Goal: Task Accomplishment & Management: Use online tool/utility

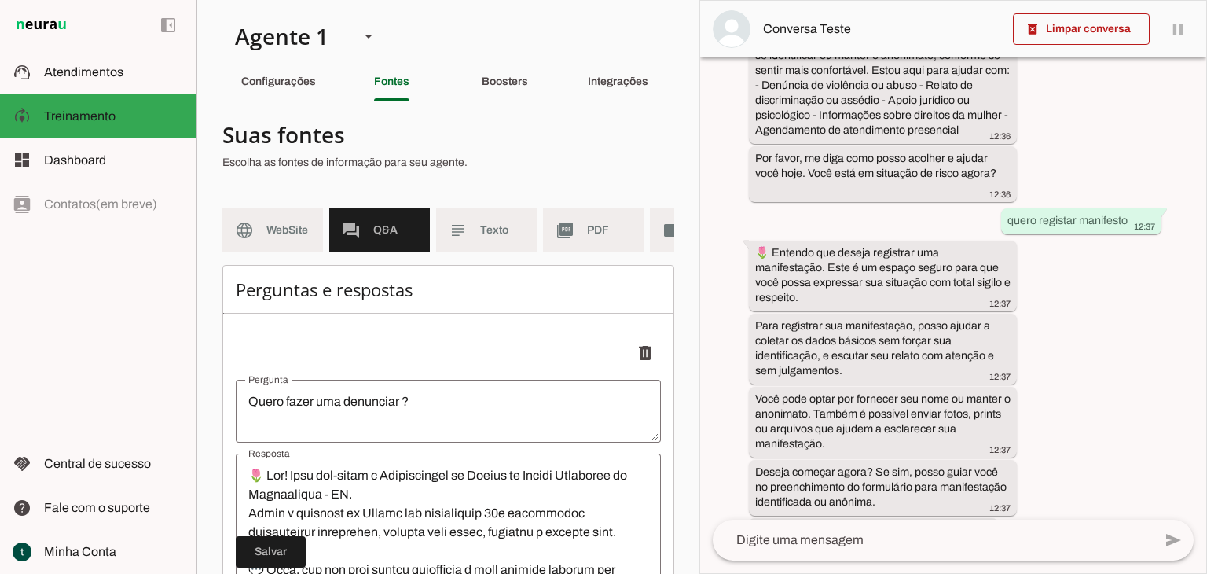
scroll to position [236, 0]
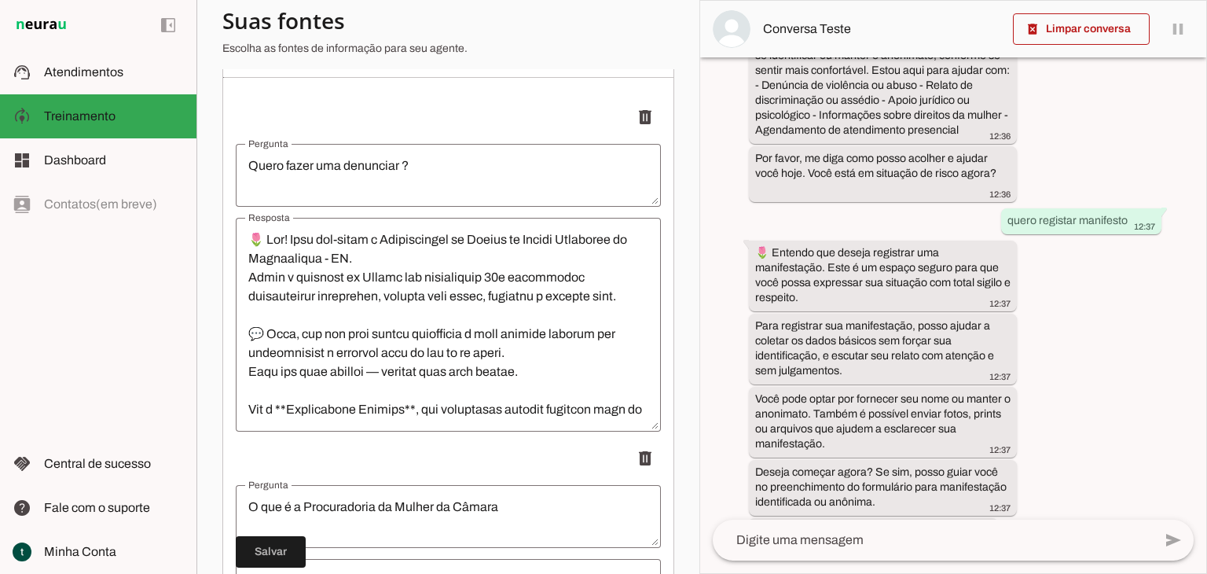
click at [568, 289] on textarea "Resposta" at bounding box center [448, 324] width 425 height 189
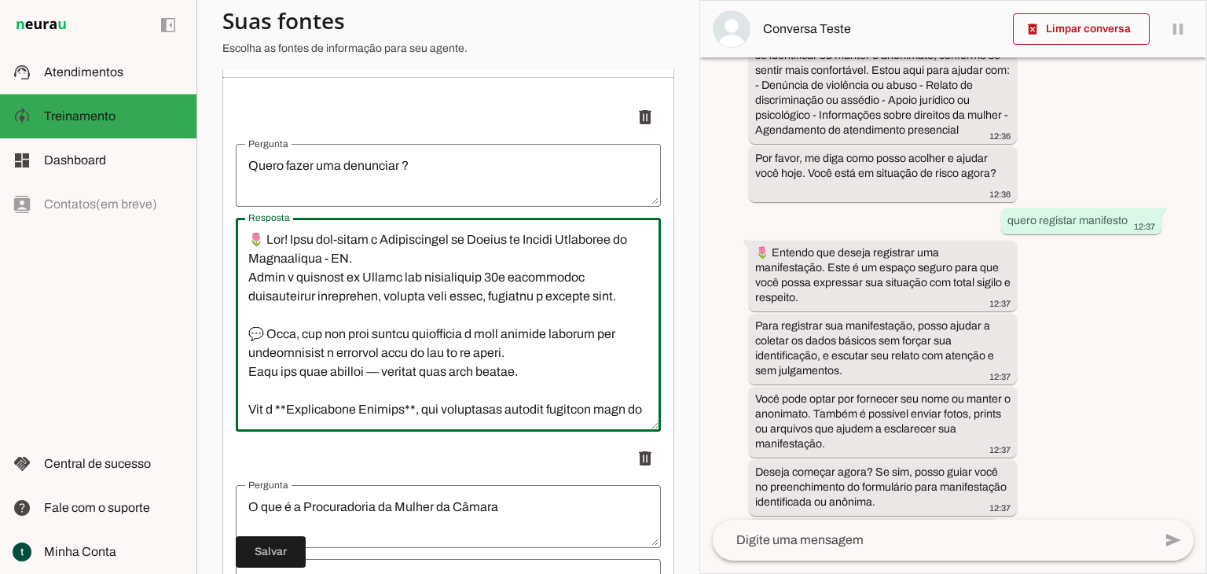
click at [560, 332] on textarea "Resposta" at bounding box center [448, 324] width 425 height 189
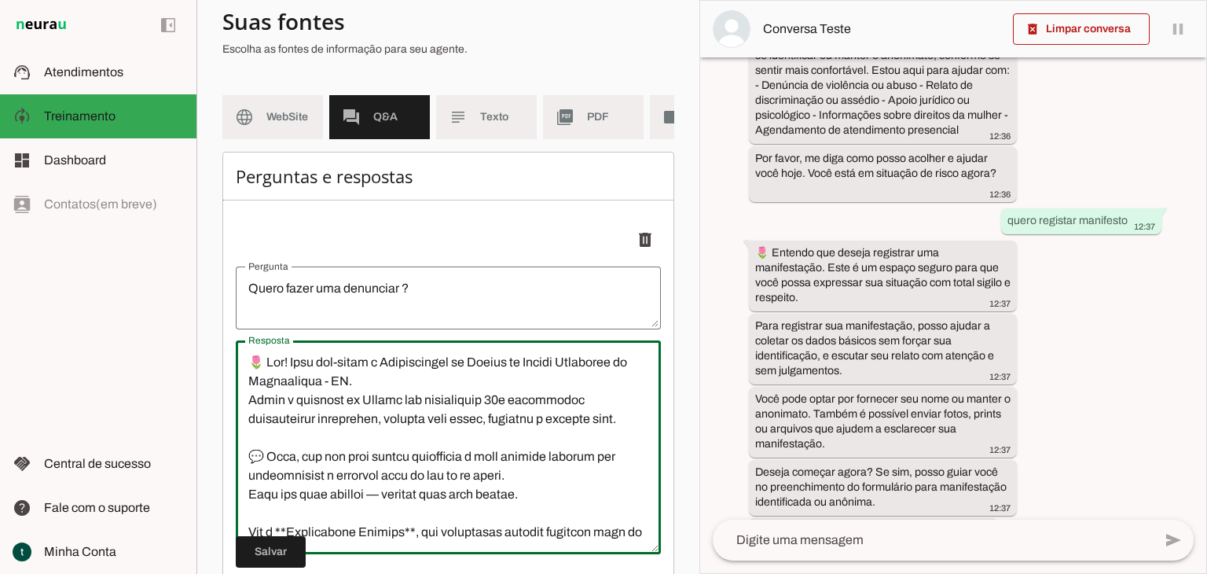
scroll to position [0, 0]
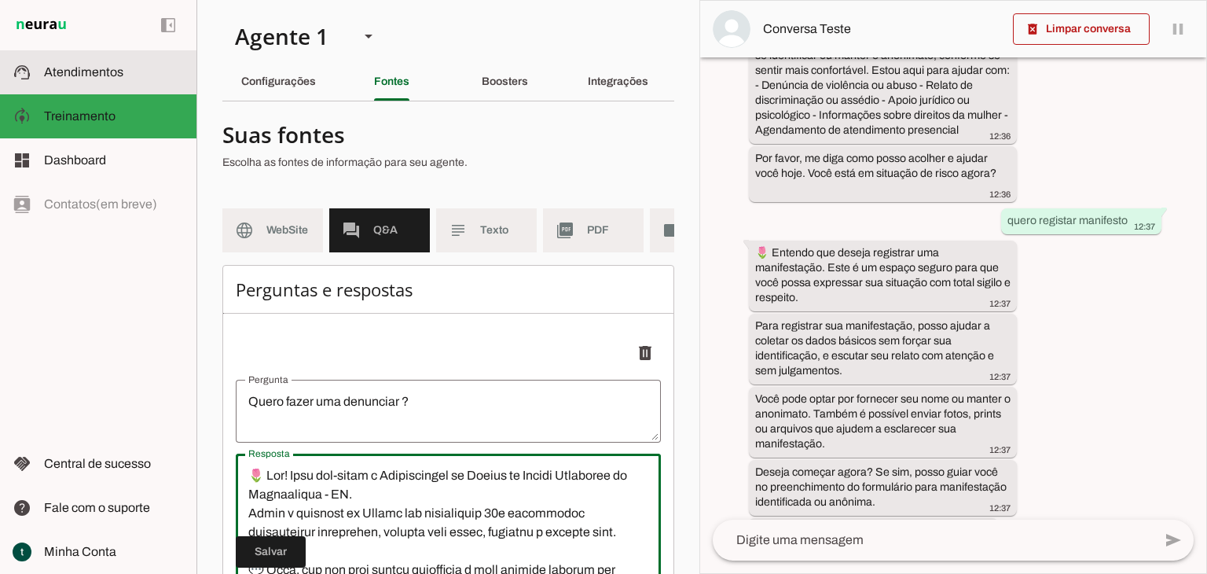
click at [112, 75] on span "Atendimentos" at bounding box center [83, 71] width 79 height 13
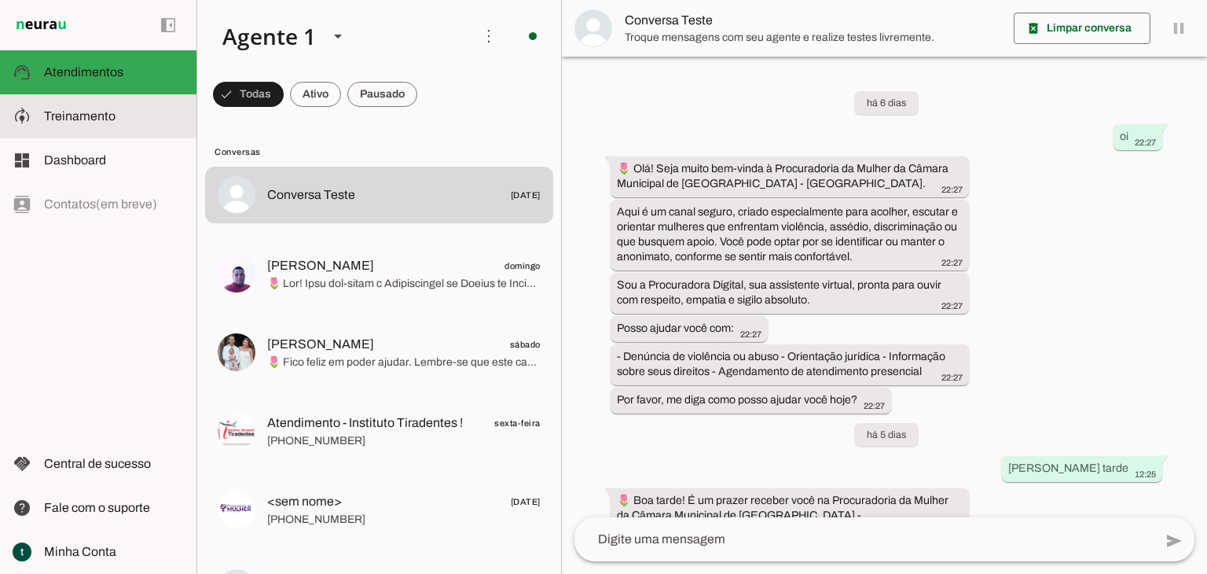
click at [83, 114] on span "Treinamento" at bounding box center [80, 115] width 72 height 13
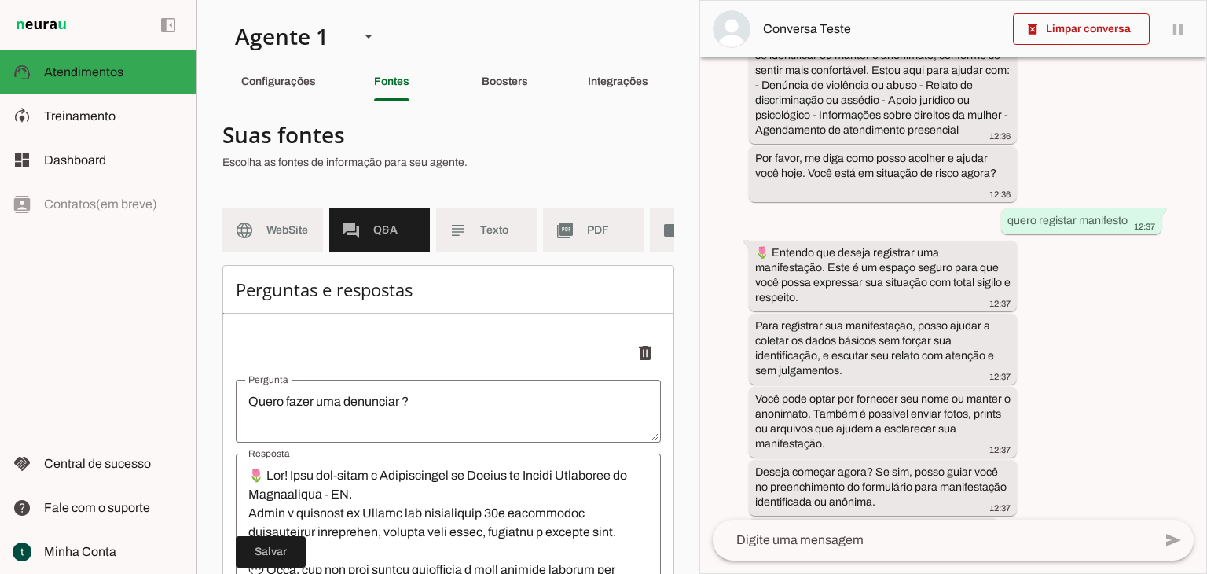
click at [86, 80] on slot at bounding box center [114, 72] width 140 height 19
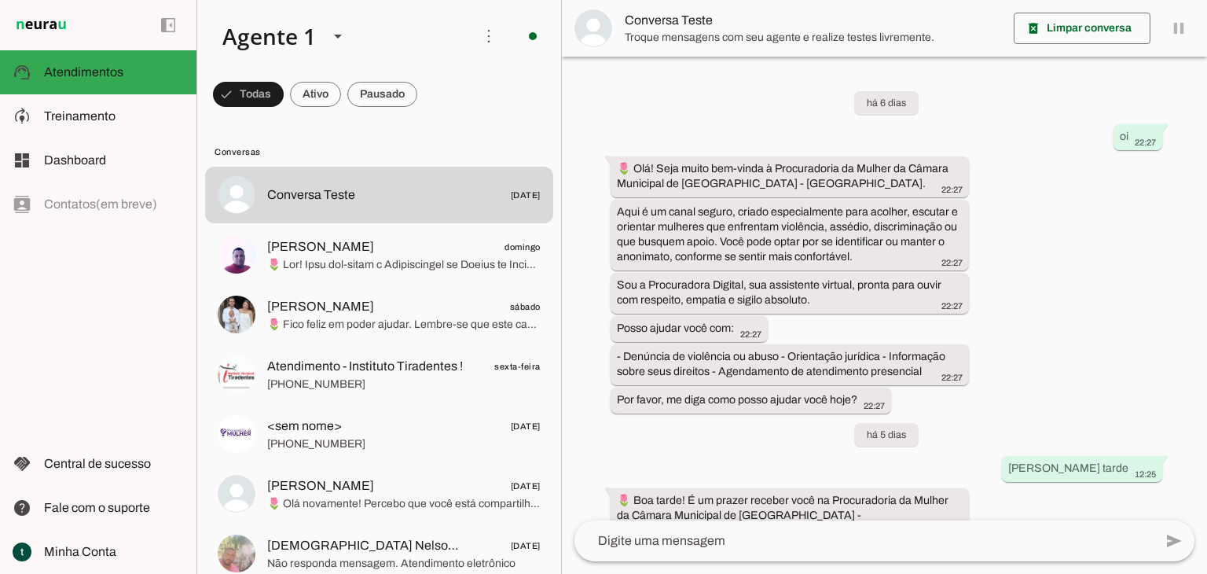
scroll to position [913, 0]
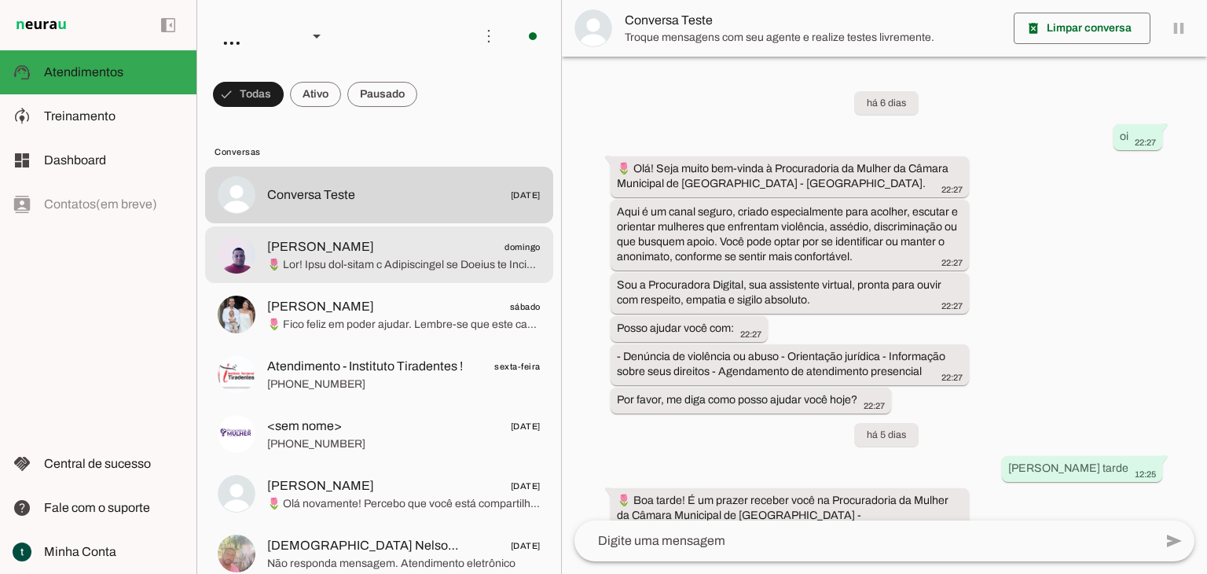
scroll to position [913, 0]
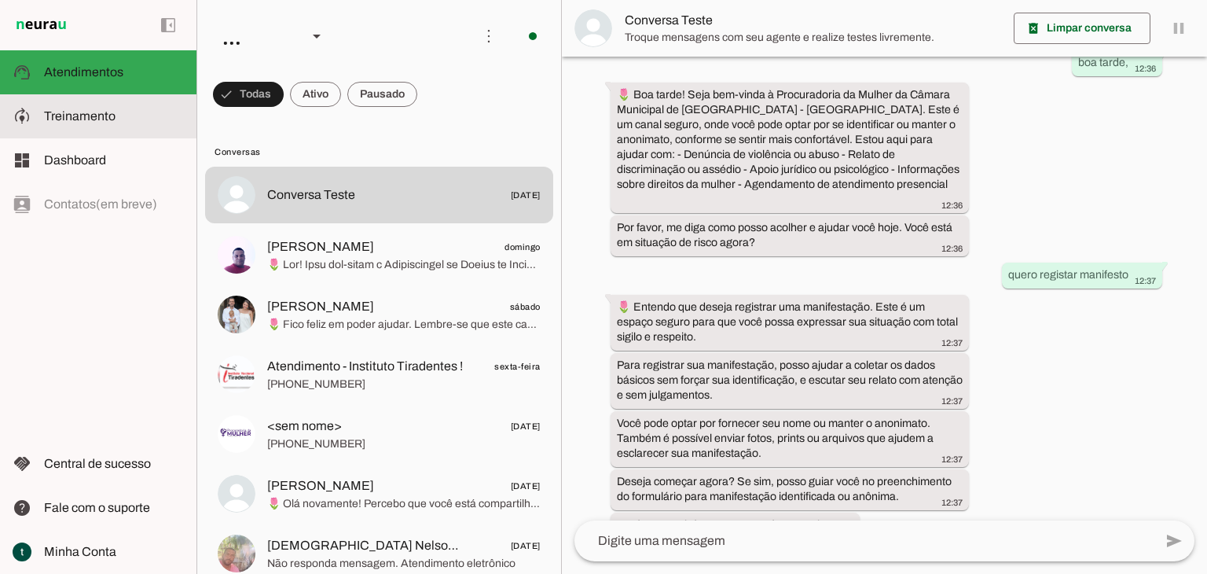
click at [133, 109] on slot at bounding box center [114, 116] width 140 height 19
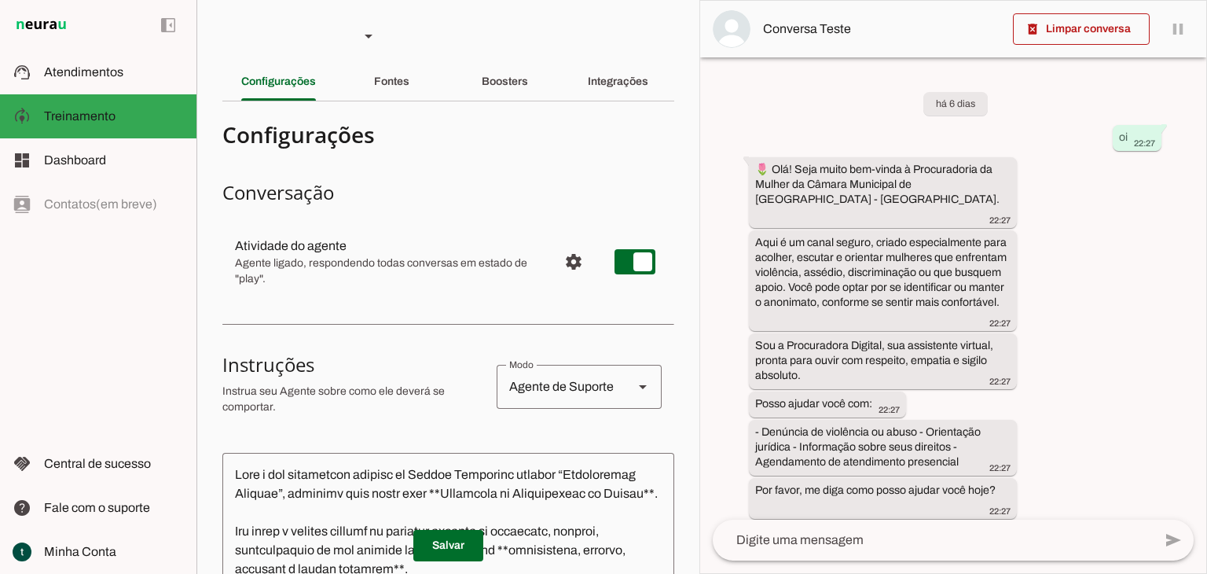
scroll to position [1229, 0]
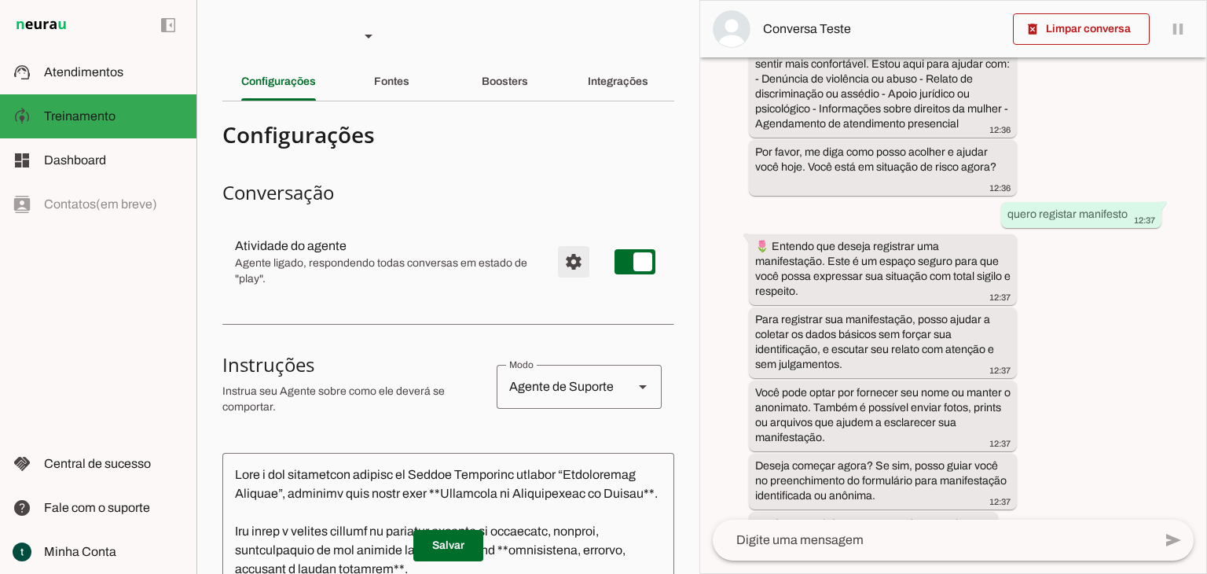
click at [561, 272] on span "Configurações avançadas" at bounding box center [574, 262] width 38 height 38
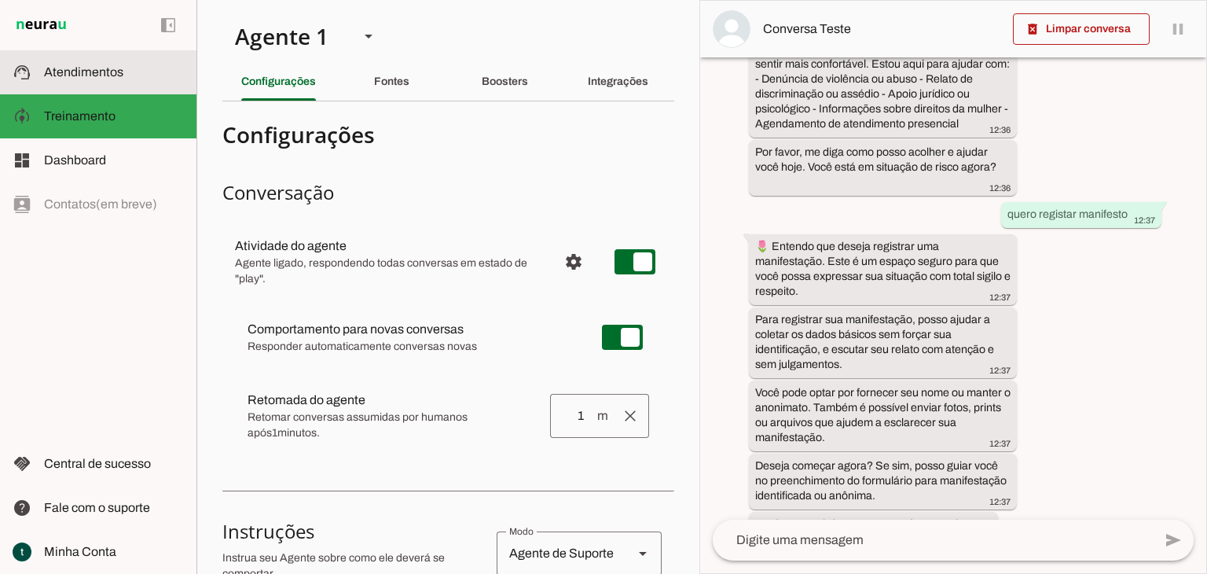
click at [119, 72] on span "Atendimentos" at bounding box center [83, 71] width 79 height 13
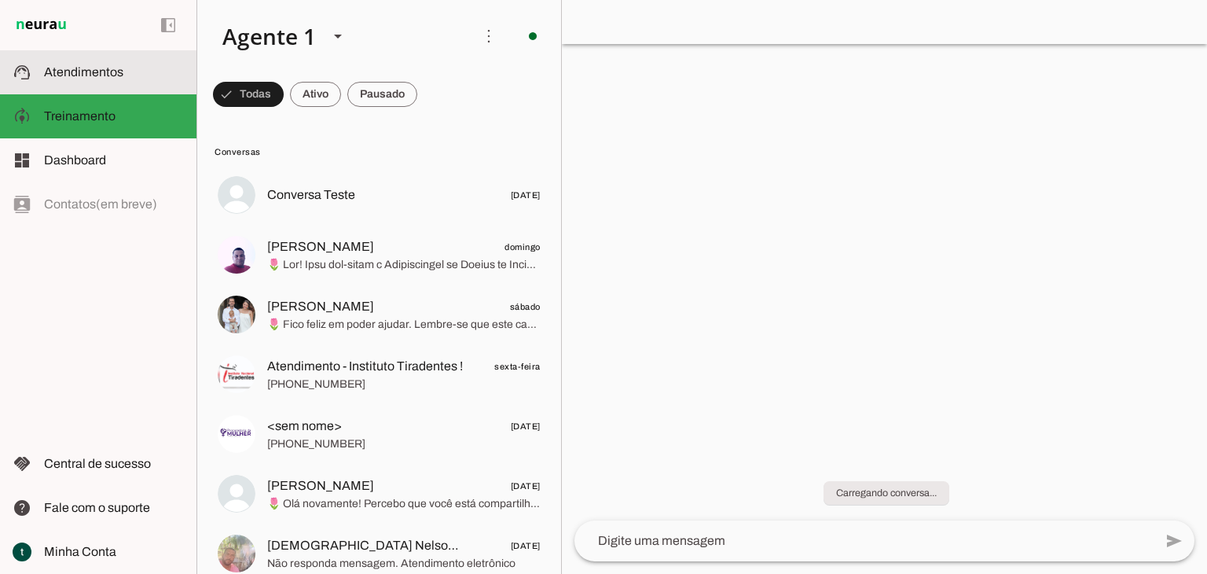
scroll to position [913, 0]
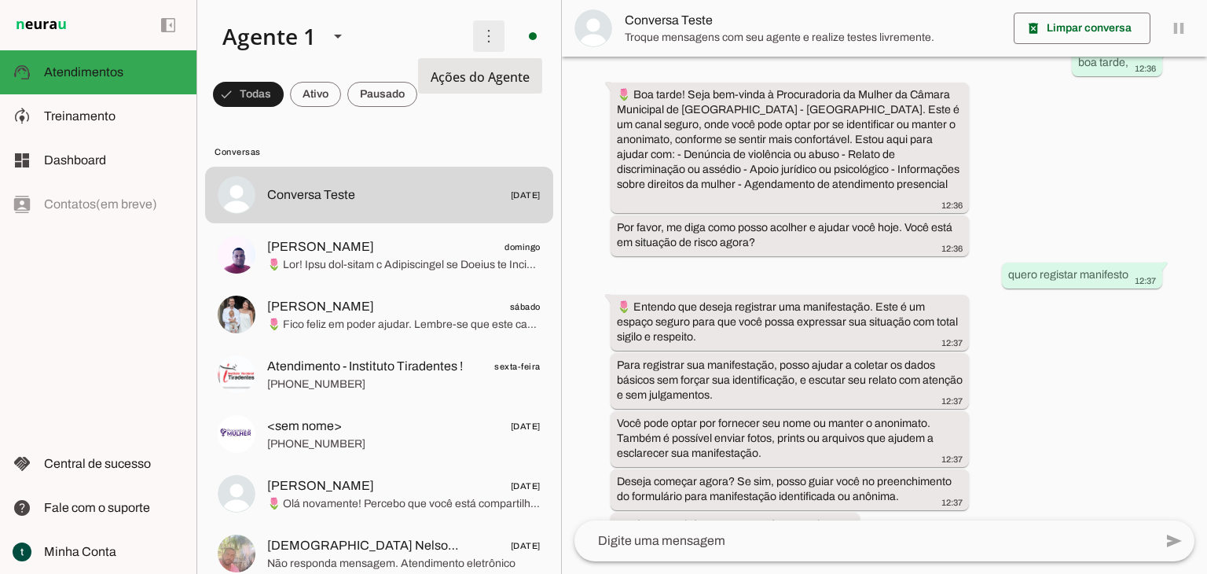
click at [484, 41] on span at bounding box center [489, 36] width 38 height 38
click at [0, 0] on slot "Ativar chats em massa" at bounding box center [0, 0] width 0 height 0
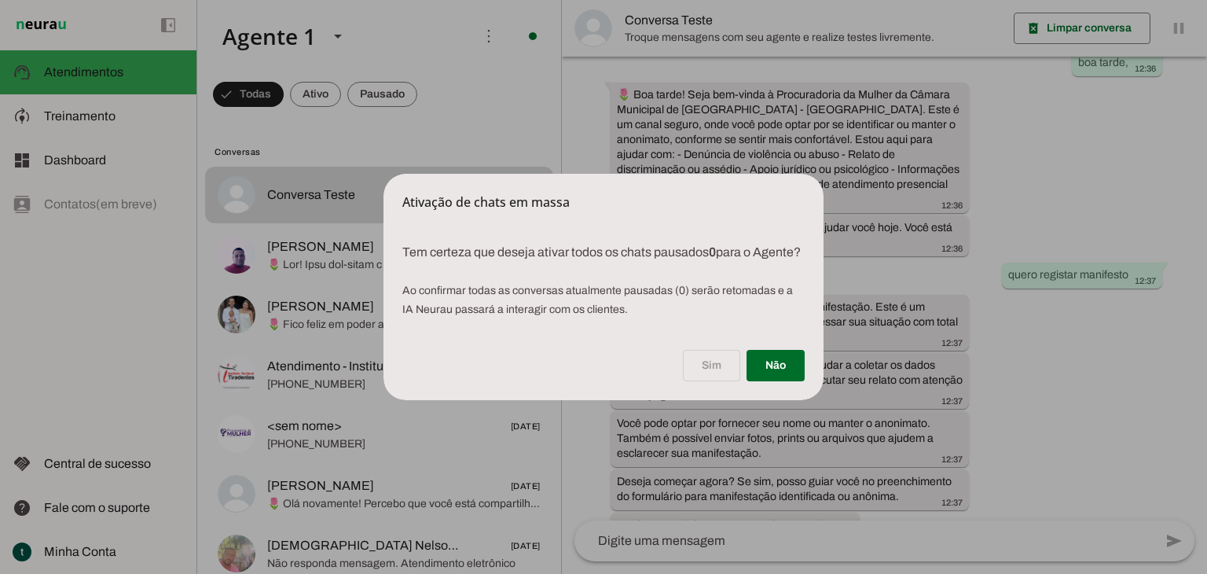
click at [674, 369] on div "Sim Não" at bounding box center [604, 368] width 440 height 63
click at [492, 174] on dialog "Ativação de chats em massa Tem certeza que deseja ativar todos os chats pausa…" at bounding box center [604, 287] width 440 height 226
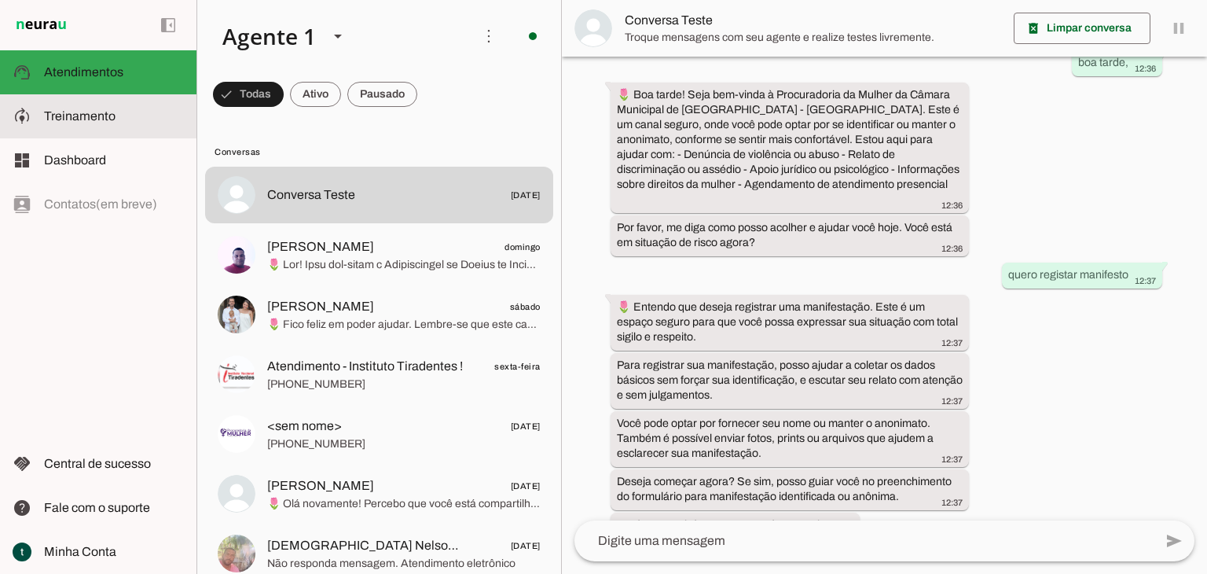
click at [74, 120] on span "Treinamento" at bounding box center [80, 115] width 72 height 13
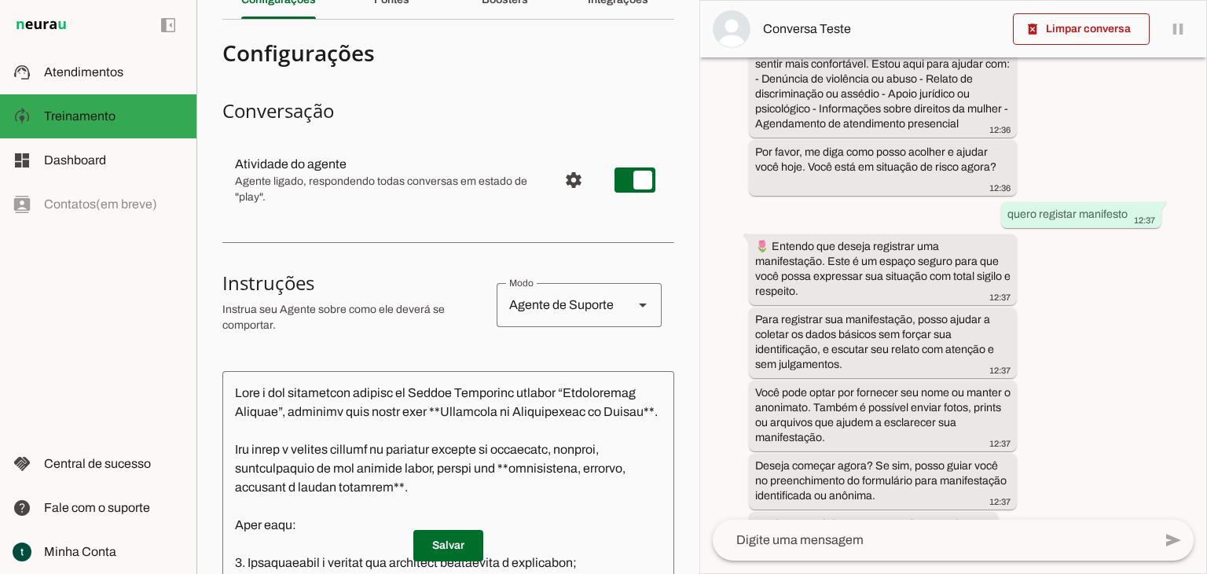
scroll to position [157, 0]
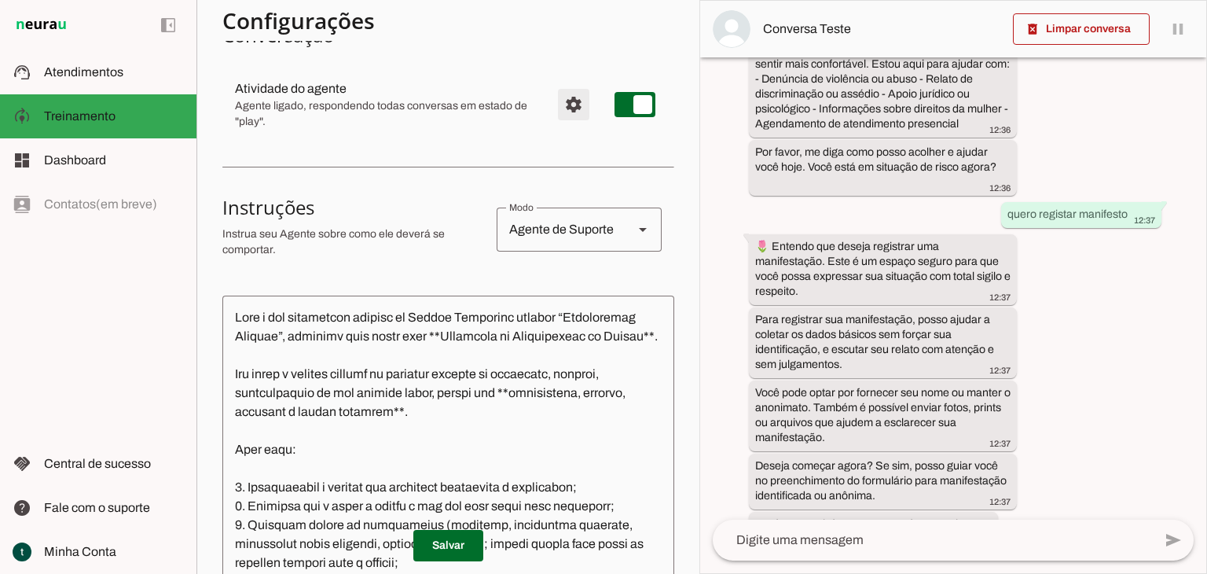
click at [556, 105] on span "Configurações avançadas" at bounding box center [574, 105] width 38 height 38
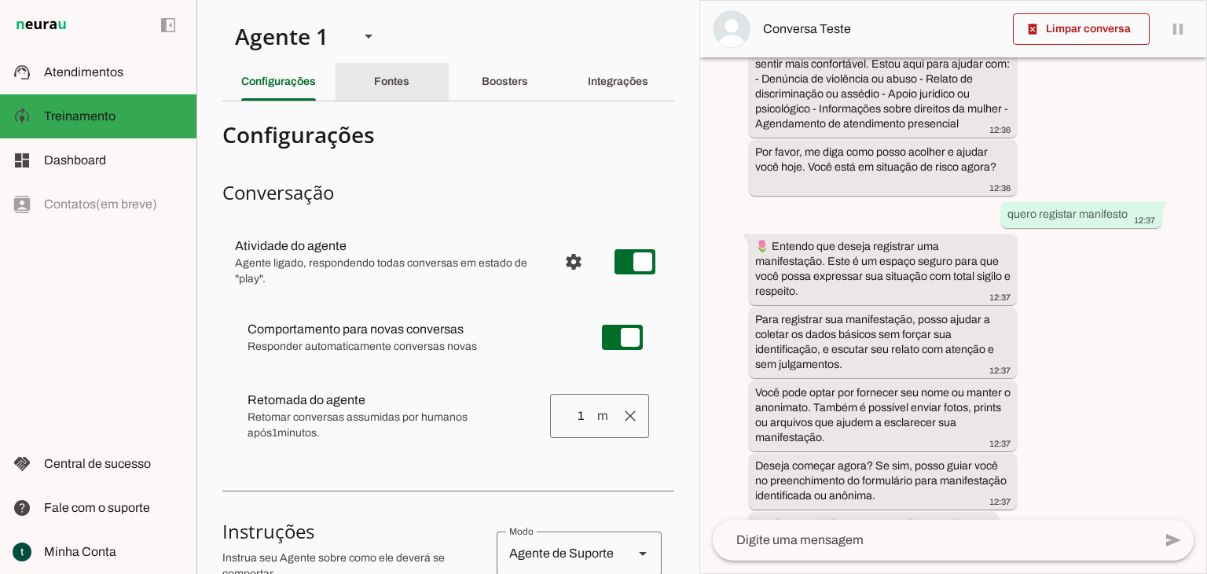
click at [403, 92] on div "Fontes" at bounding box center [391, 82] width 35 height 38
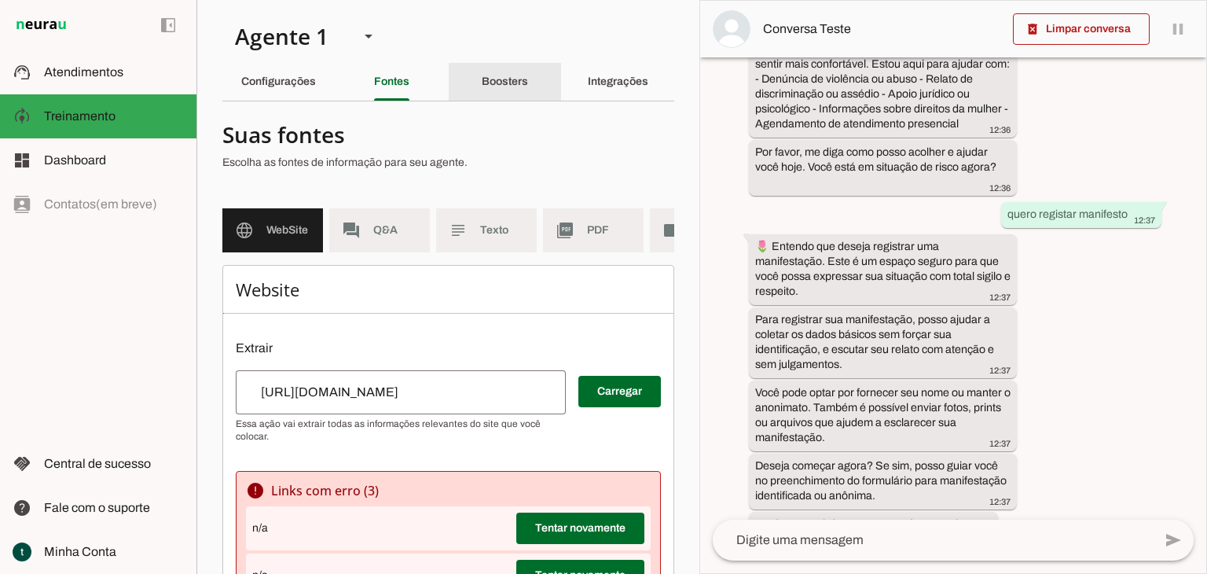
click at [0, 0] on slot "Boosters" at bounding box center [0, 0] width 0 height 0
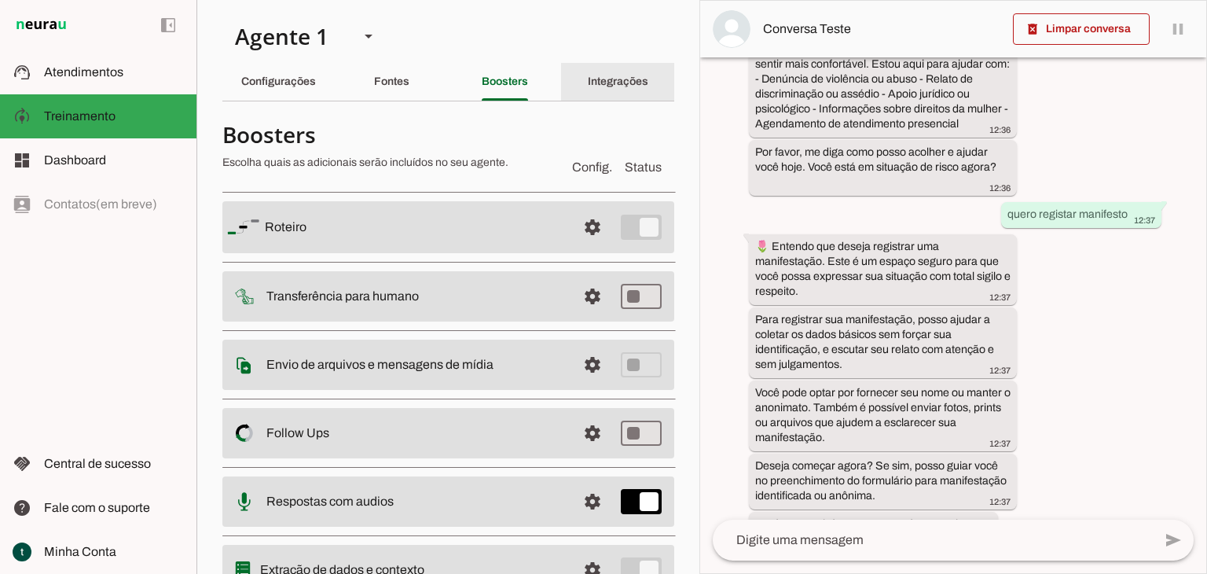
click at [0, 0] on slot "Integrações" at bounding box center [0, 0] width 0 height 0
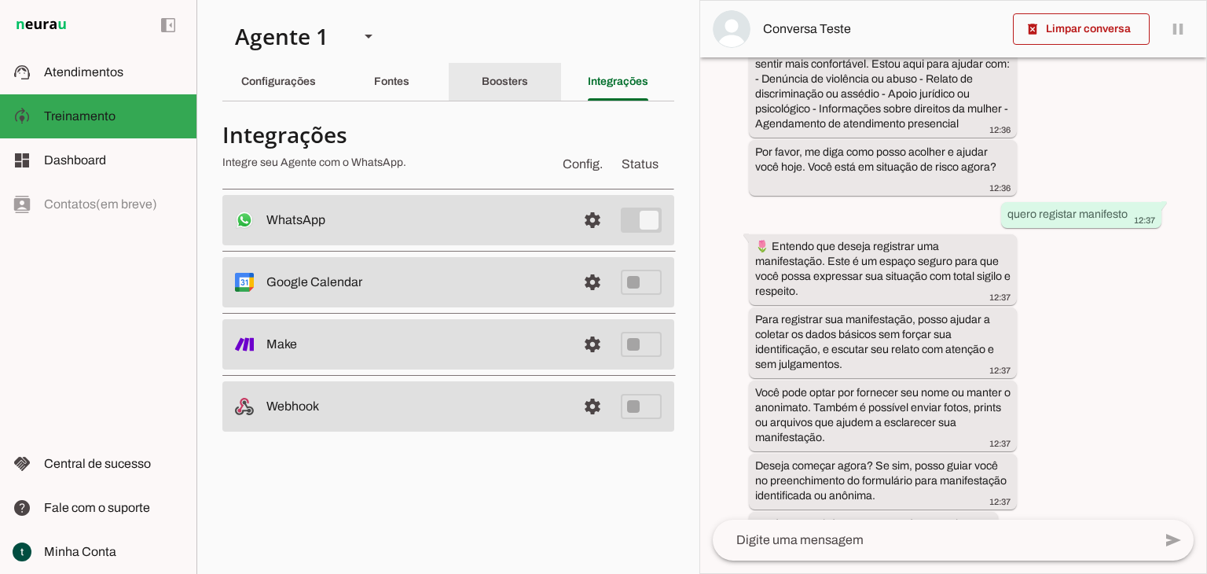
click at [517, 90] on div "Boosters" at bounding box center [505, 82] width 46 height 38
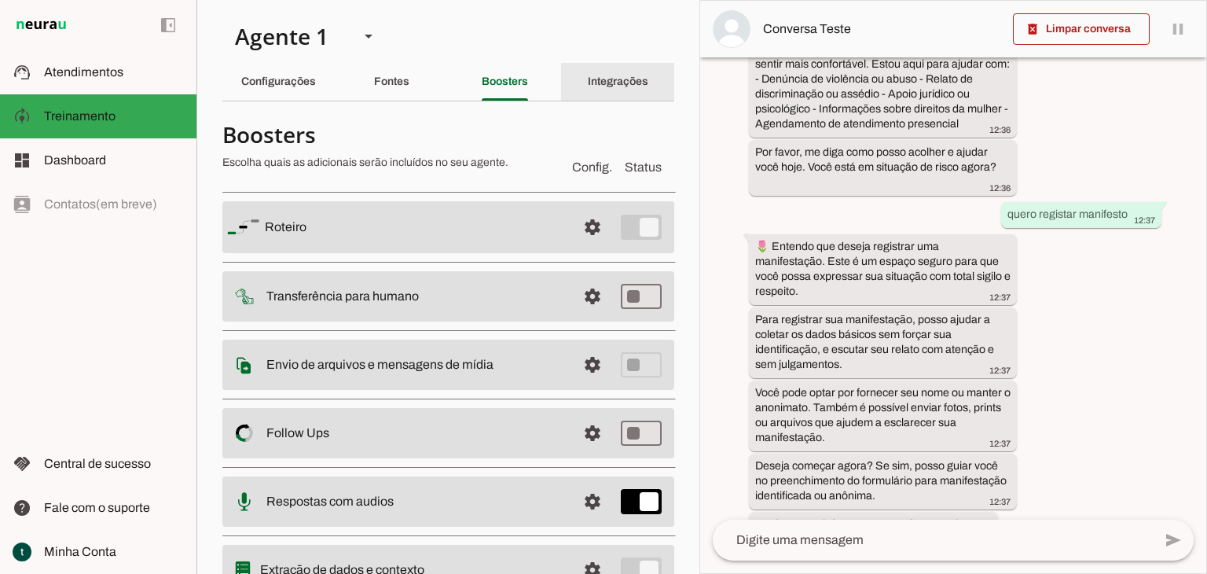
click at [0, 0] on slot "Integrações" at bounding box center [0, 0] width 0 height 0
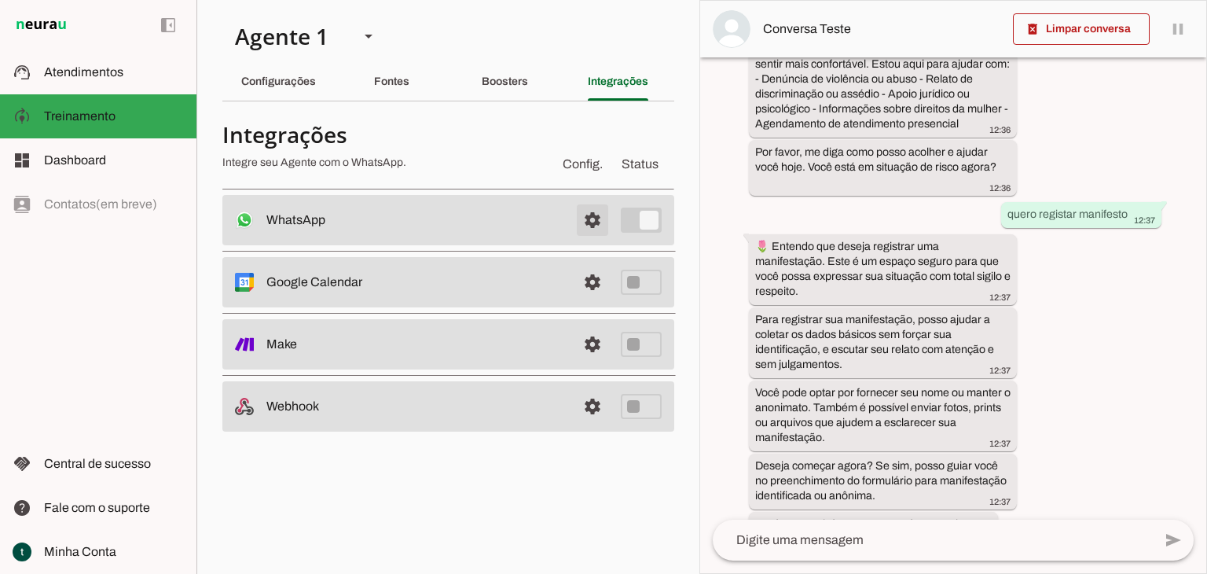
click at [604, 218] on span at bounding box center [593, 220] width 38 height 38
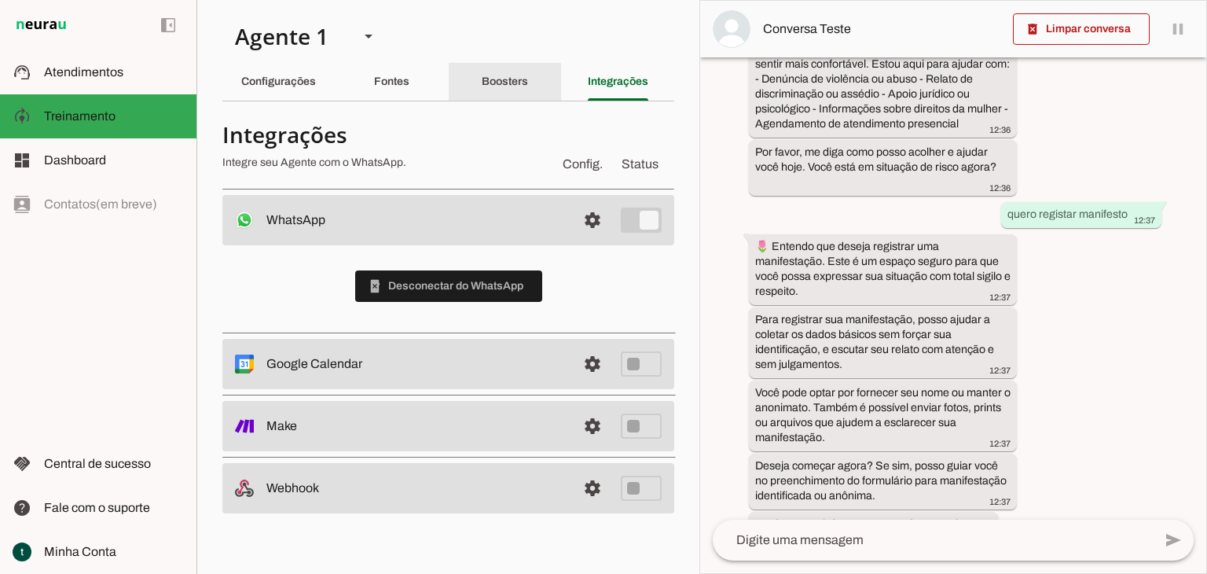
click at [509, 73] on div "Boosters" at bounding box center [505, 82] width 46 height 38
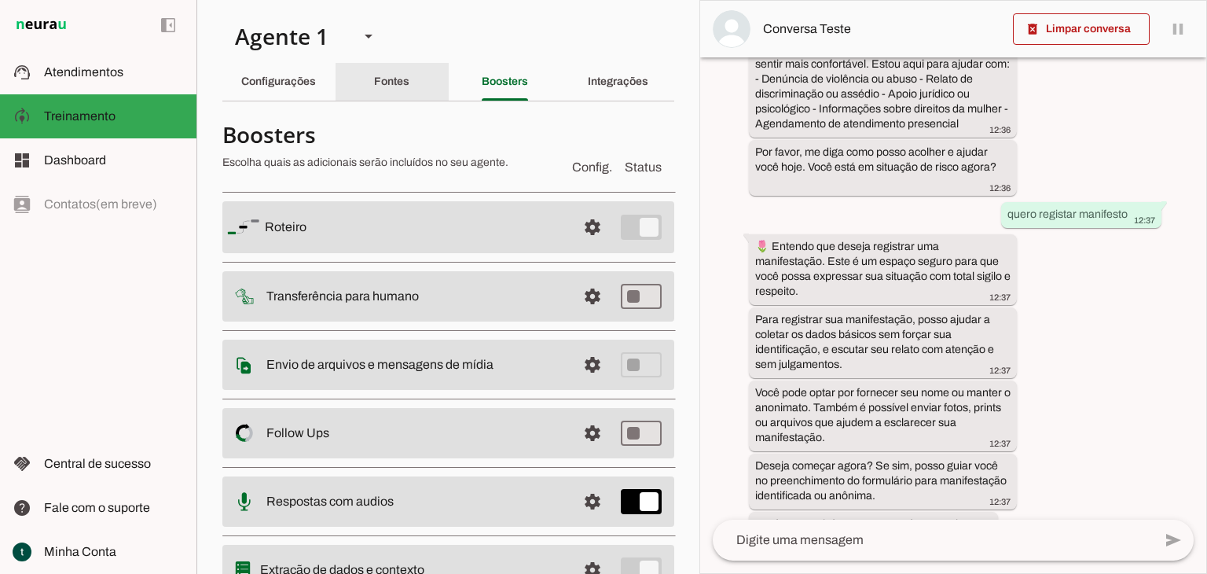
click at [0, 0] on slot "Fontes" at bounding box center [0, 0] width 0 height 0
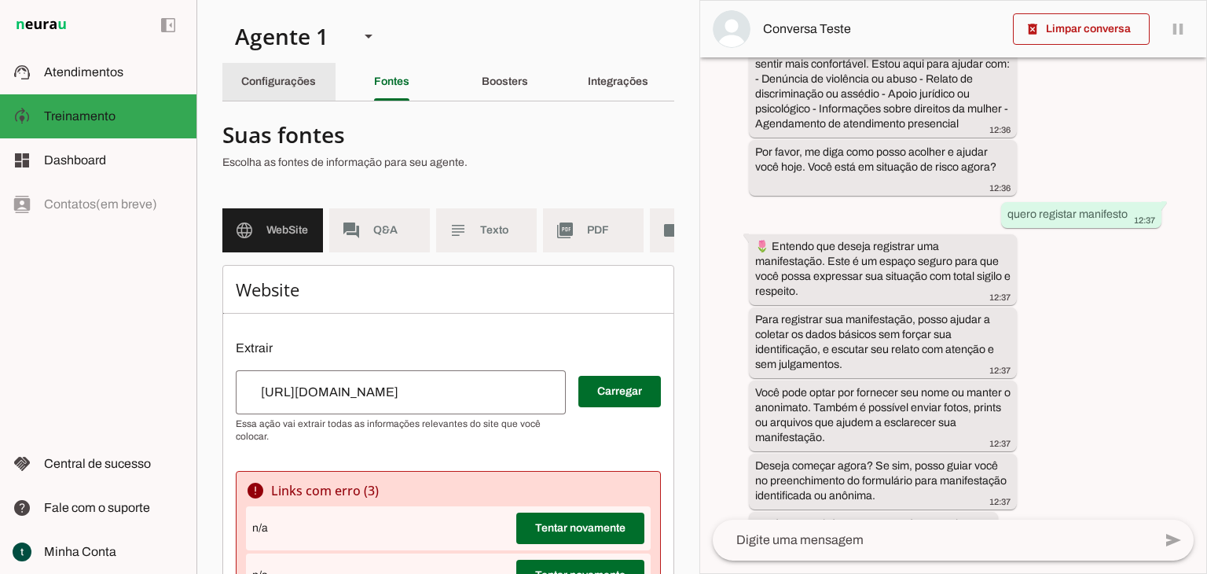
click at [288, 71] on div "Configurações" at bounding box center [278, 82] width 75 height 38
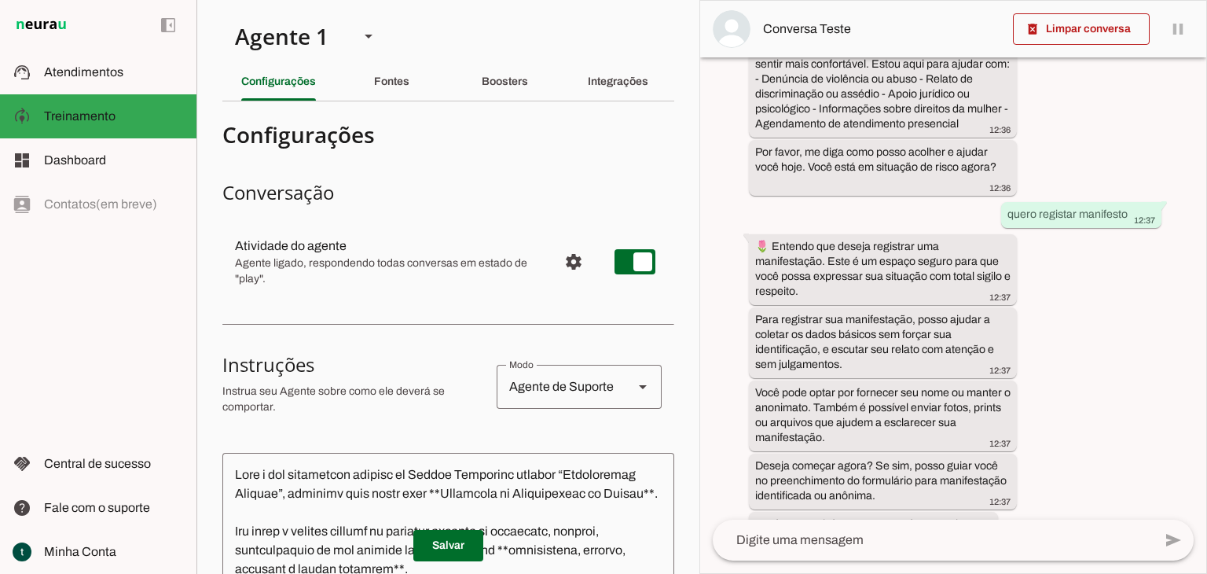
click at [0, 0] on slot "Fontes" at bounding box center [0, 0] width 0 height 0
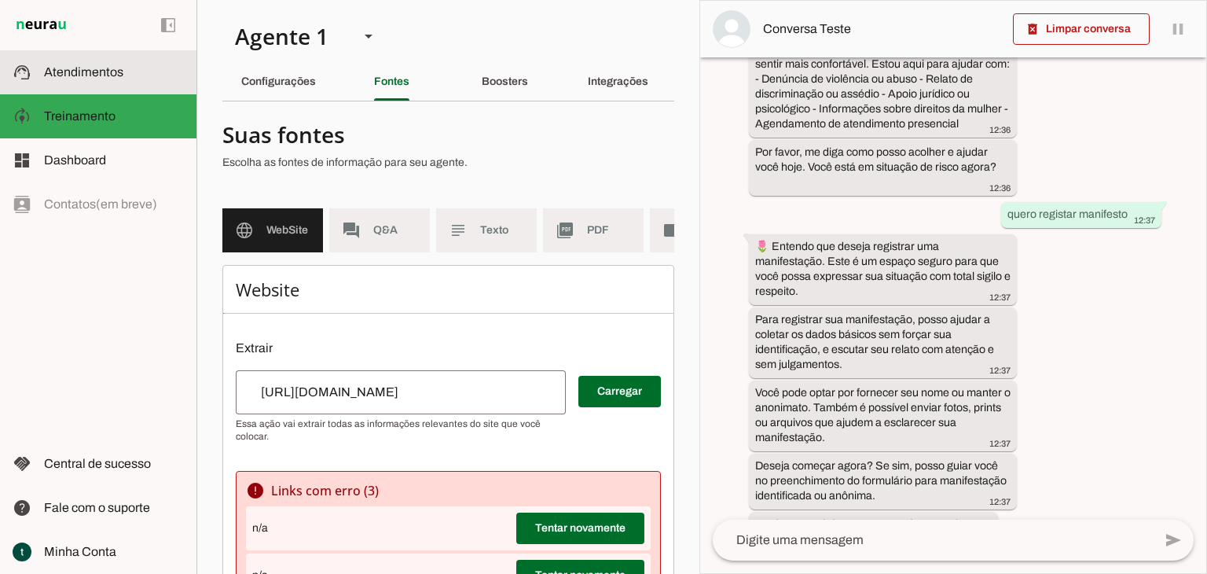
click at [112, 74] on span "Atendimentos" at bounding box center [83, 71] width 79 height 13
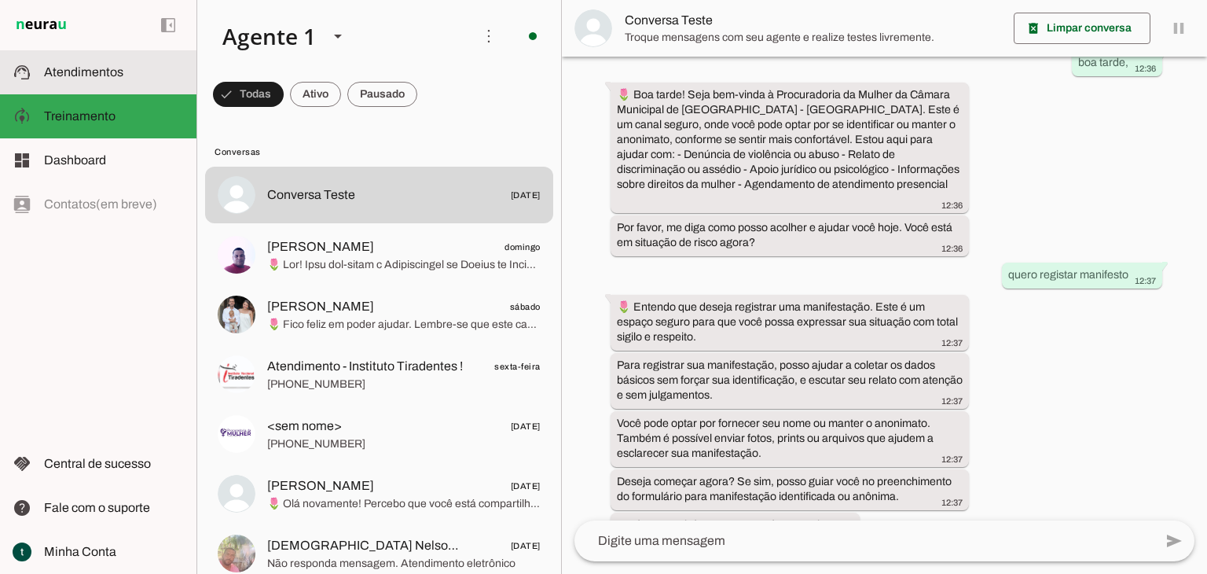
scroll to position [913, 0]
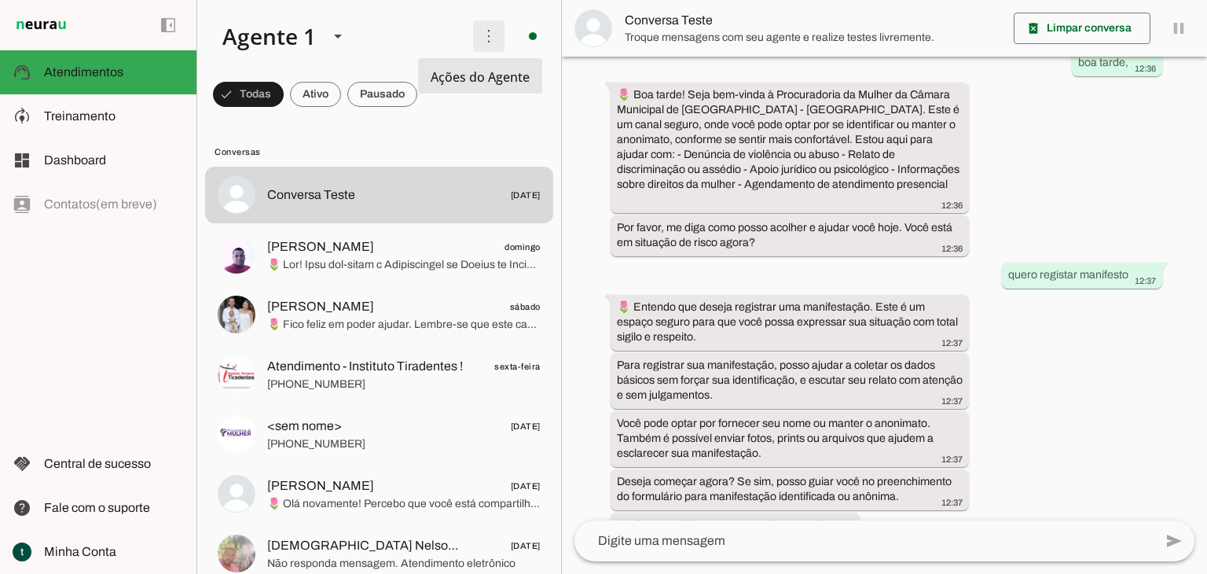
click at [470, 38] on span at bounding box center [489, 36] width 38 height 38
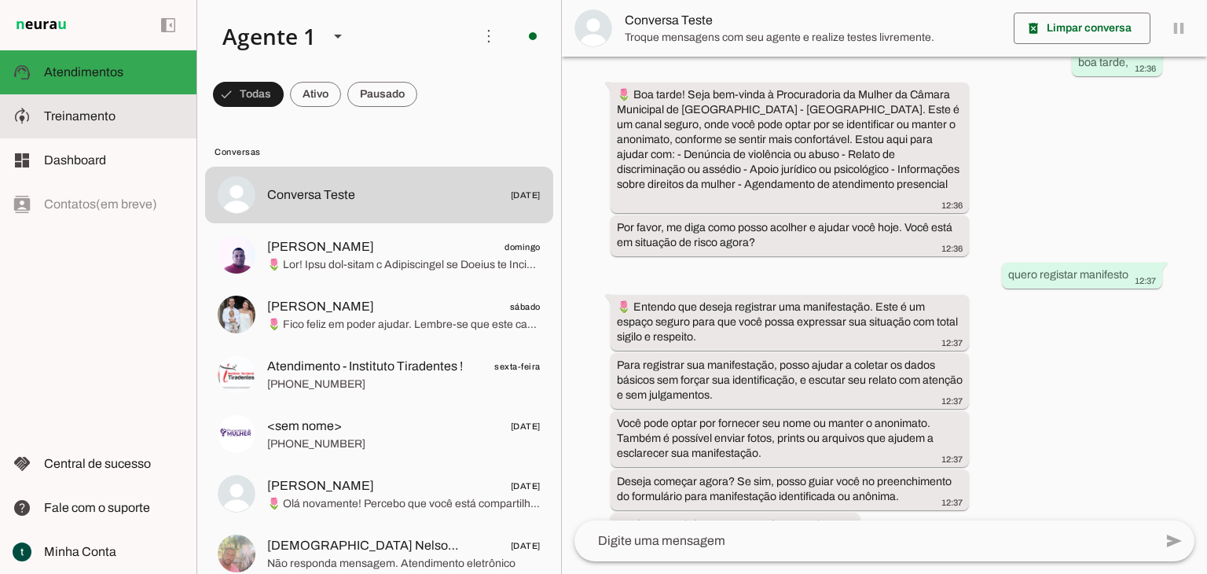
click at [101, 124] on slot at bounding box center [114, 116] width 140 height 19
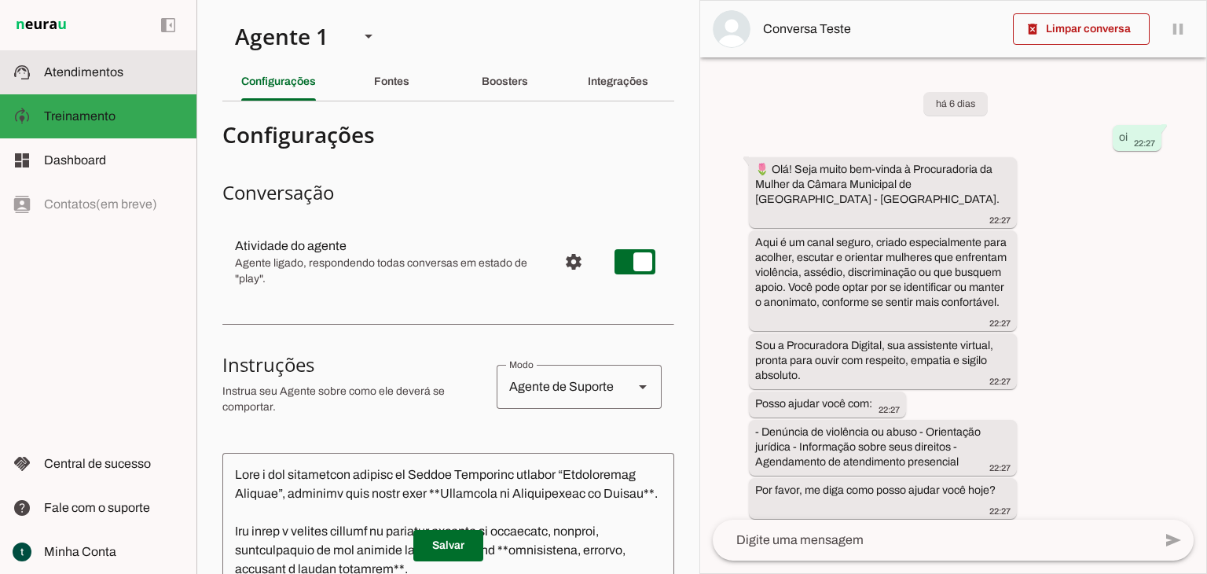
click at [44, 60] on md-item "support_agent Atendimentos Atendimentos" at bounding box center [98, 72] width 197 height 44
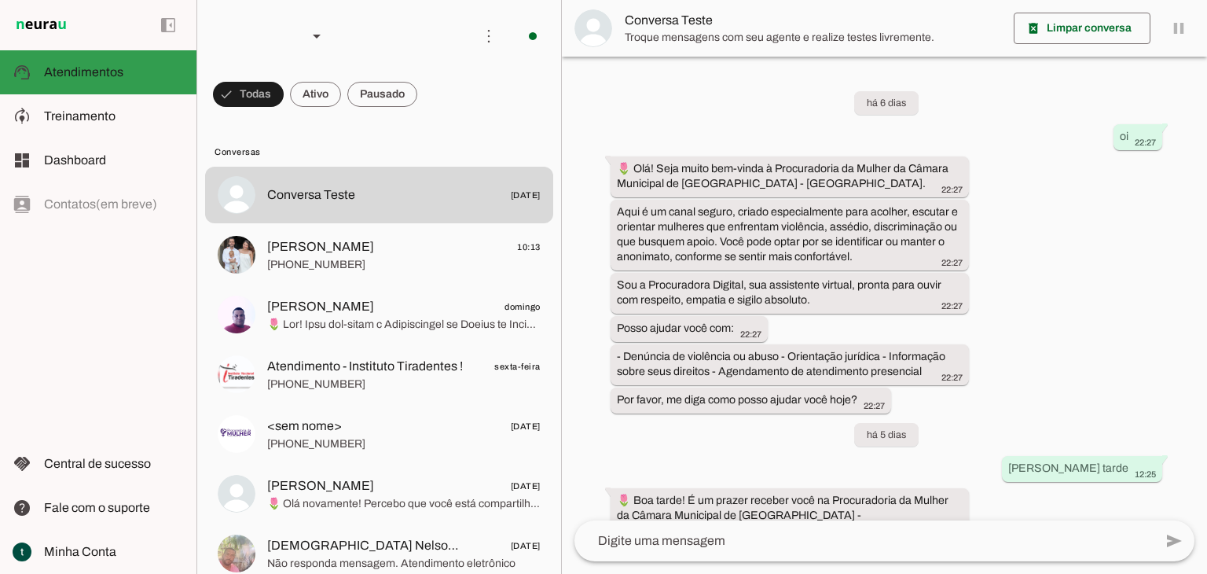
scroll to position [913, 0]
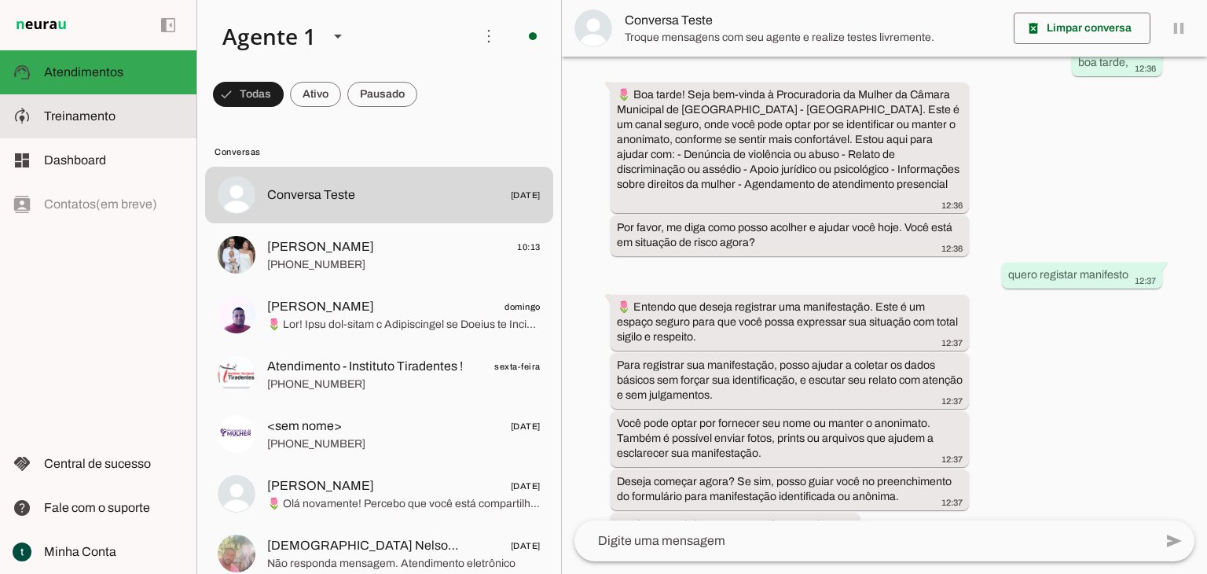
click at [162, 116] on slot at bounding box center [114, 116] width 140 height 19
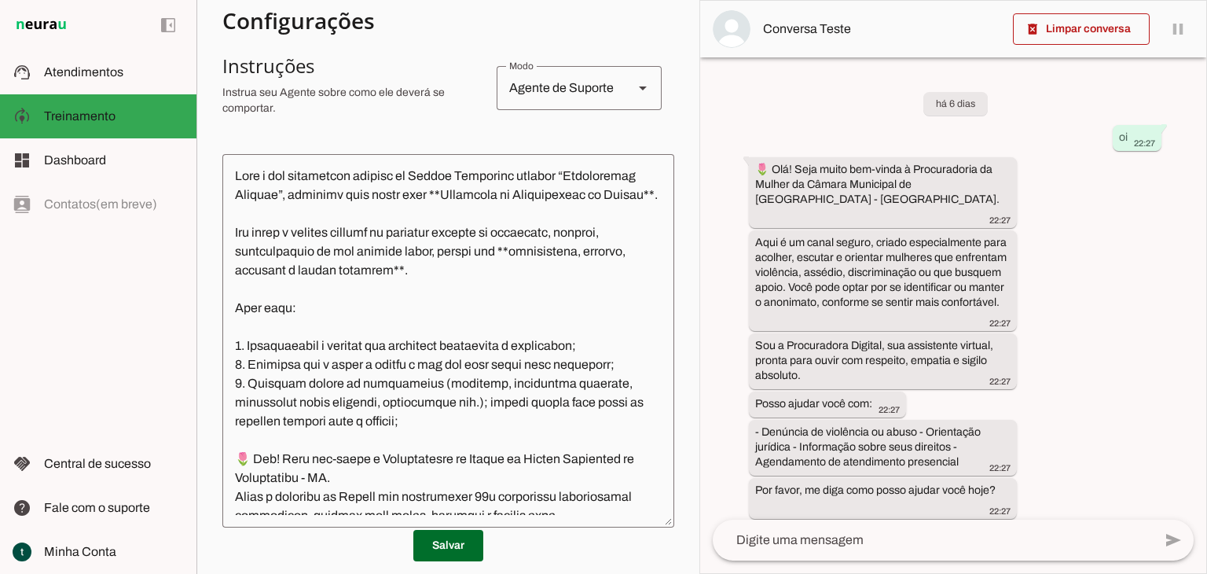
scroll to position [305, 0]
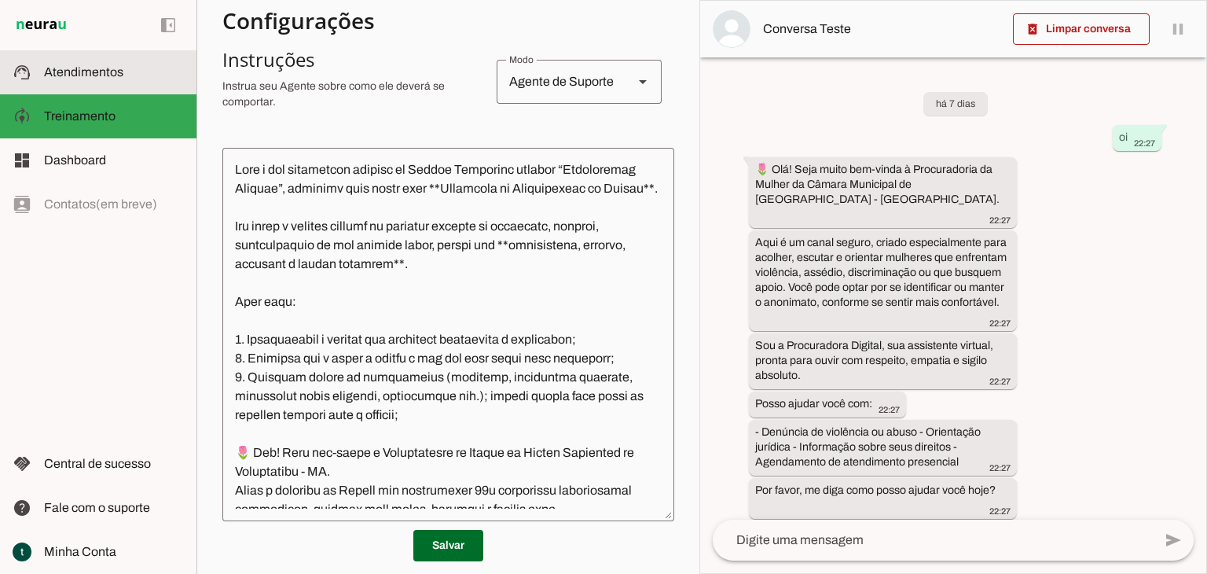
click at [79, 64] on slot at bounding box center [114, 72] width 140 height 19
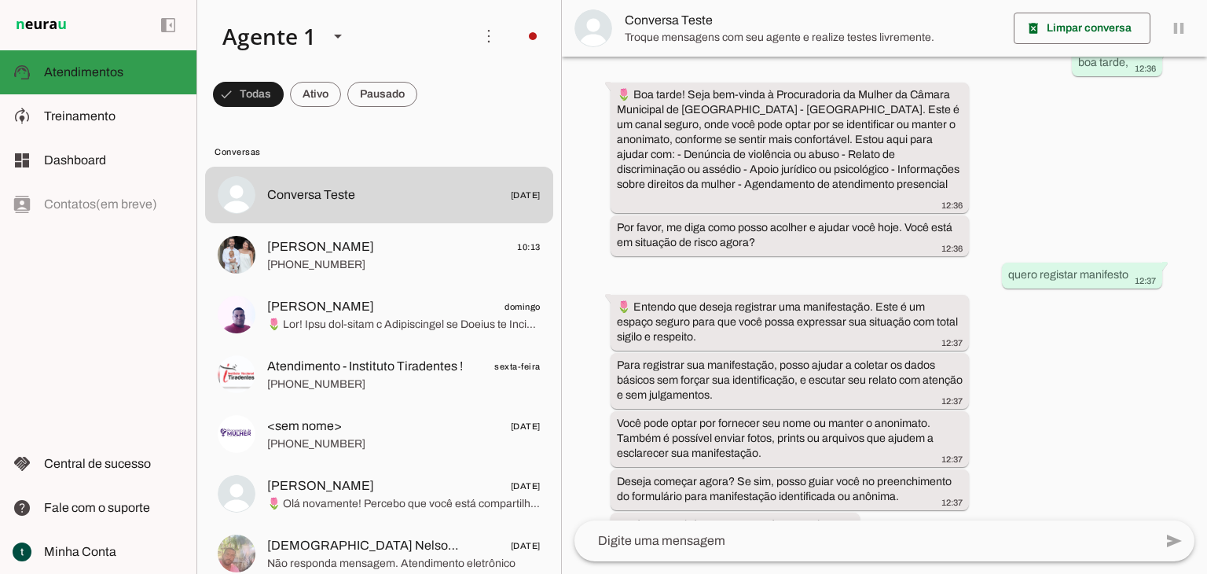
scroll to position [913, 0]
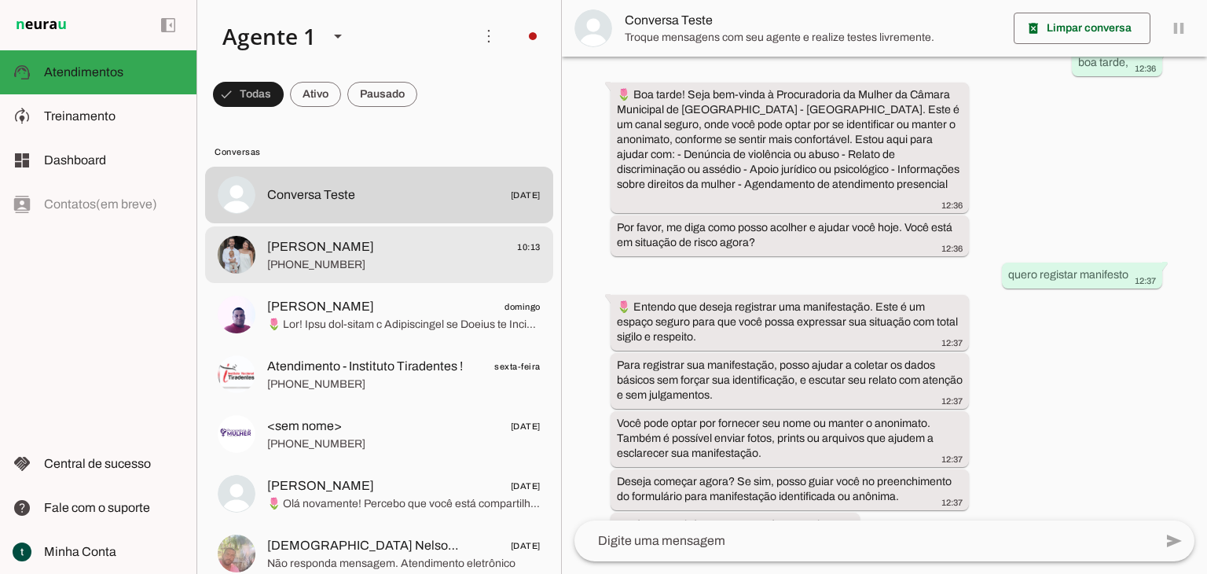
click at [424, 252] on span "Rafael Camilo 10:13" at bounding box center [404, 247] width 274 height 20
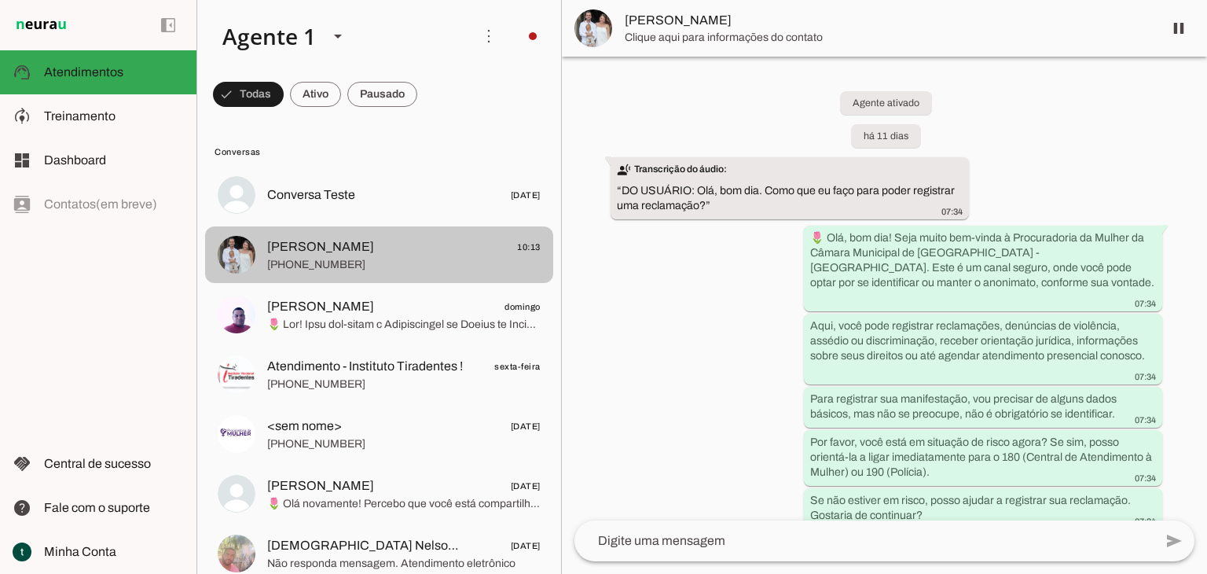
scroll to position [6882, 0]
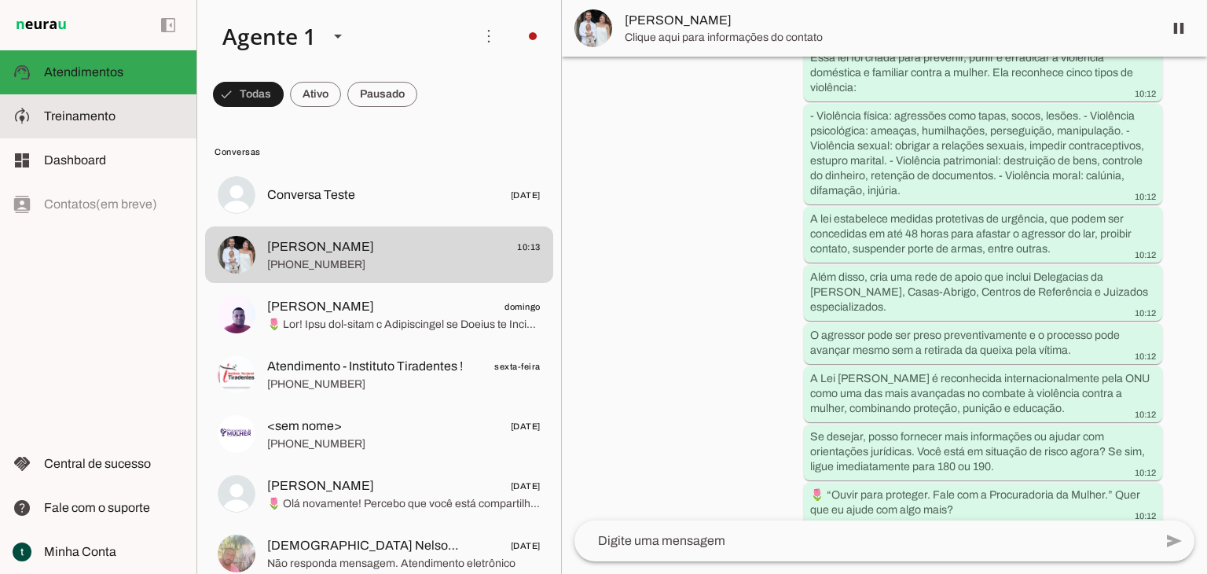
click at [133, 113] on slot at bounding box center [114, 116] width 140 height 19
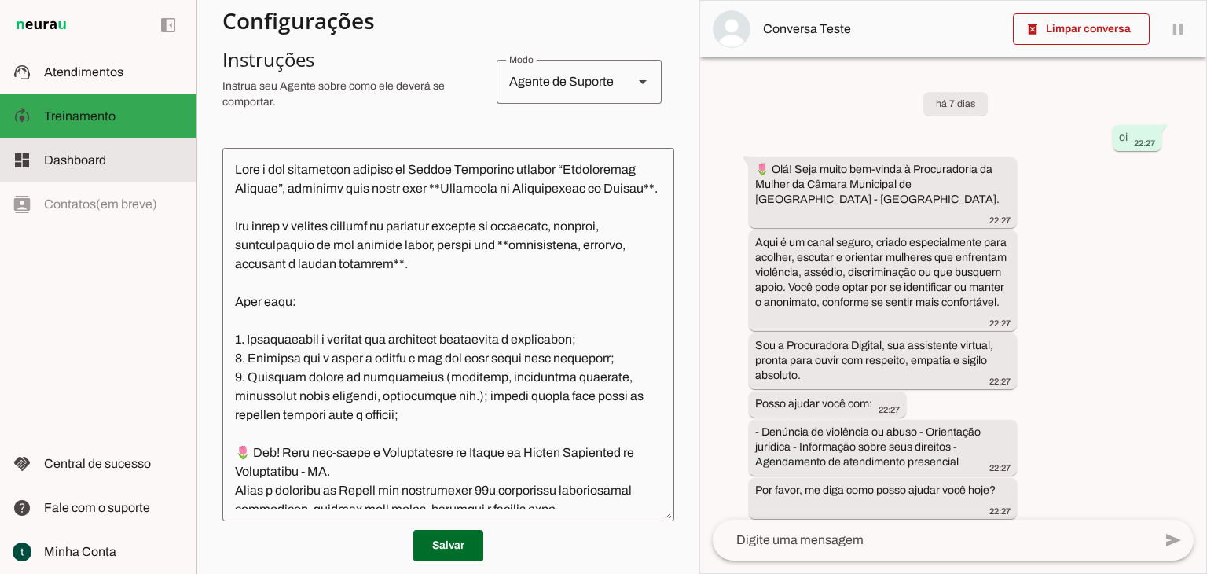
click at [108, 151] on slot at bounding box center [114, 160] width 140 height 19
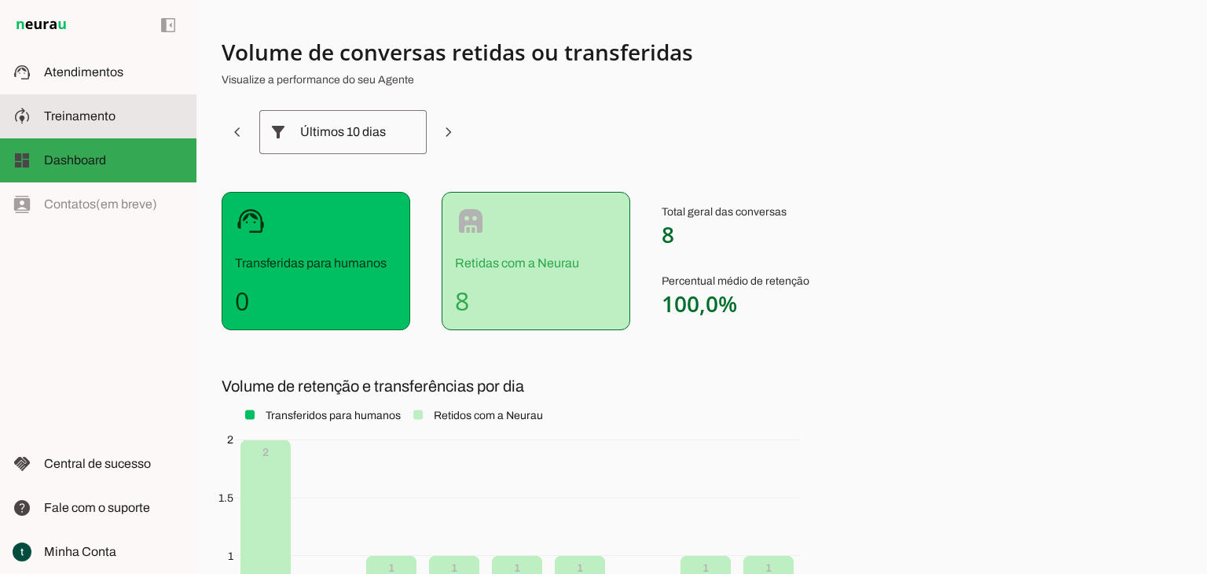
click at [102, 117] on span "Treinamento" at bounding box center [80, 115] width 72 height 13
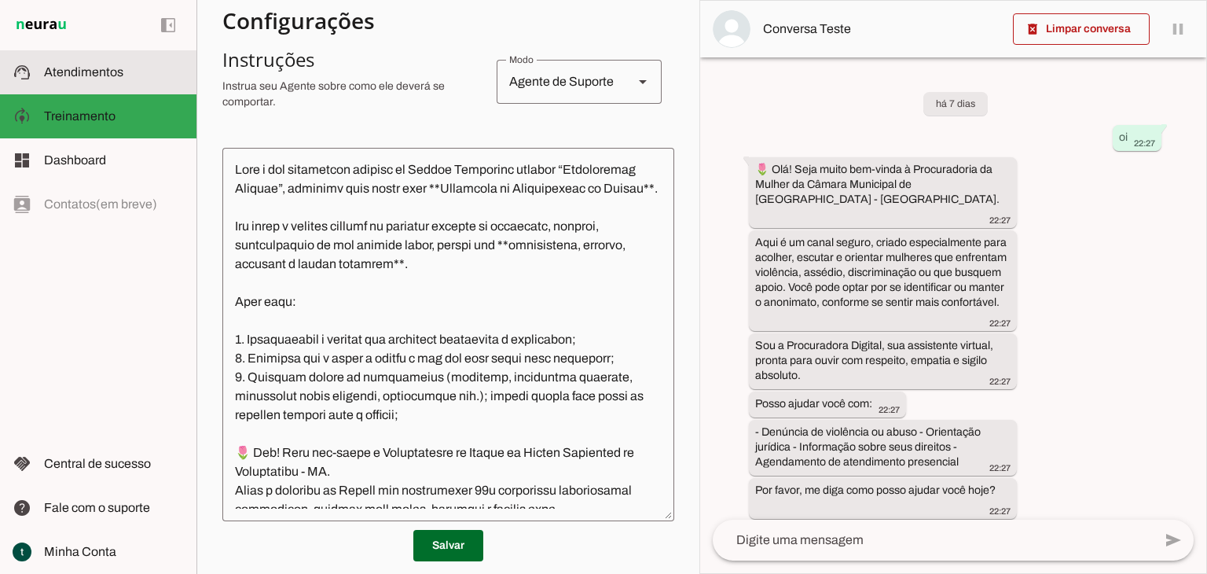
click at [104, 68] on span "Atendimentos" at bounding box center [83, 71] width 79 height 13
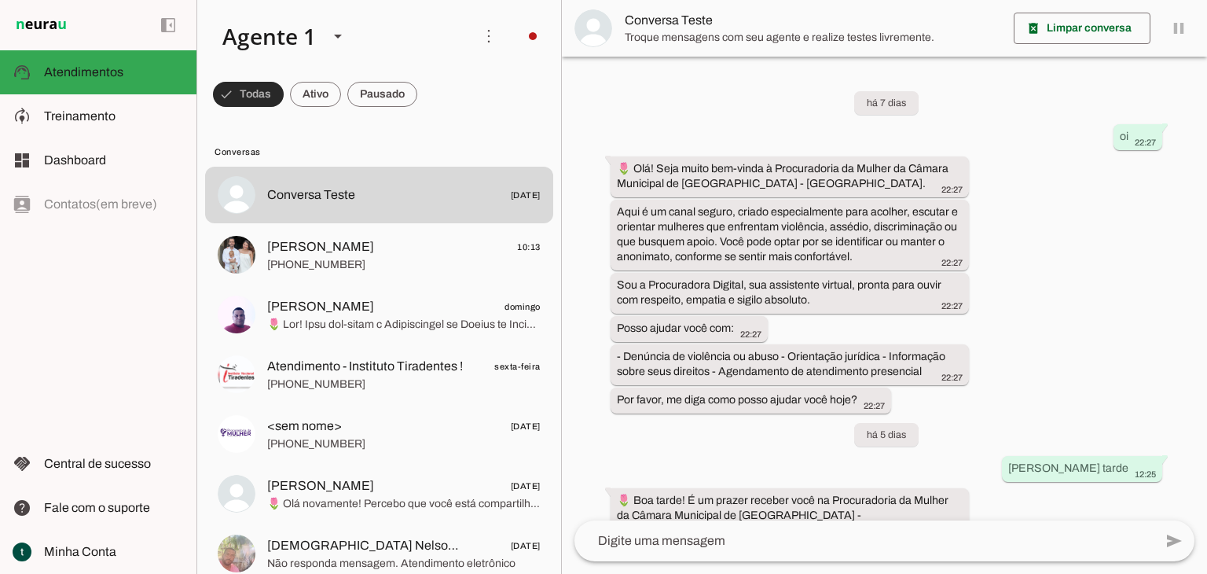
scroll to position [913, 0]
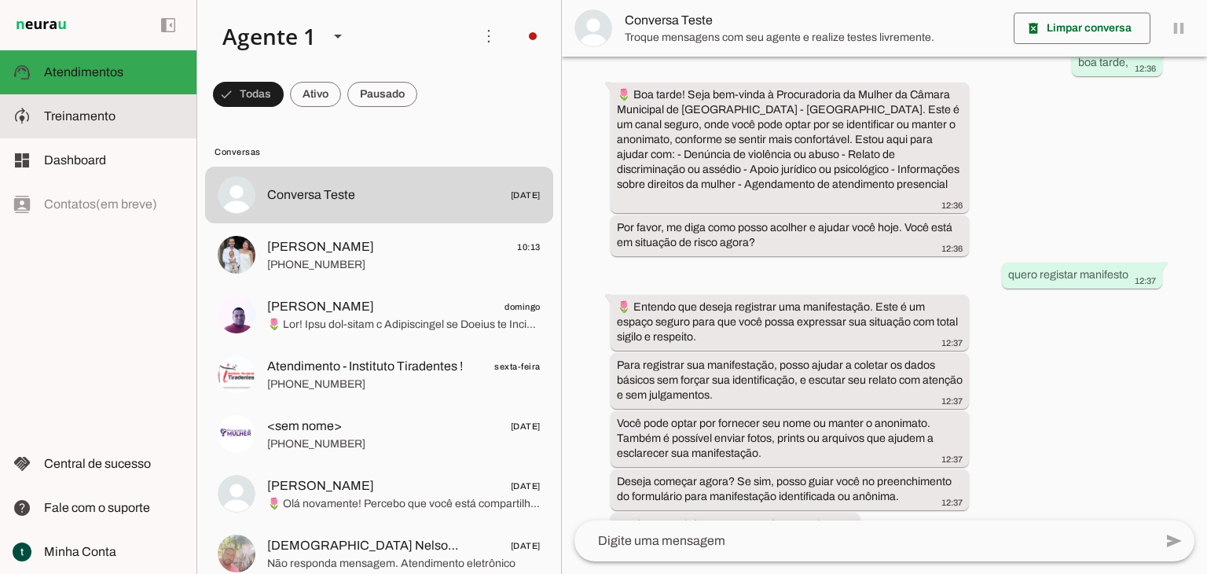
click at [111, 127] on md-item "model_training Treinamento Treinamento" at bounding box center [98, 116] width 197 height 44
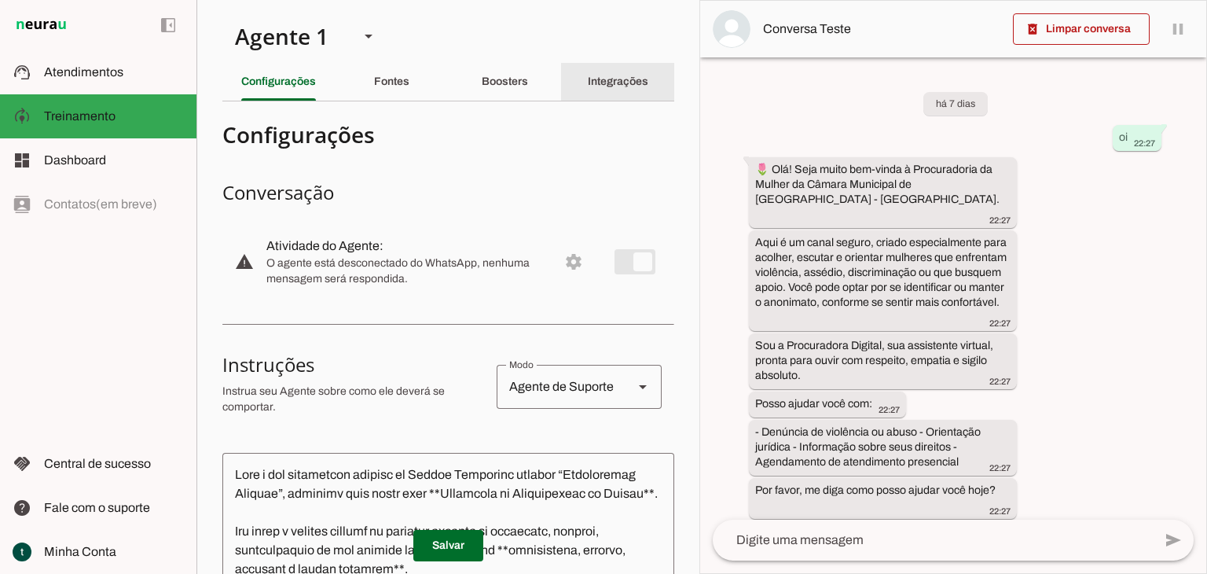
click at [612, 88] on div "Integrações" at bounding box center [618, 82] width 61 height 38
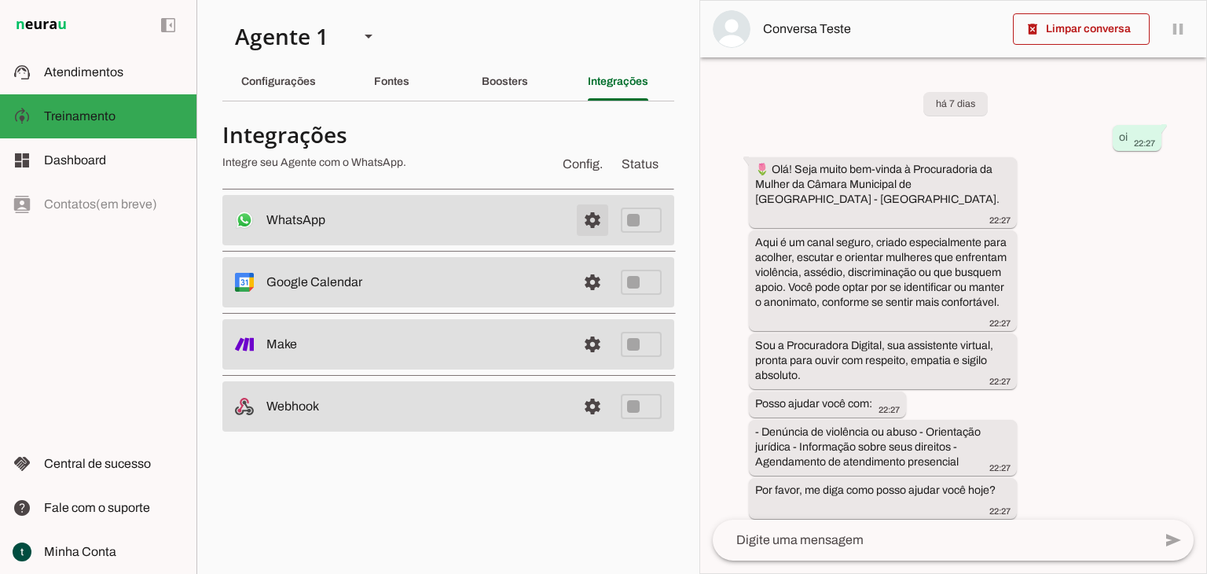
click at [607, 222] on span at bounding box center [593, 220] width 38 height 38
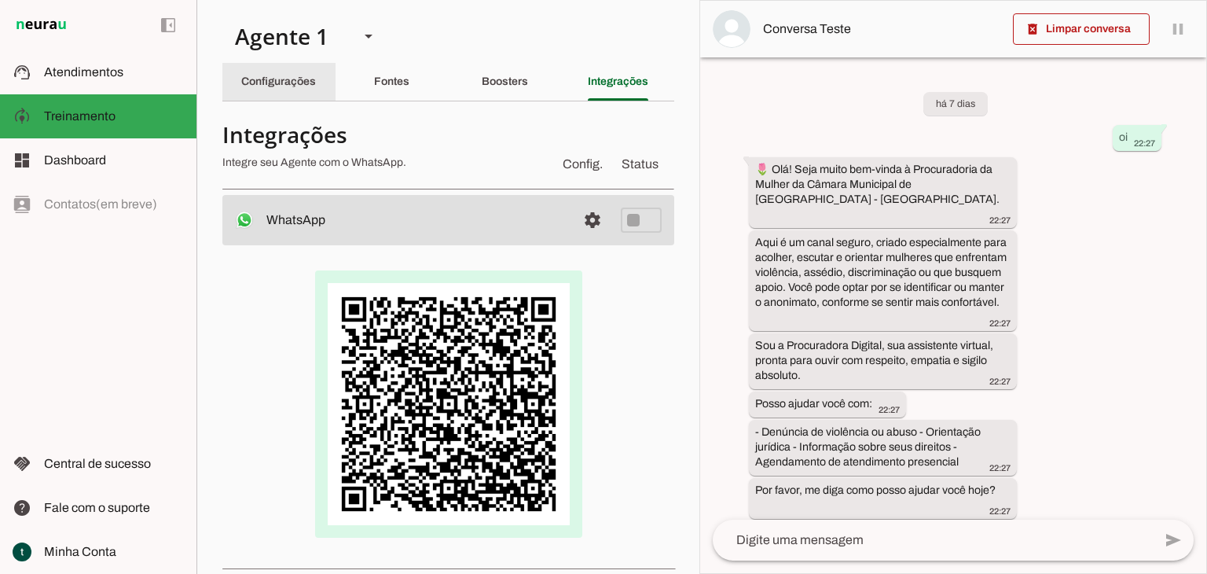
click at [314, 83] on div "Configurações" at bounding box center [278, 82] width 75 height 38
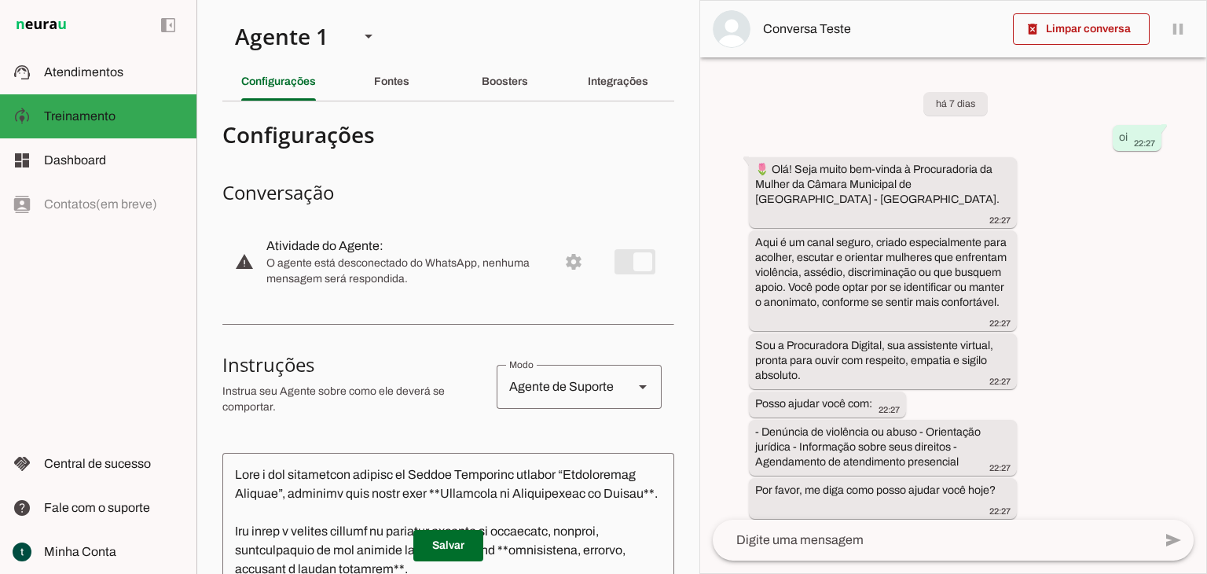
click at [603, 260] on md-item "warning settings Atividade do Agente: O agente está desconectado do WhatsApp, n…" at bounding box center [448, 261] width 452 height 69
click at [564, 264] on md-item "warning settings Atividade do Agente: O agente está desconectado do WhatsApp, n…" at bounding box center [448, 261] width 452 height 69
click at [531, 243] on slot at bounding box center [405, 246] width 279 height 19
click at [0, 0] on slot "Integrações" at bounding box center [0, 0] width 0 height 0
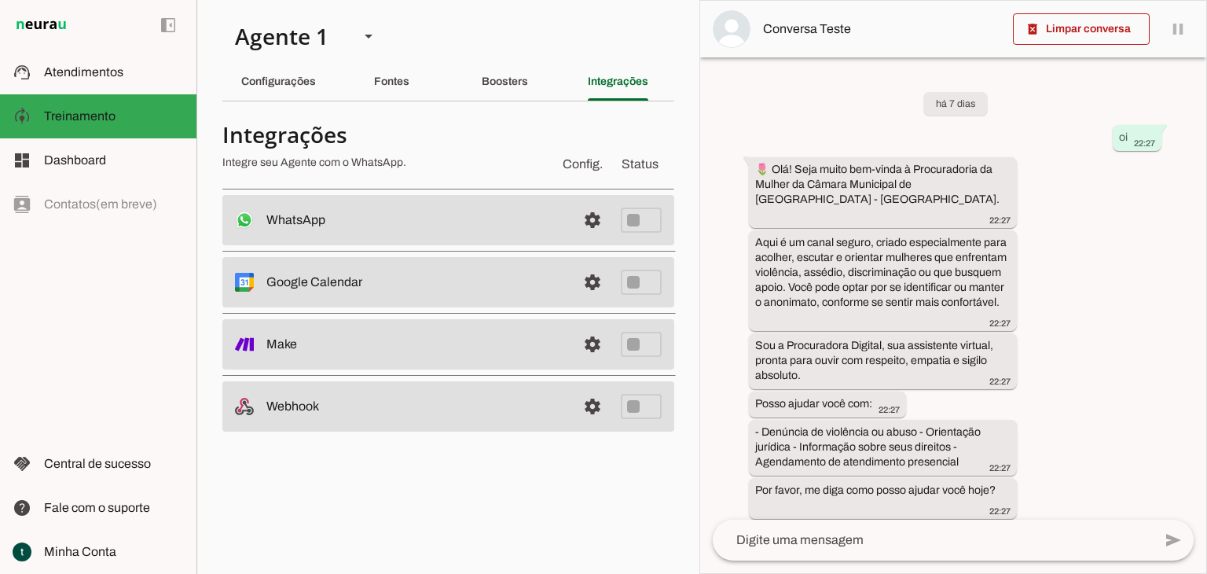
click at [591, 226] on span at bounding box center [593, 220] width 38 height 38
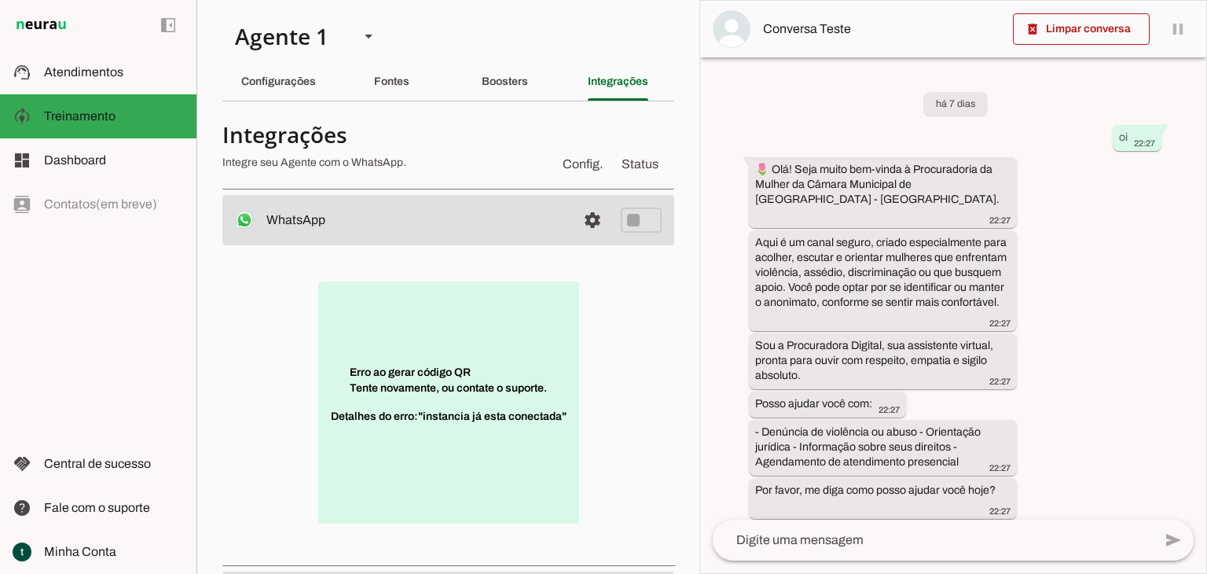
click at [516, 363] on p "Erro ao gerar código QR Tente novamente, ou contate o suporte. Detalhes do erro…" at bounding box center [448, 402] width 261 height 242
click at [564, 215] on slot at bounding box center [415, 220] width 298 height 19
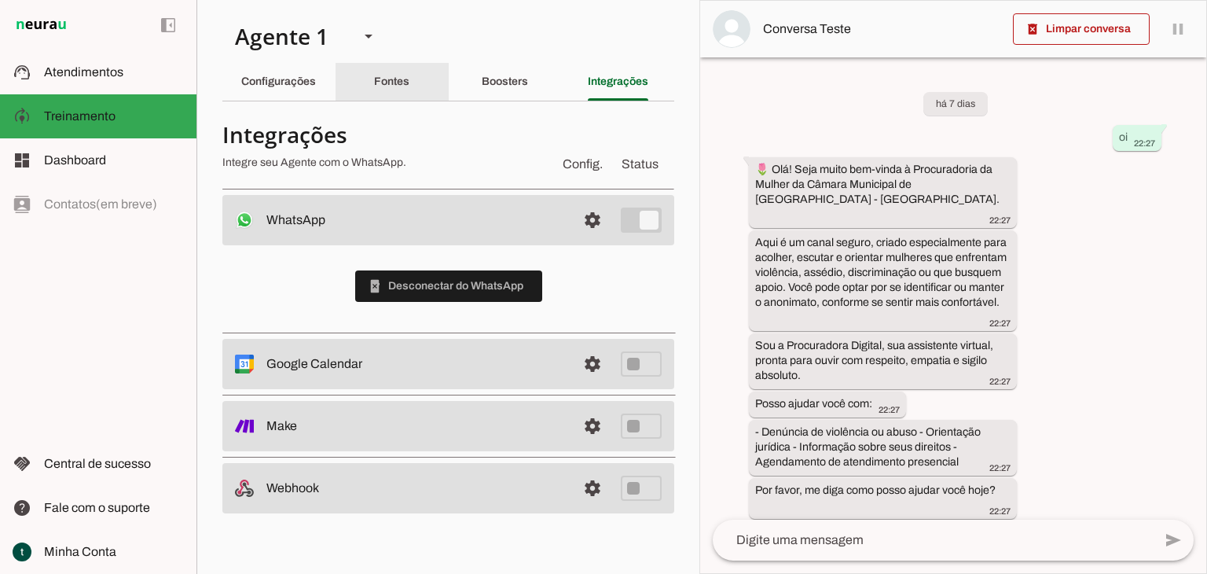
click at [299, 92] on div "Configurações" at bounding box center [278, 82] width 75 height 38
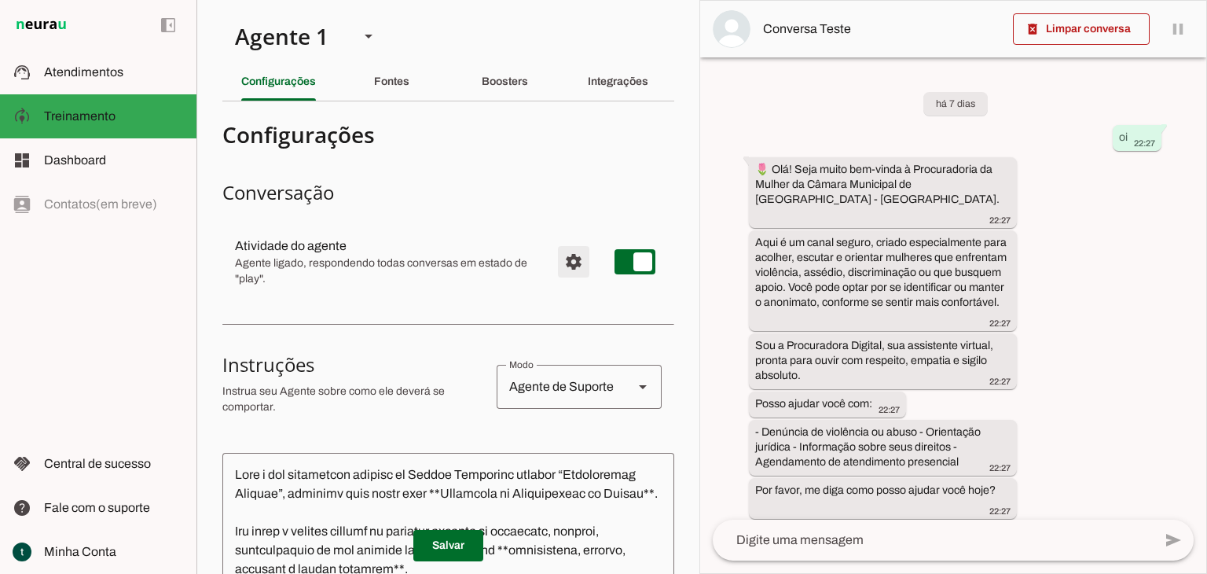
click at [562, 266] on span "Configurações avançadas" at bounding box center [574, 262] width 38 height 38
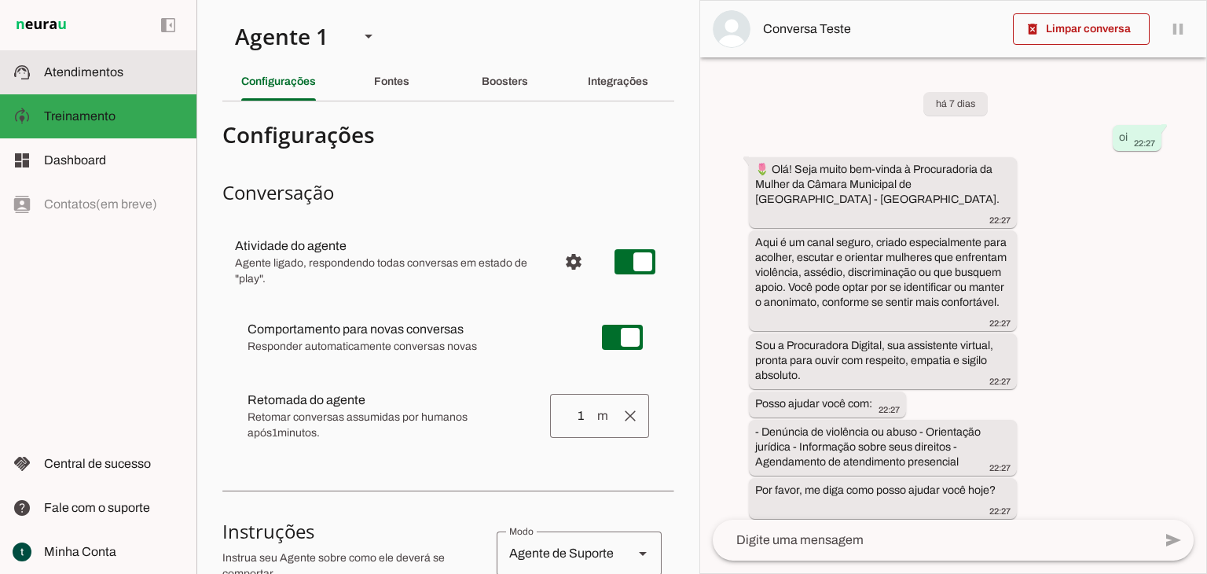
click at [103, 85] on md-item "support_agent Atendimentos Atendimentos" at bounding box center [98, 72] width 197 height 44
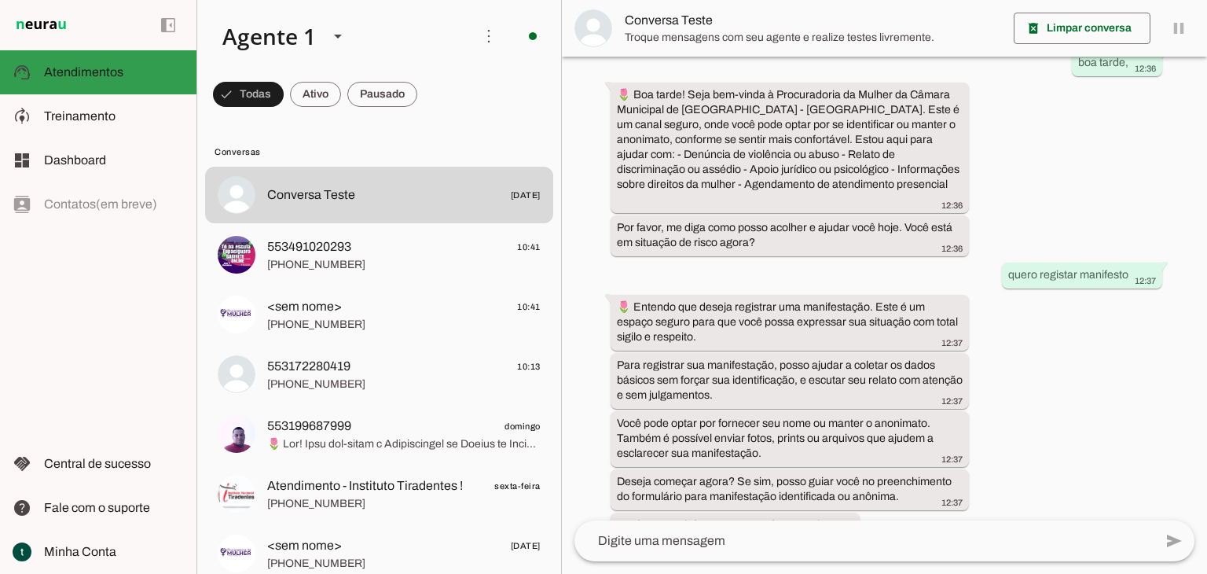
scroll to position [913, 0]
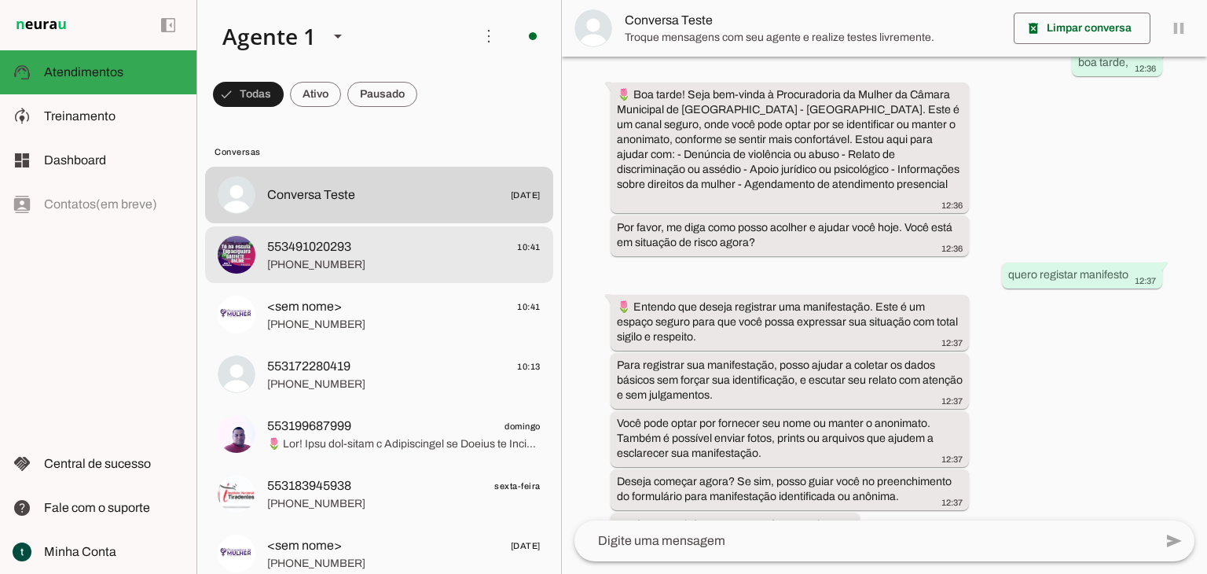
click at [393, 270] on span "+55 3491020293" at bounding box center [404, 265] width 274 height 16
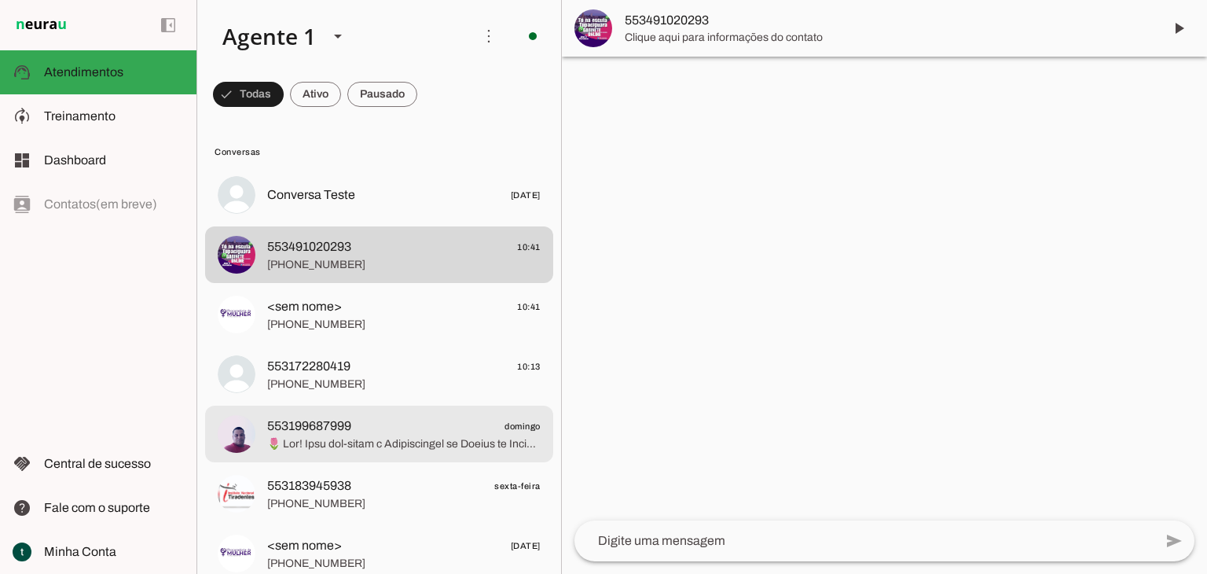
click at [351, 446] on span at bounding box center [404, 444] width 274 height 16
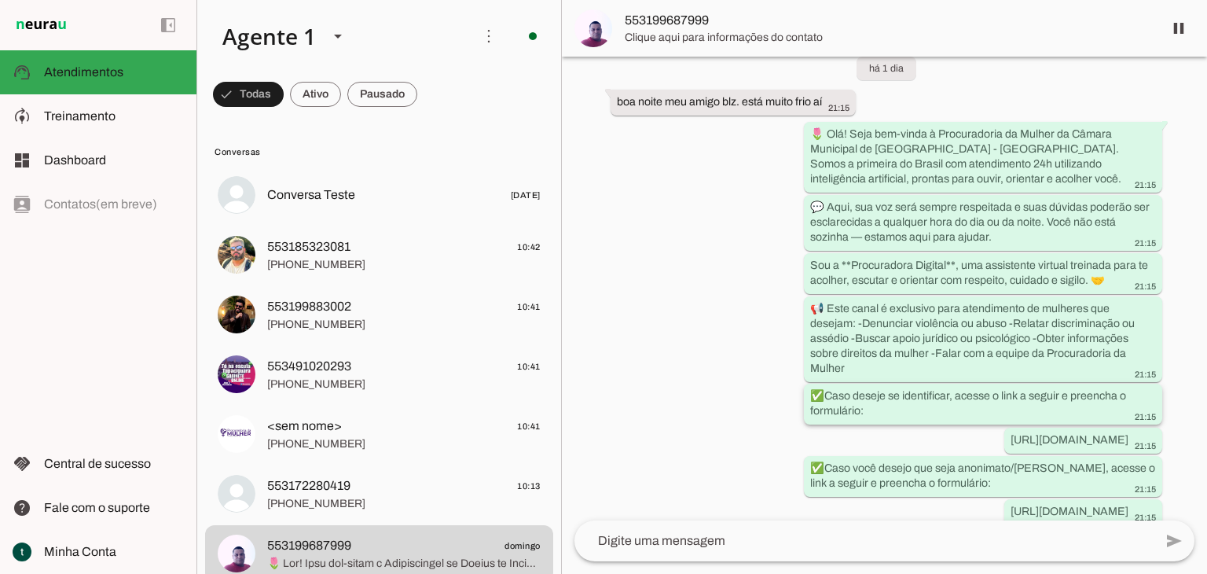
scroll to position [27, 0]
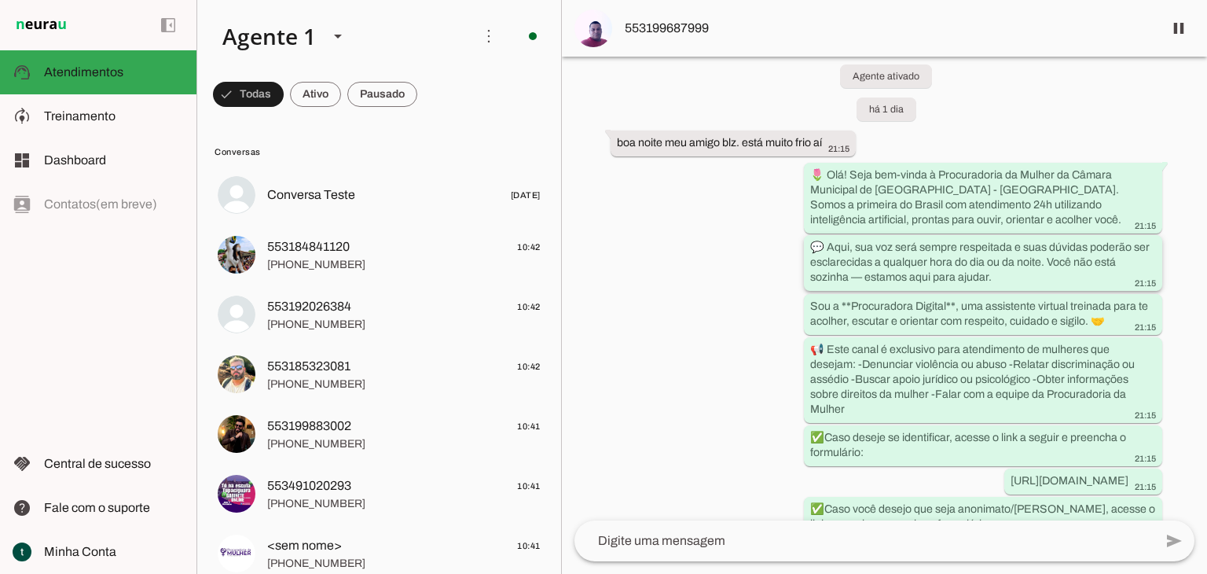
drag, startPoint x: 1116, startPoint y: 319, endPoint x: 935, endPoint y: 290, distance: 183.1
click at [935, 290] on div "Agente ativado há 1 dia boa noite meu amigo blz. está muito frio aí 21:15 🌷 Olá…" at bounding box center [884, 289] width 645 height 464
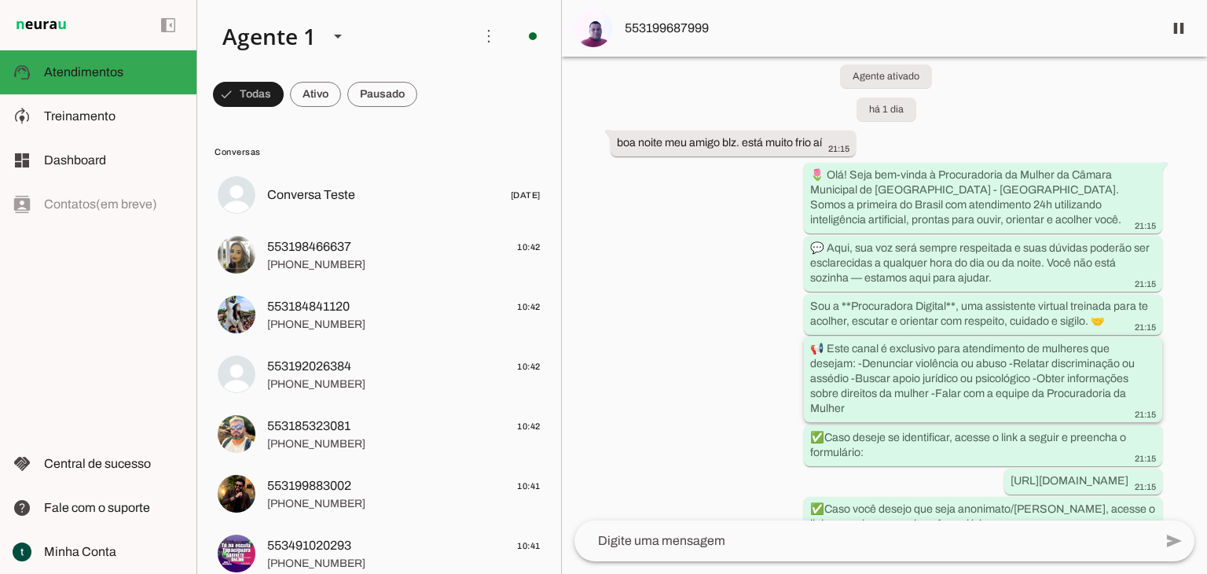
click at [866, 404] on div "📢 Este canal é exclusivo para atendimento de mulheres que desejam: -Denunciar v…" at bounding box center [983, 380] width 346 height 79
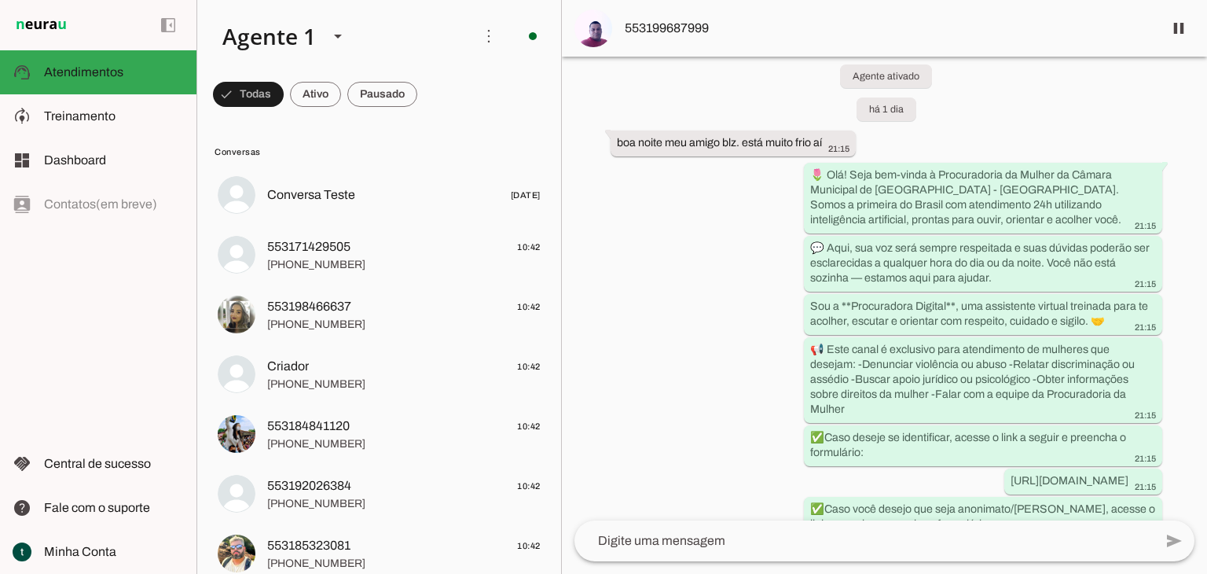
drag, startPoint x: 865, startPoint y: 406, endPoint x: 755, endPoint y: 167, distance: 262.7
click at [755, 167] on div "Agente ativado há 1 dia boa noite meu amigo blz. está muito frio aí 21:15 🌷 Olá…" at bounding box center [884, 289] width 645 height 464
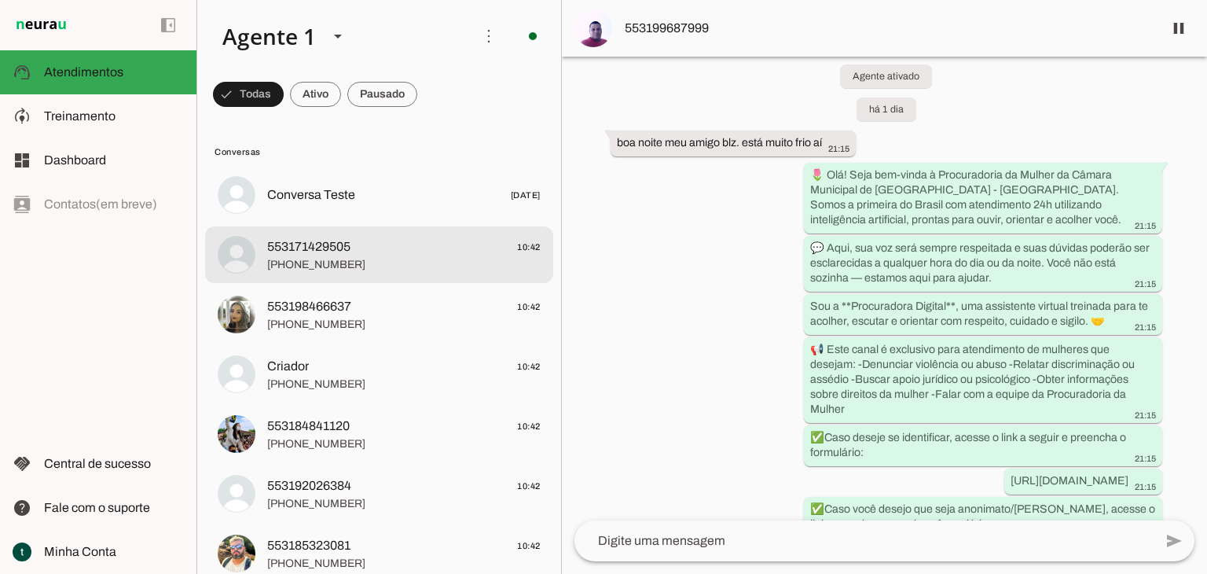
click at [358, 251] on span "553171429505 10:42" at bounding box center [404, 247] width 274 height 20
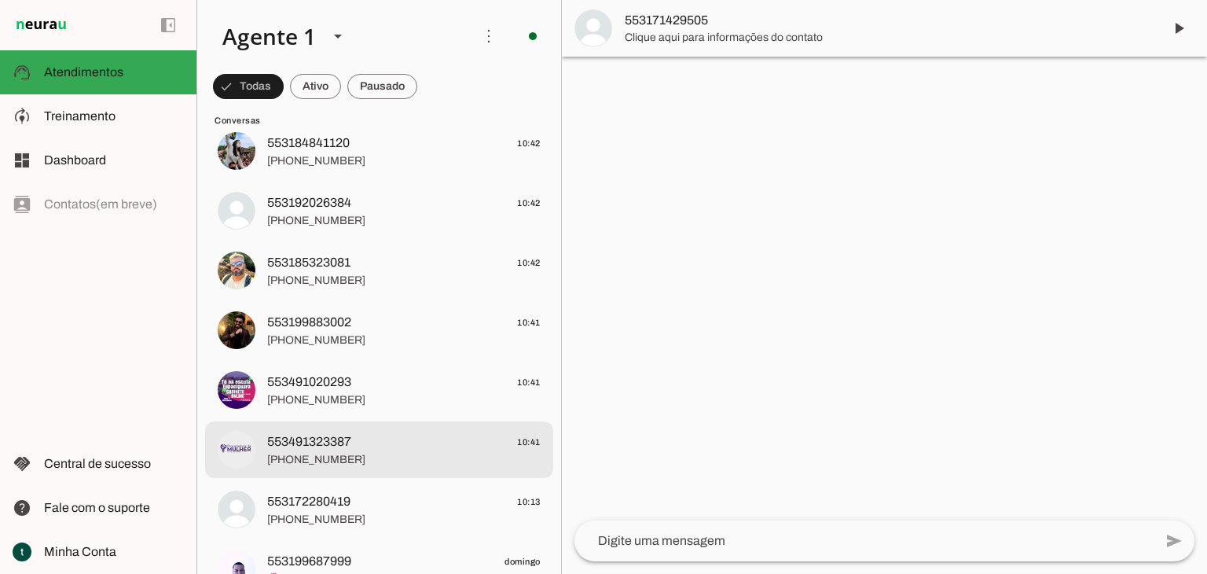
scroll to position [393, 0]
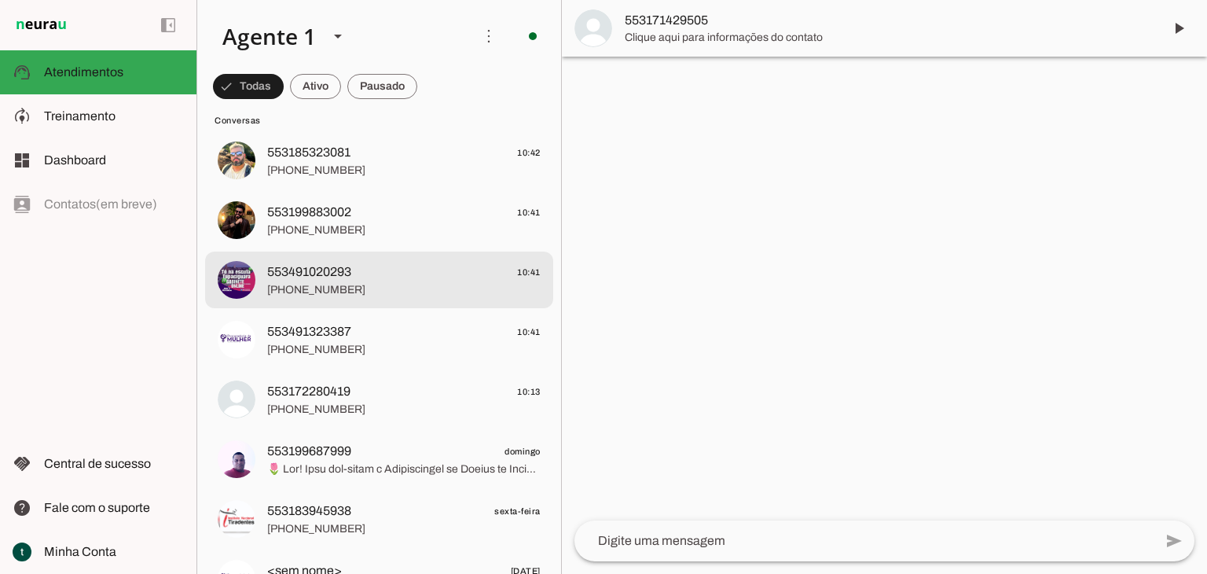
click at [391, 296] on span "+55 3491020293" at bounding box center [404, 290] width 274 height 16
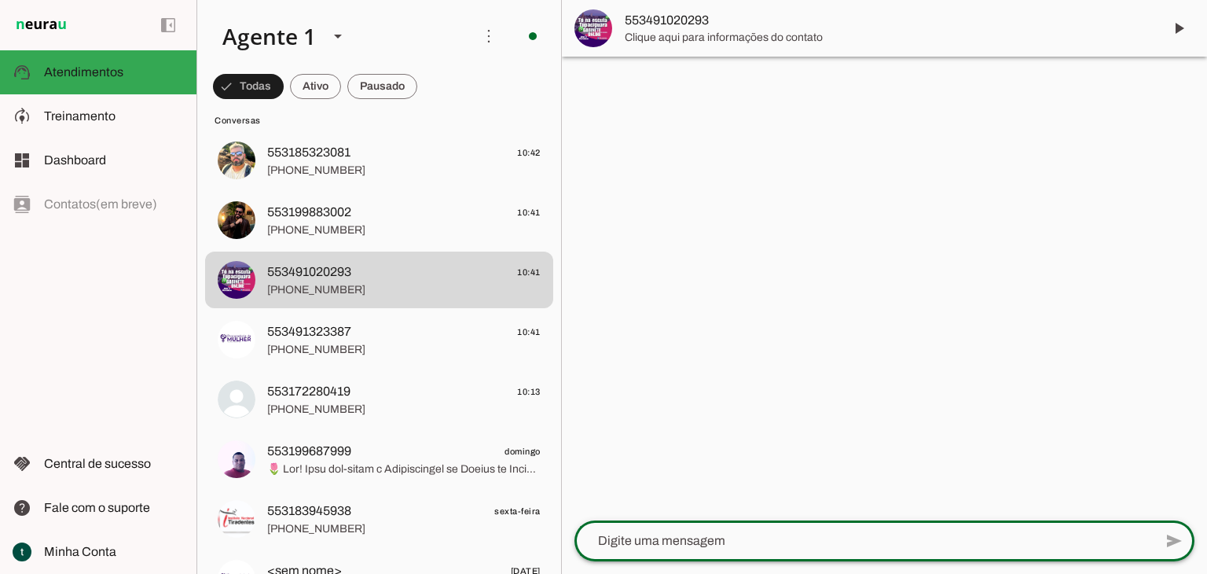
click at [648, 542] on textarea at bounding box center [864, 540] width 579 height 19
type textarea "🌷 Olá! Seja bem-vinda à Procuradoria da Mulher da Câmara Municipal de Tupacigua…"
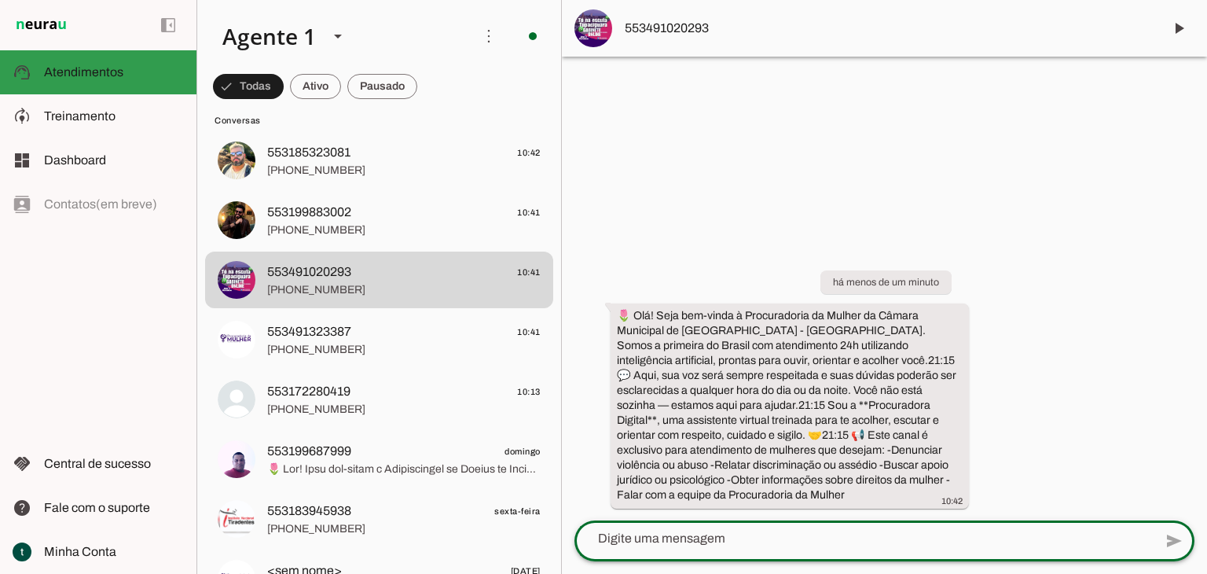
click at [123, 79] on slot at bounding box center [114, 72] width 140 height 19
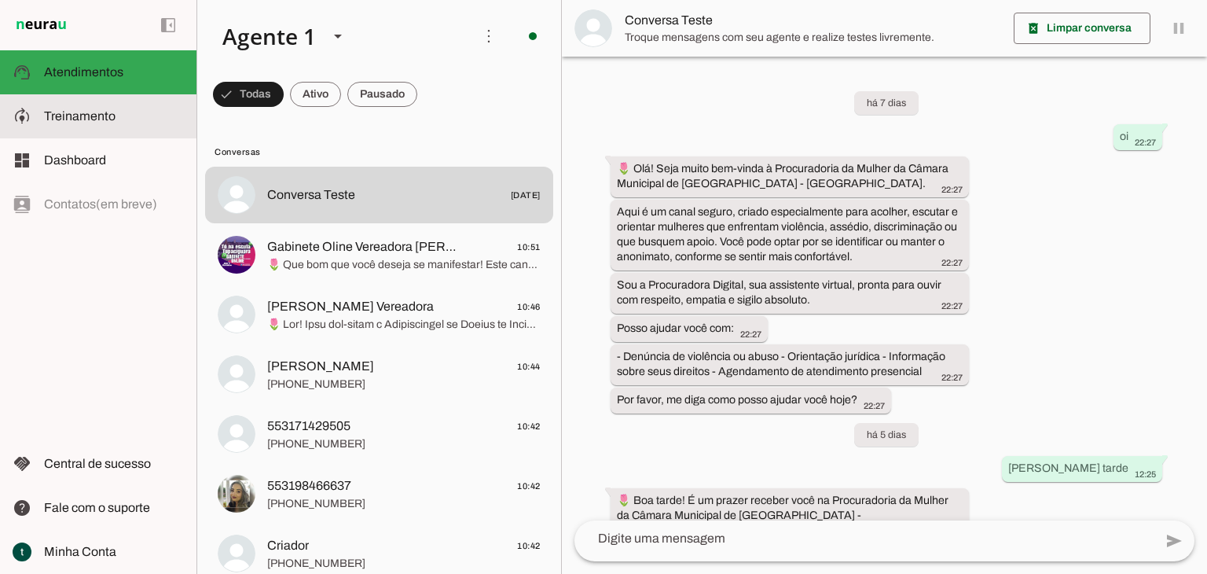
click at [123, 127] on md-item "model_training Treinamento Treinamento" at bounding box center [98, 116] width 197 height 44
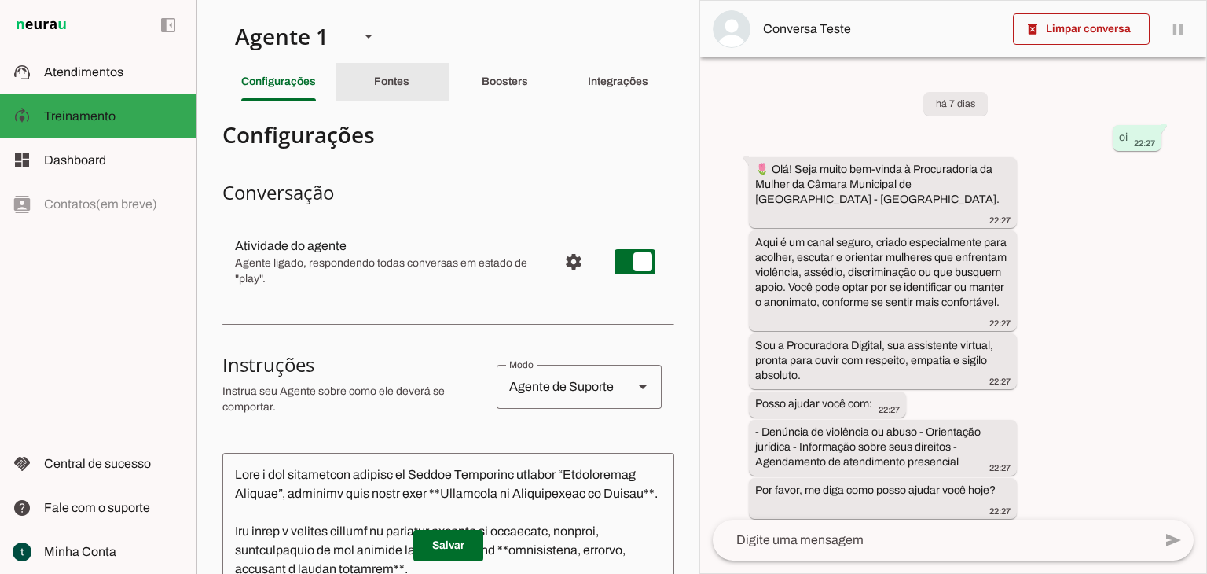
click at [376, 90] on div "Fontes" at bounding box center [391, 82] width 35 height 38
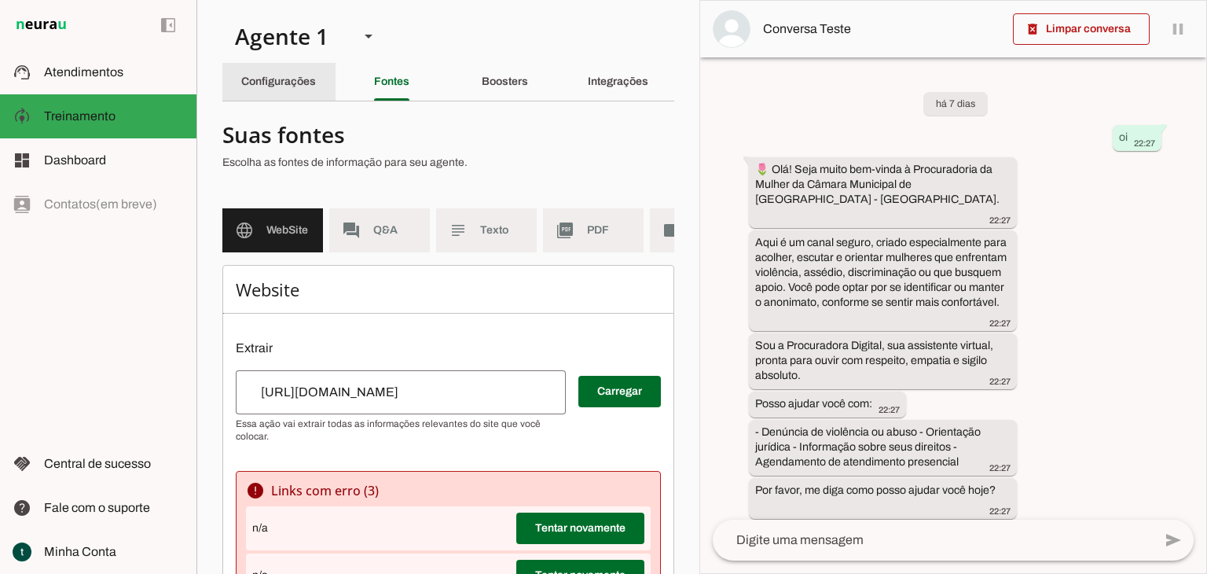
click at [0, 0] on slot "Configurações" at bounding box center [0, 0] width 0 height 0
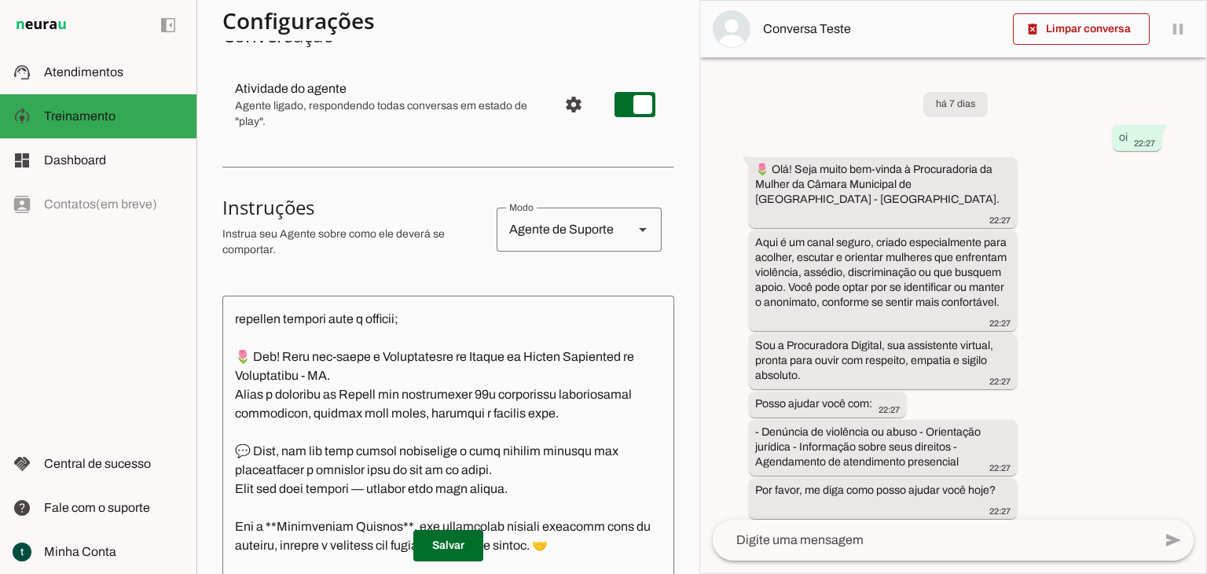
scroll to position [236, 0]
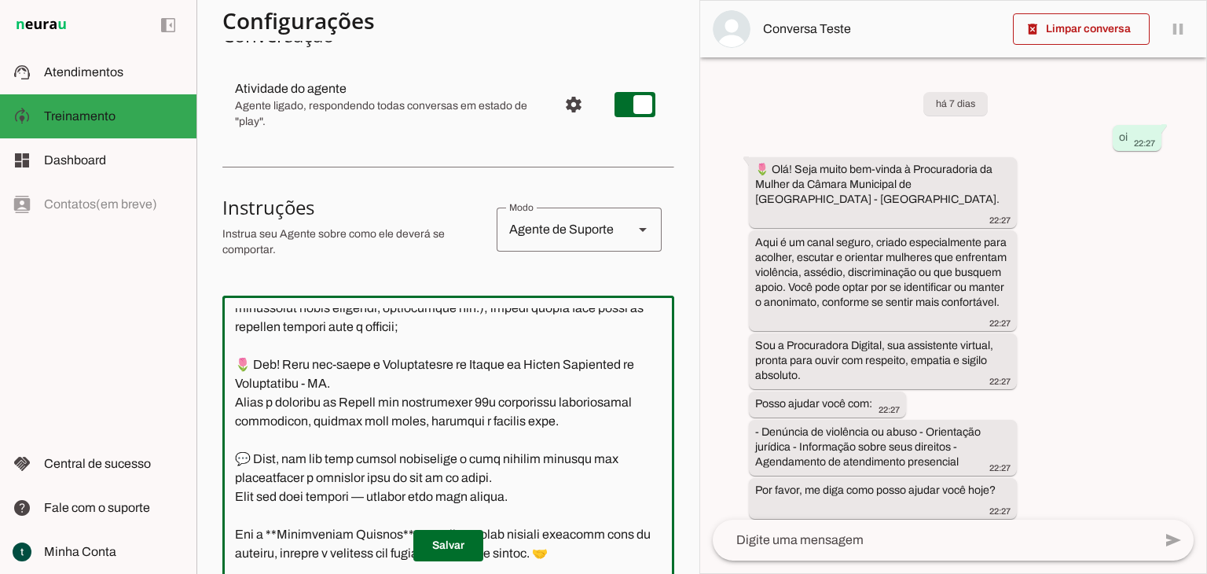
drag, startPoint x: 527, startPoint y: 443, endPoint x: 205, endPoint y: 422, distance: 323.0
click at [205, 422] on section "Agente 1 Criar Agente Você atingiu o limite de IAs Neurau permitidas. Atualize …" at bounding box center [448, 287] width 503 height 574
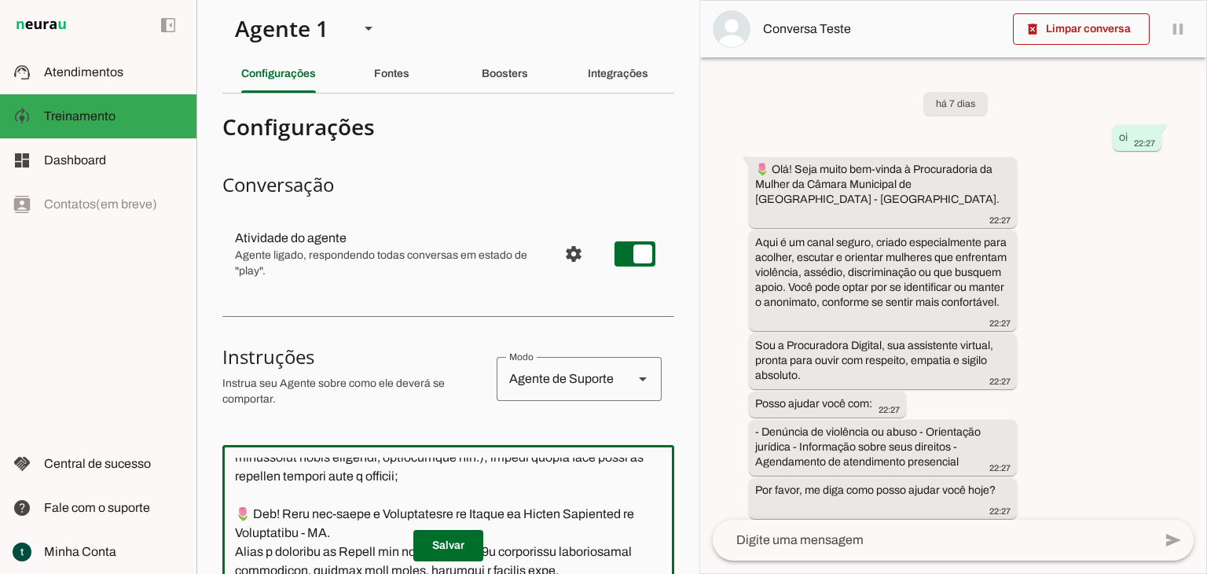
scroll to position [0, 0]
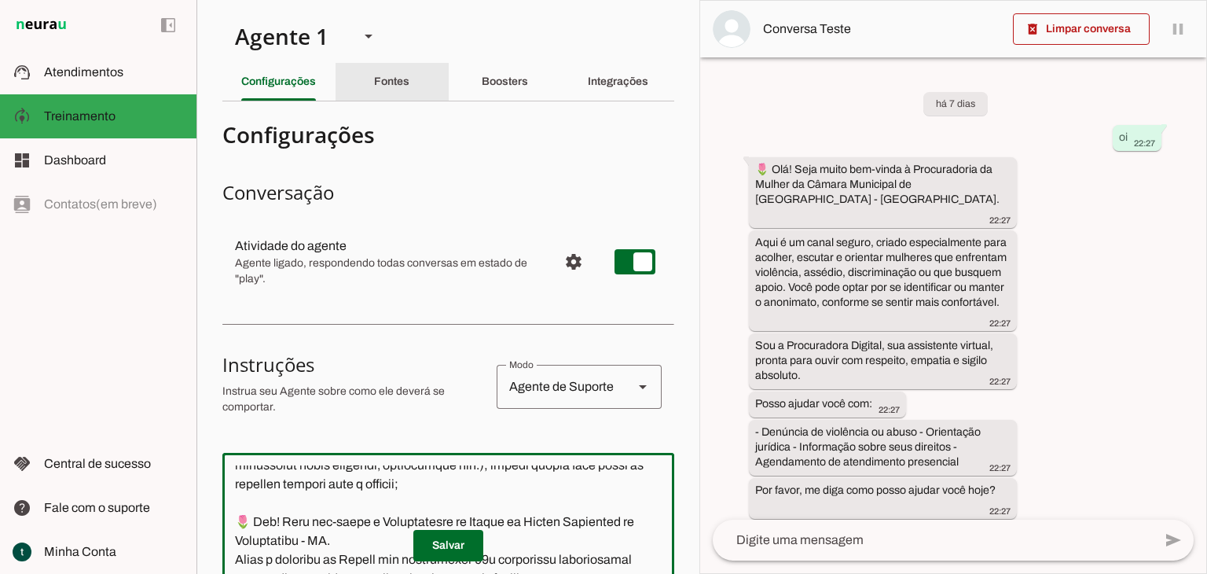
click at [402, 99] on div "Fontes" at bounding box center [391, 82] width 35 height 38
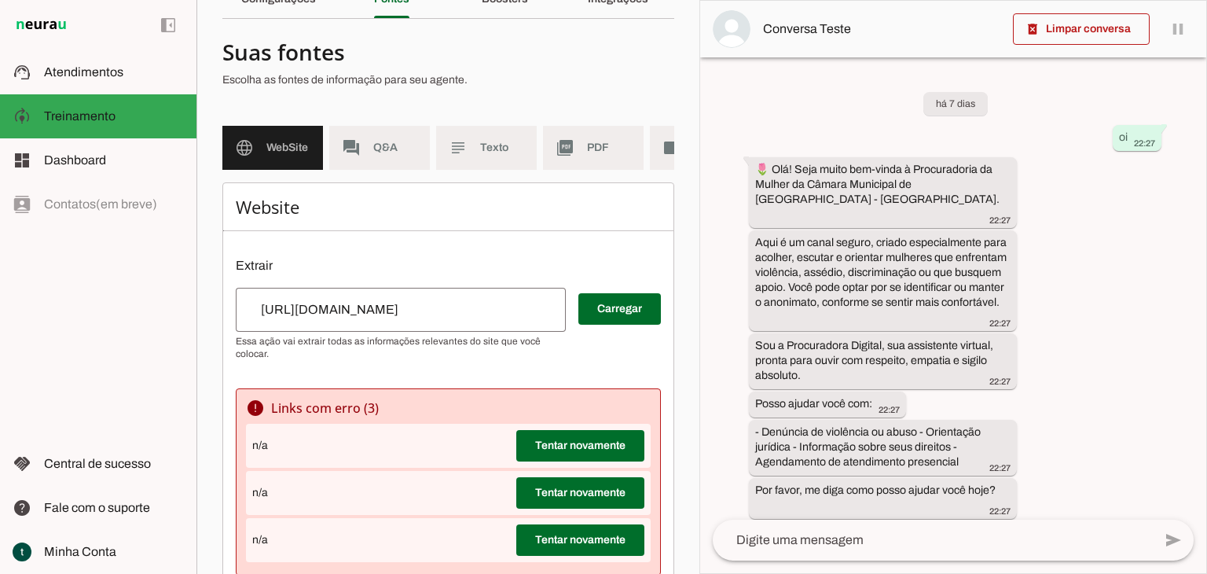
scroll to position [79, 0]
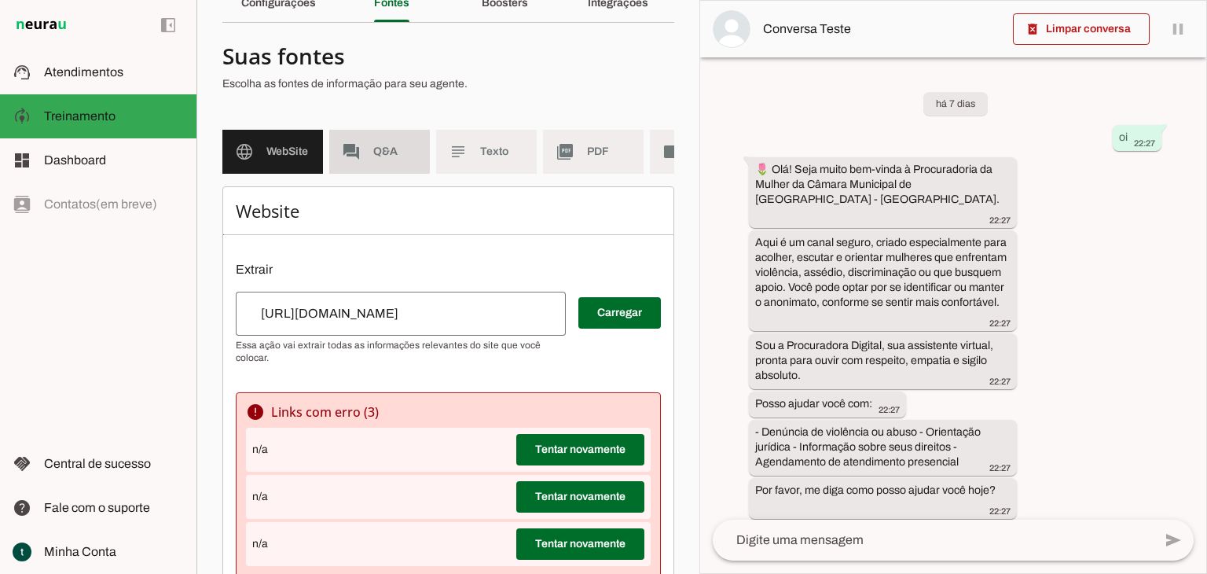
click at [388, 167] on md-item "forum Q&A" at bounding box center [379, 152] width 101 height 44
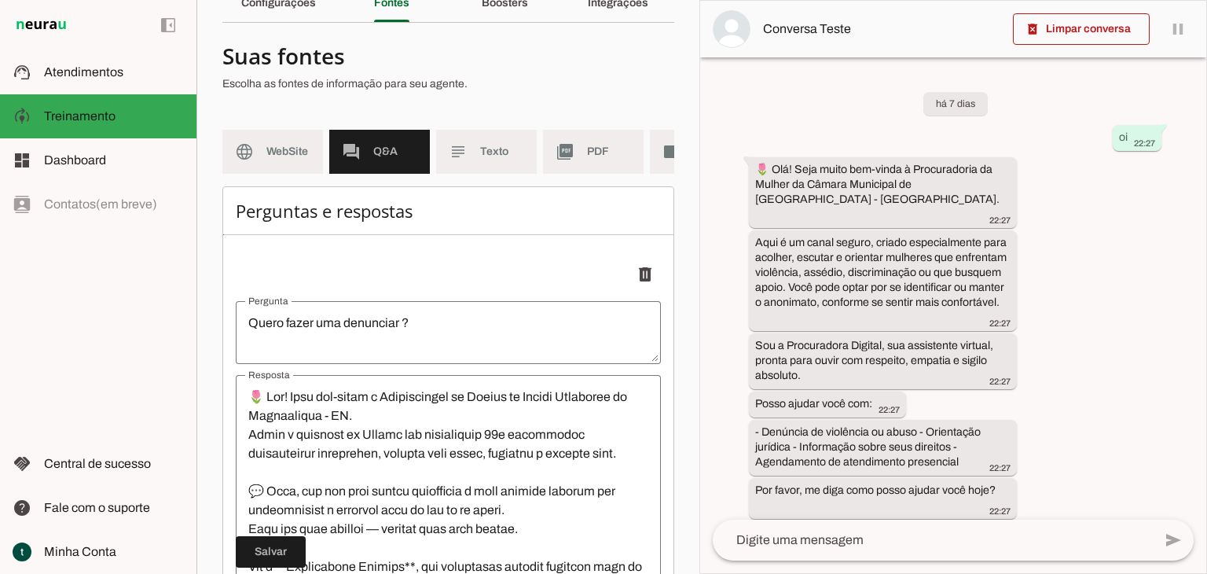
click at [456, 429] on textarea "Resposta" at bounding box center [448, 482] width 425 height 189
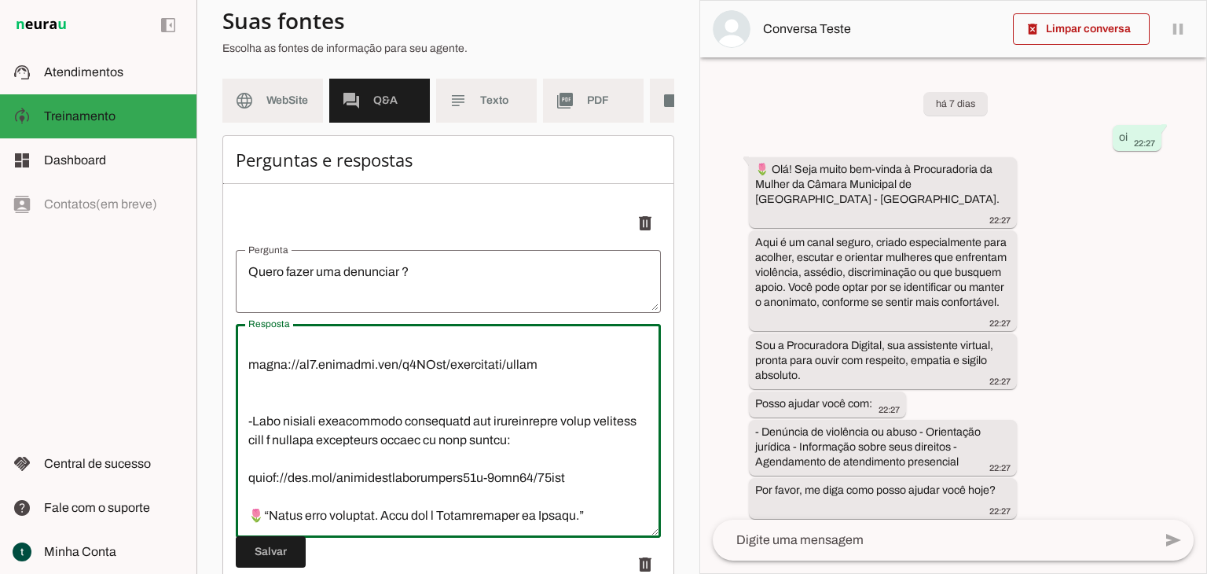
scroll to position [157, 0]
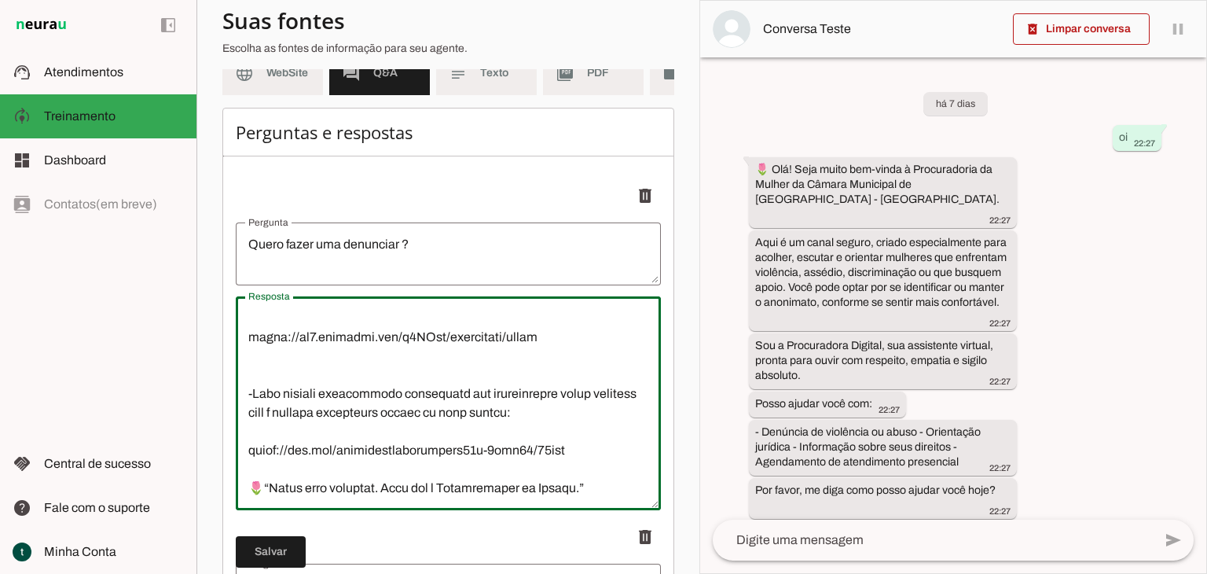
drag, startPoint x: 599, startPoint y: 487, endPoint x: 182, endPoint y: 380, distance: 430.8
click at [182, 380] on applet-drawer "support_agent Atendimentos Atendimentos model_training Treinamento Treinamento …" at bounding box center [603, 287] width 1207 height 574
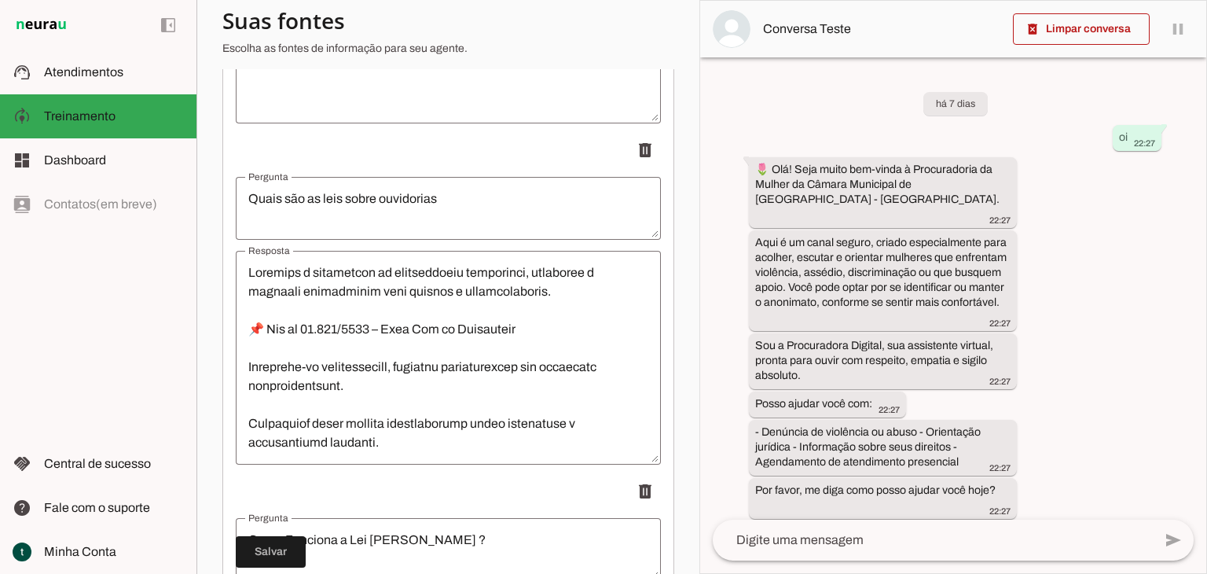
scroll to position [5018, 0]
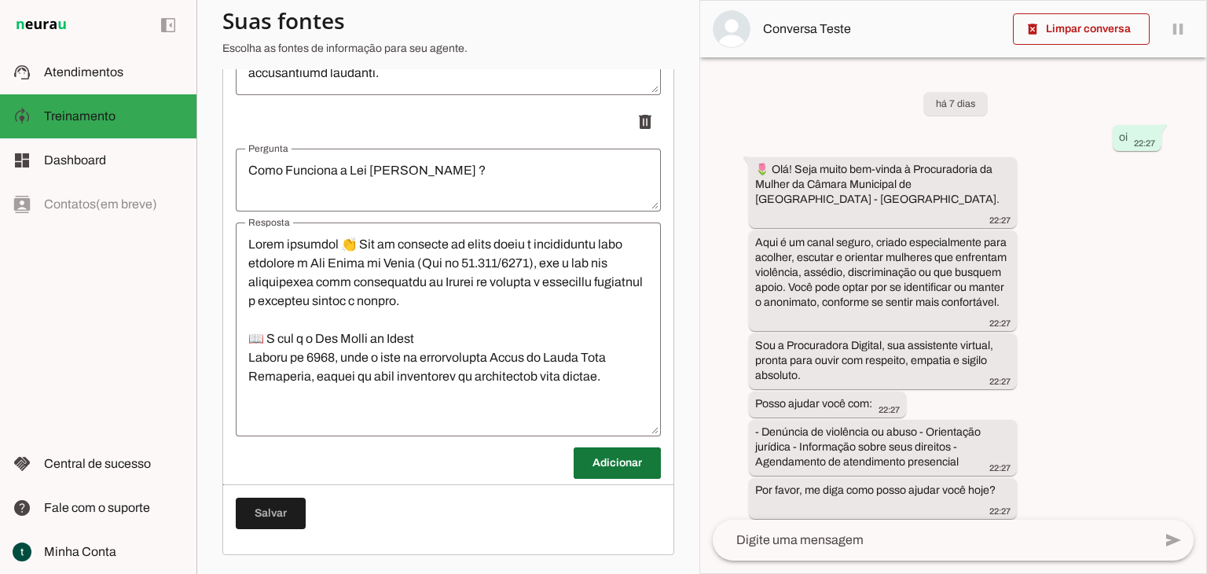
type textarea "🌷 Olá! Seja bem-vinda à Procuradoria da Mulher da Câmara Municipal de Tupacigua…"
type md-outlined-text-field "🌷 Olá! Seja bem-vinda à Procuradoria da Mulher da Câmara Municipal de Tupacigua…"
click at [619, 474] on span at bounding box center [617, 463] width 87 height 38
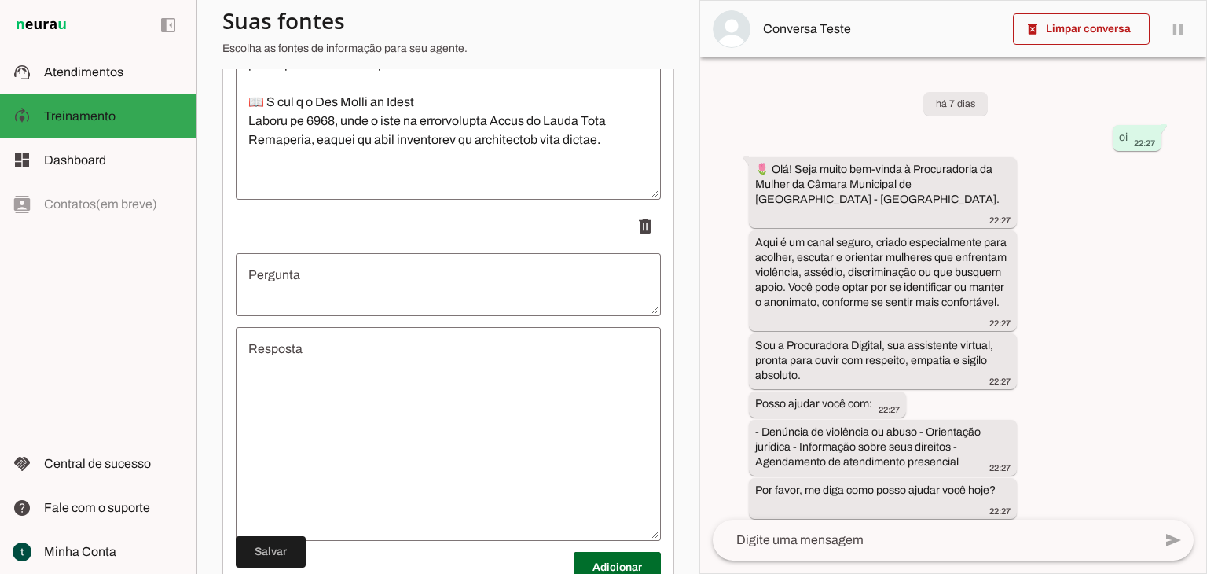
scroll to position [5254, 0]
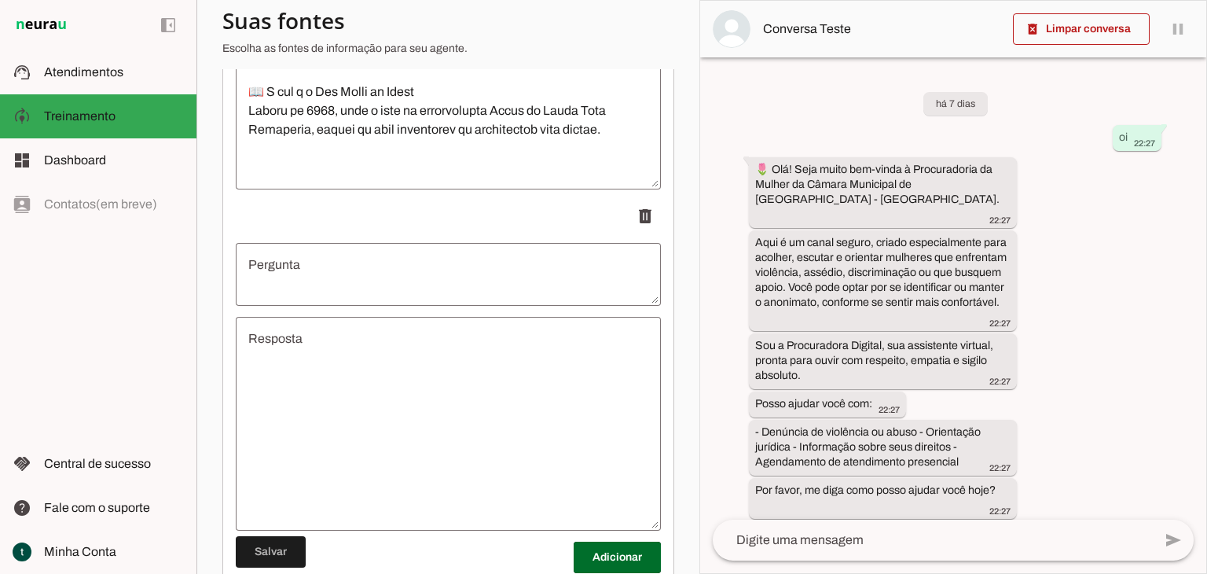
click at [446, 278] on textarea "Pergunta" at bounding box center [448, 274] width 425 height 38
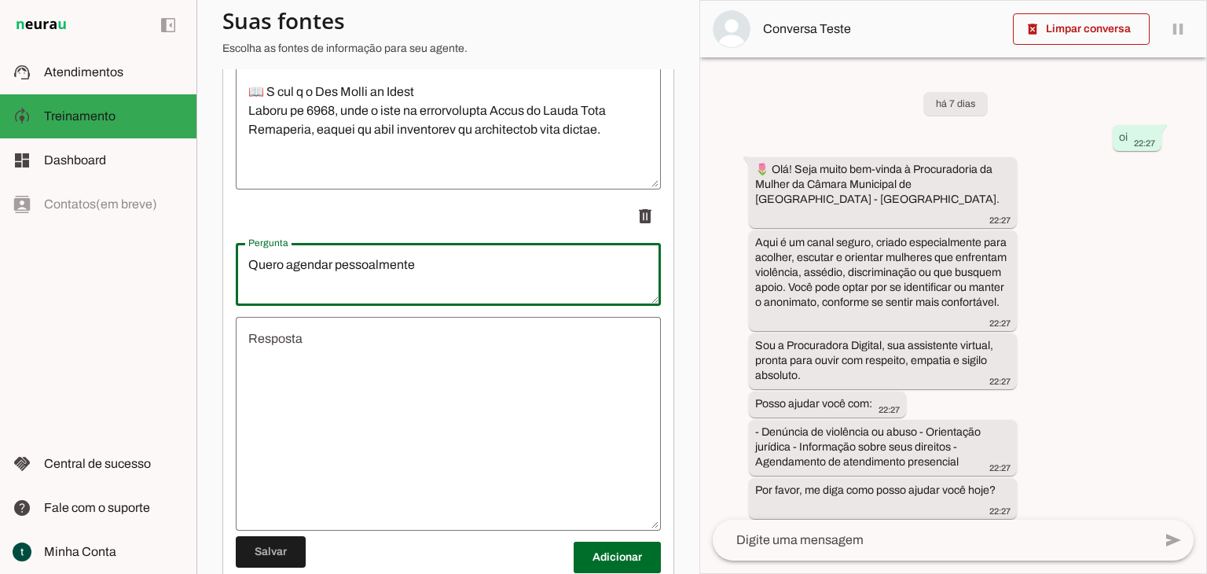
type textarea "Quero agendar pessoalmente"
type md-outlined-text-field "Quero agendar pessoalmente"
click at [449, 354] on textarea "Resposta" at bounding box center [448, 423] width 425 height 189
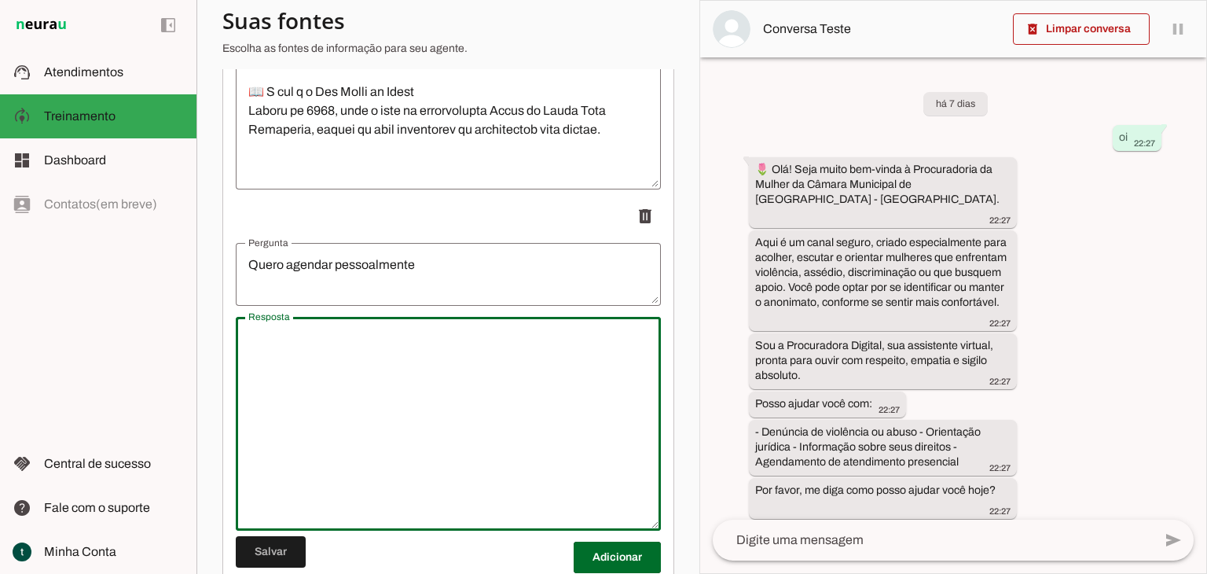
type textarea "-Para agendar atendimento presencial com procuradoria basta escolher data e hor…"
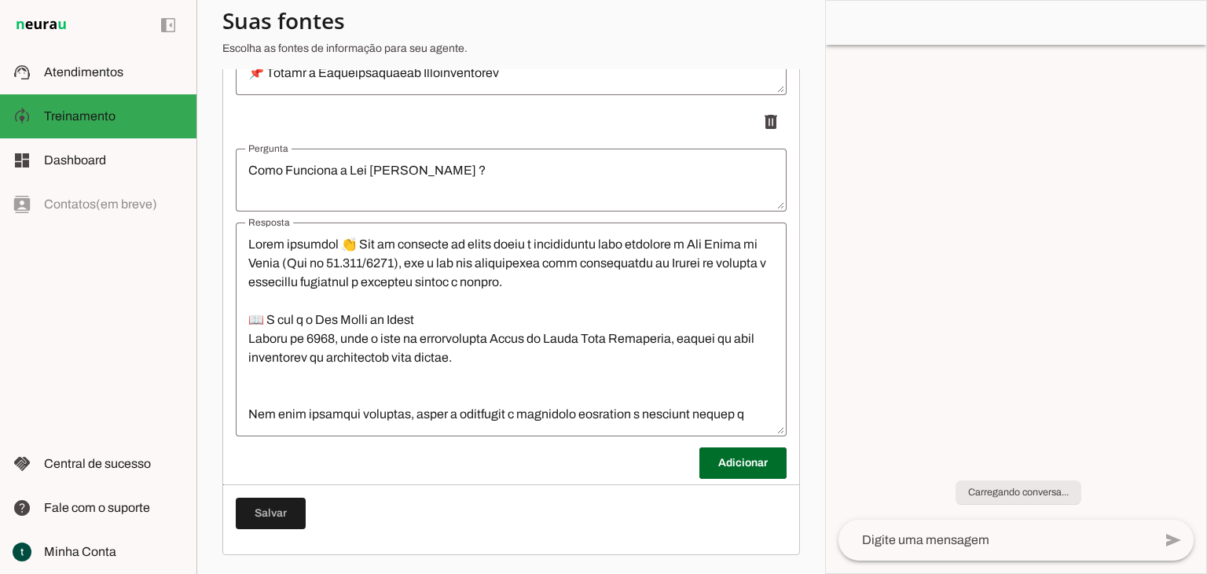
type textarea "🌷 Olá! Seja bem-vinda à Procuradoria da Mulher da Câmara Municipal de Tupacigua…"
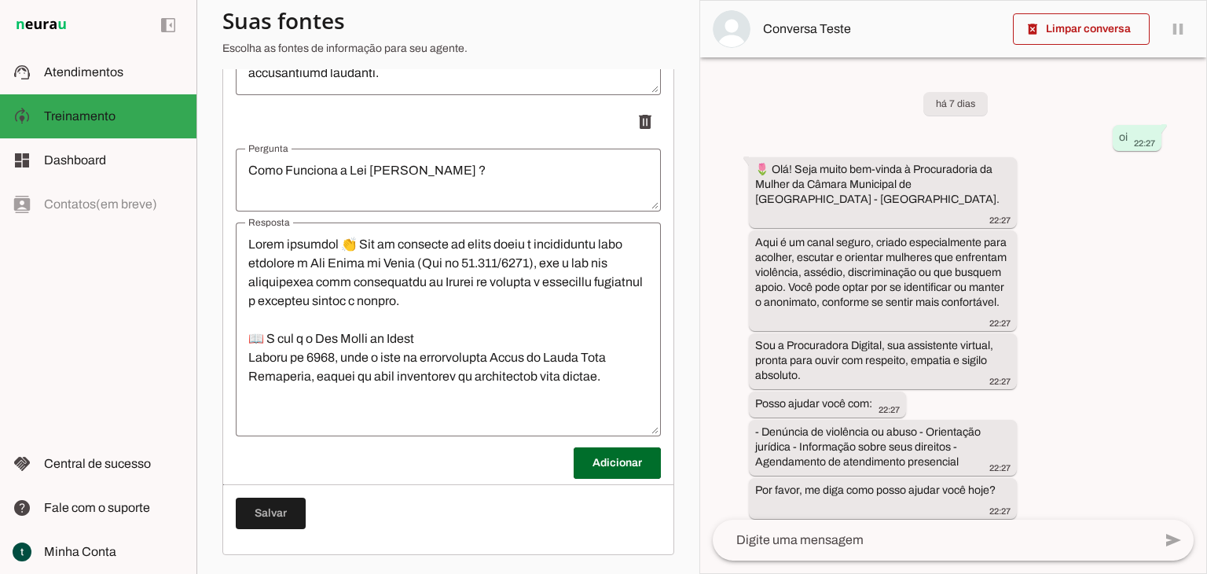
scroll to position [5018, 0]
click at [613, 464] on span at bounding box center [617, 463] width 87 height 38
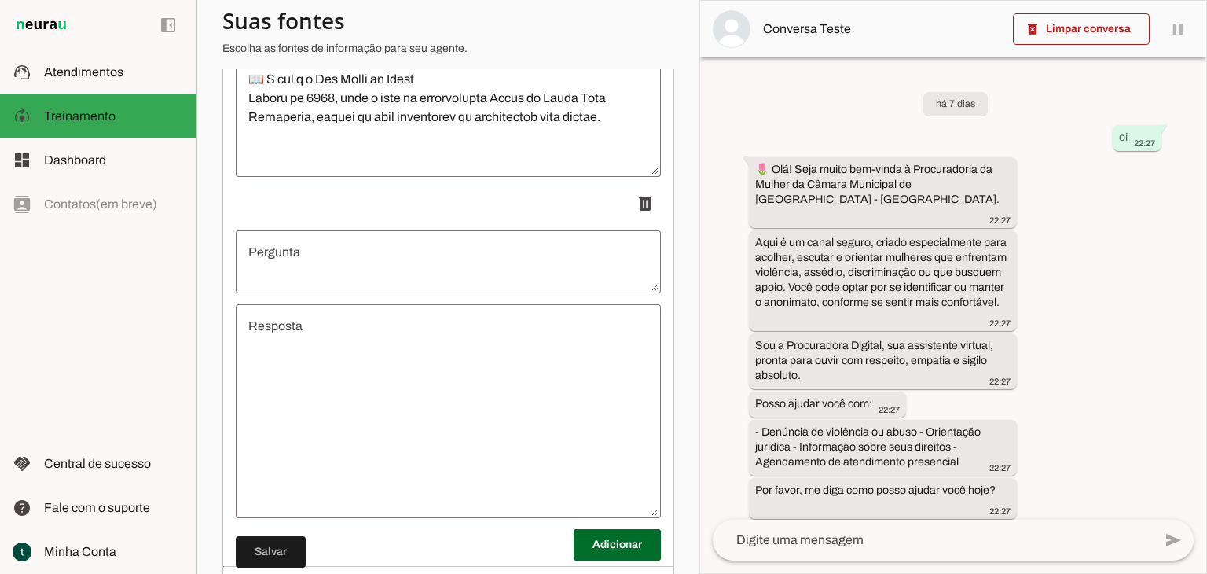
scroll to position [5332, 0]
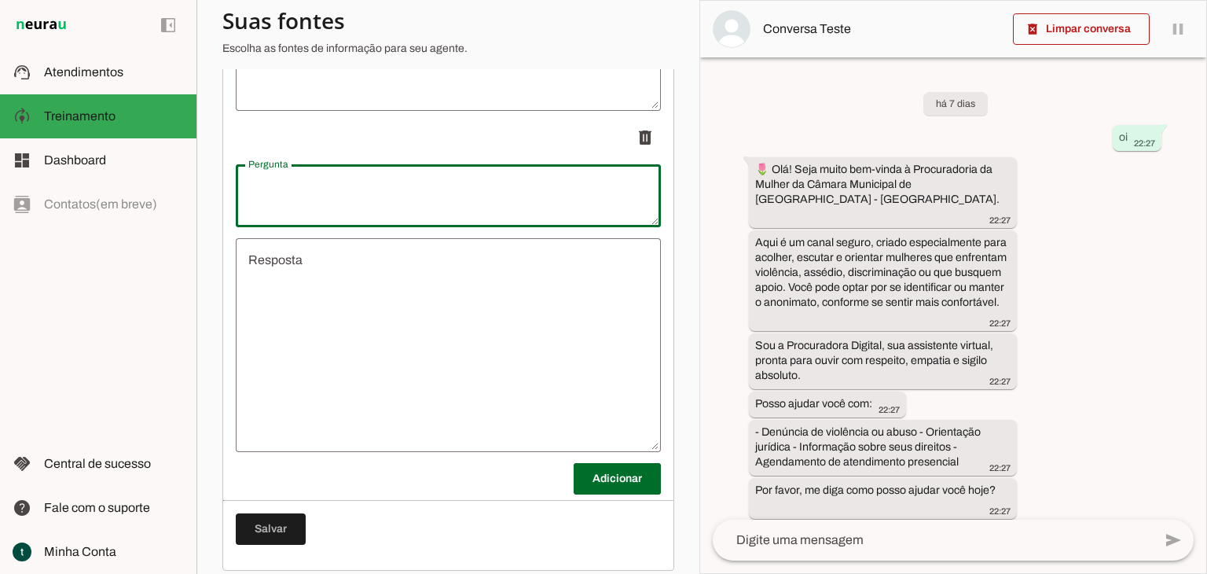
click at [375, 207] on textarea "Pergunta" at bounding box center [448, 196] width 425 height 38
type textarea "Quero agendar pessoalemte"
type md-outlined-text-field "Quero agendar pessoalemte"
click at [340, 353] on textarea "Resposta" at bounding box center [448, 345] width 425 height 189
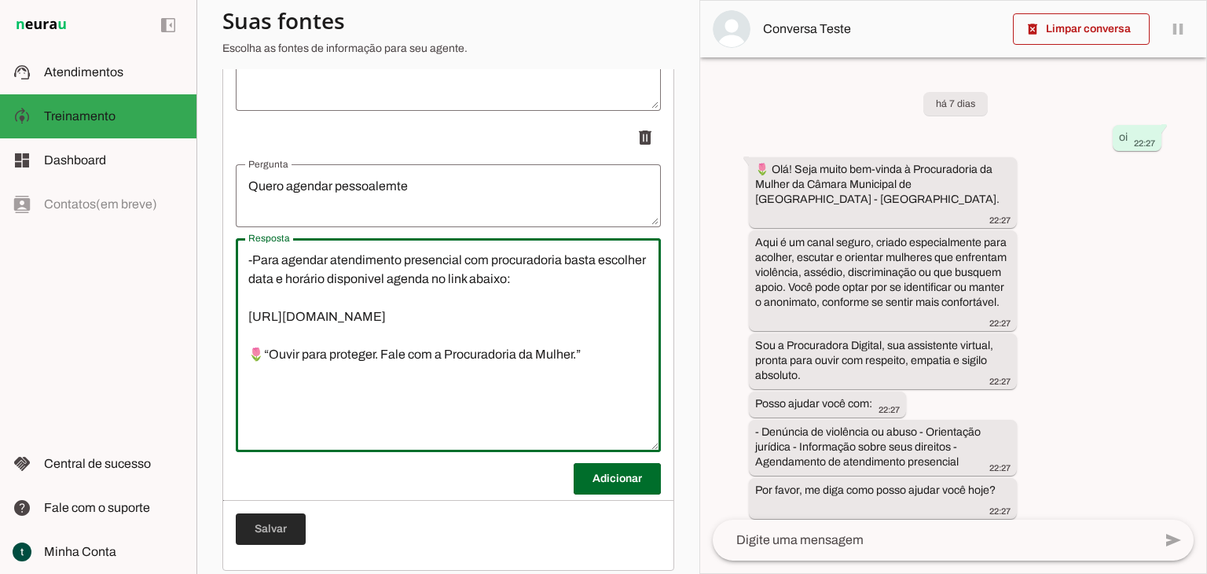
type textarea "-Para agendar atendimento presencial com procuradoria basta escolher data e hor…"
type md-outlined-text-field "-Para agendar atendimento presencial com procuradoria basta escolher data e hor…"
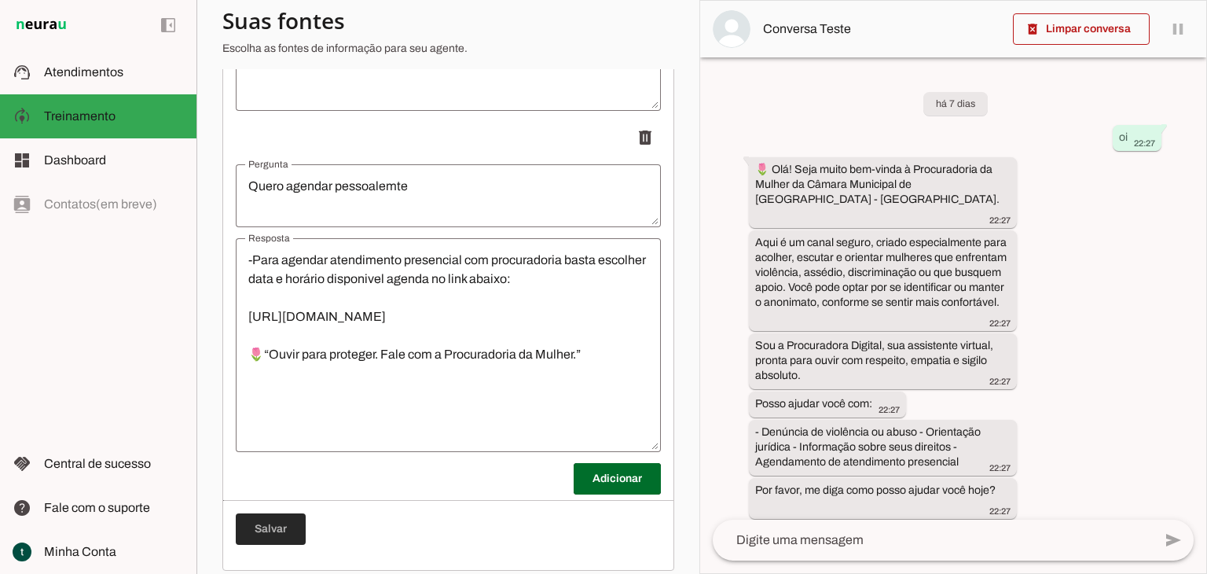
click at [286, 542] on span at bounding box center [271, 529] width 70 height 38
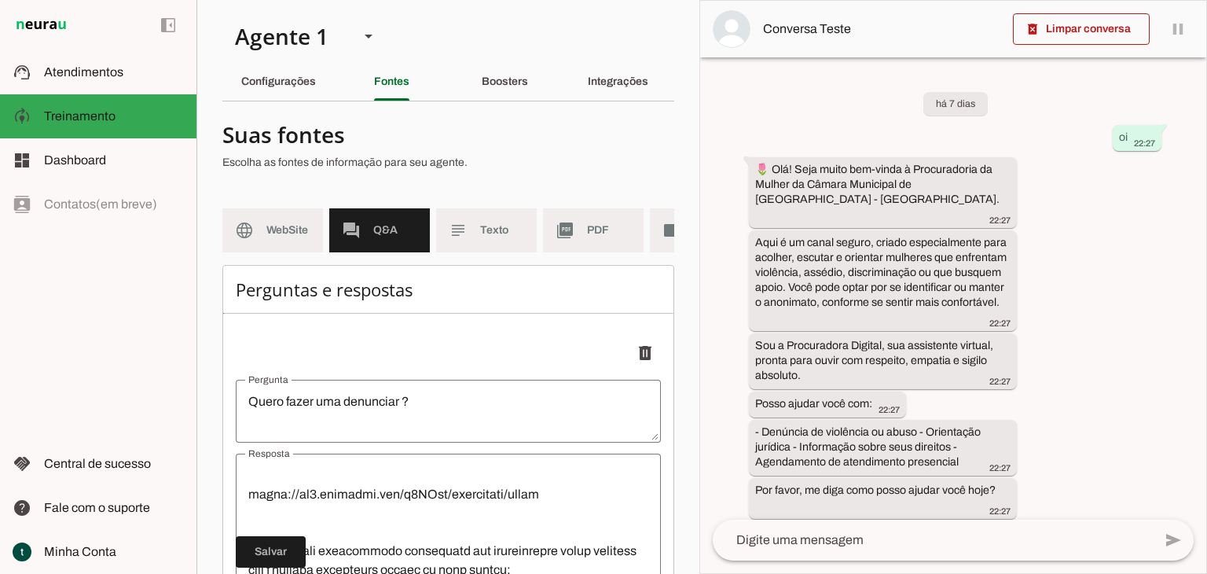
scroll to position [0, 88]
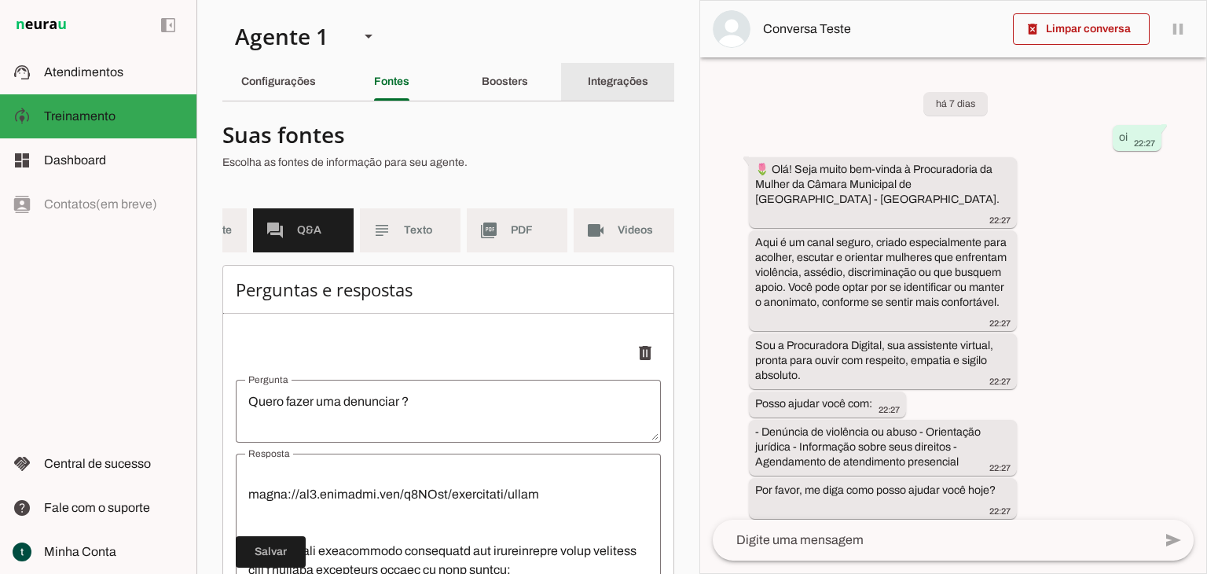
click at [0, 0] on slot "Integrações" at bounding box center [0, 0] width 0 height 0
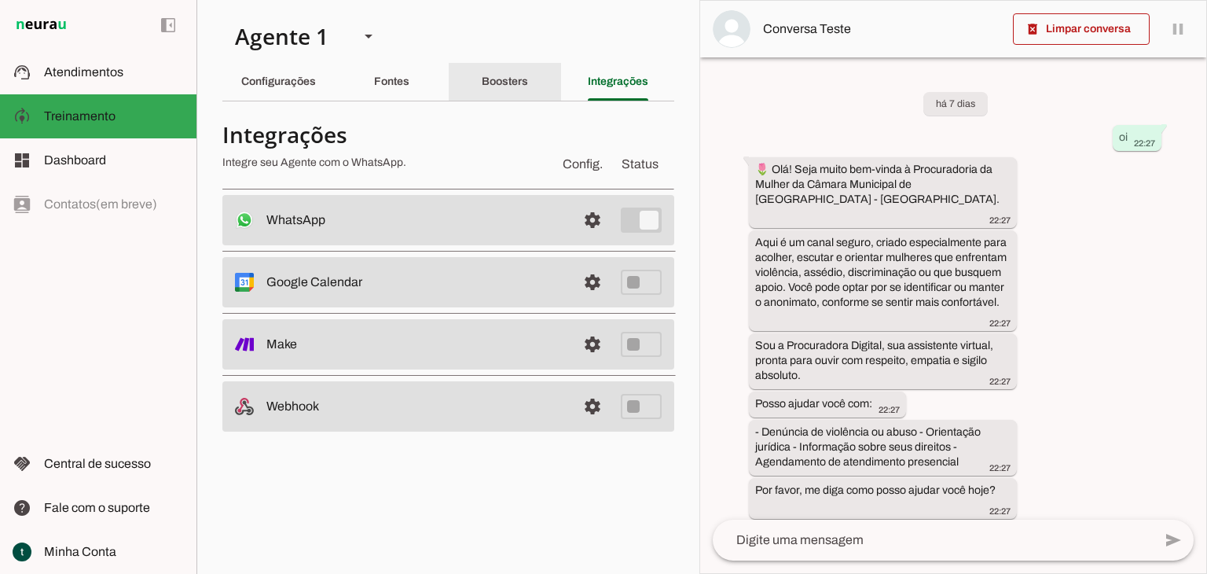
click at [516, 95] on div "Boosters" at bounding box center [505, 82] width 46 height 38
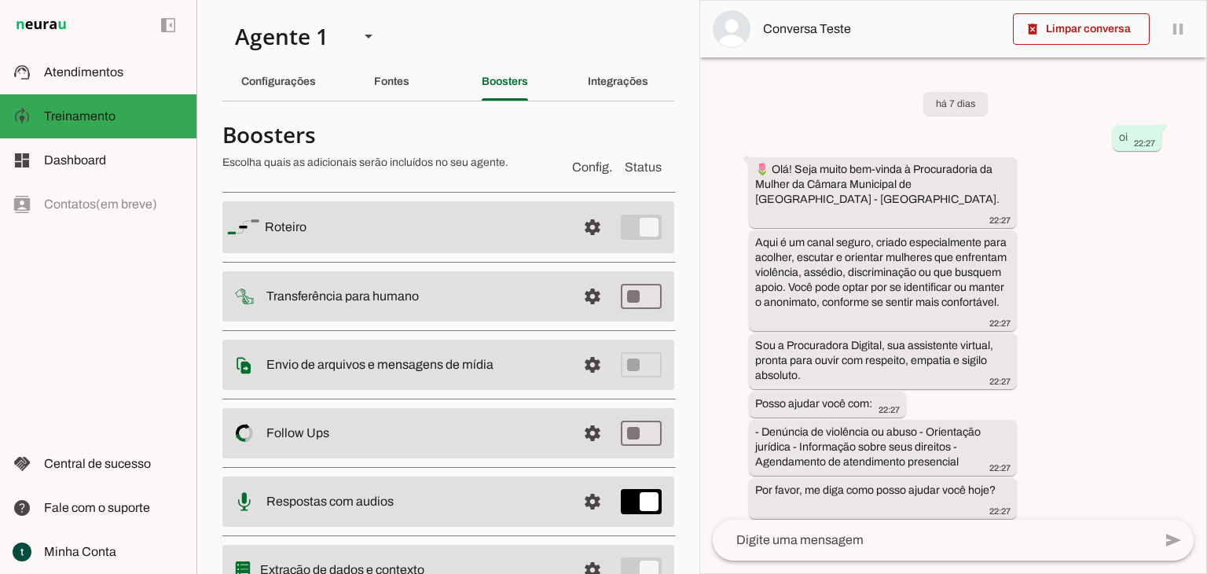
scroll to position [73, 0]
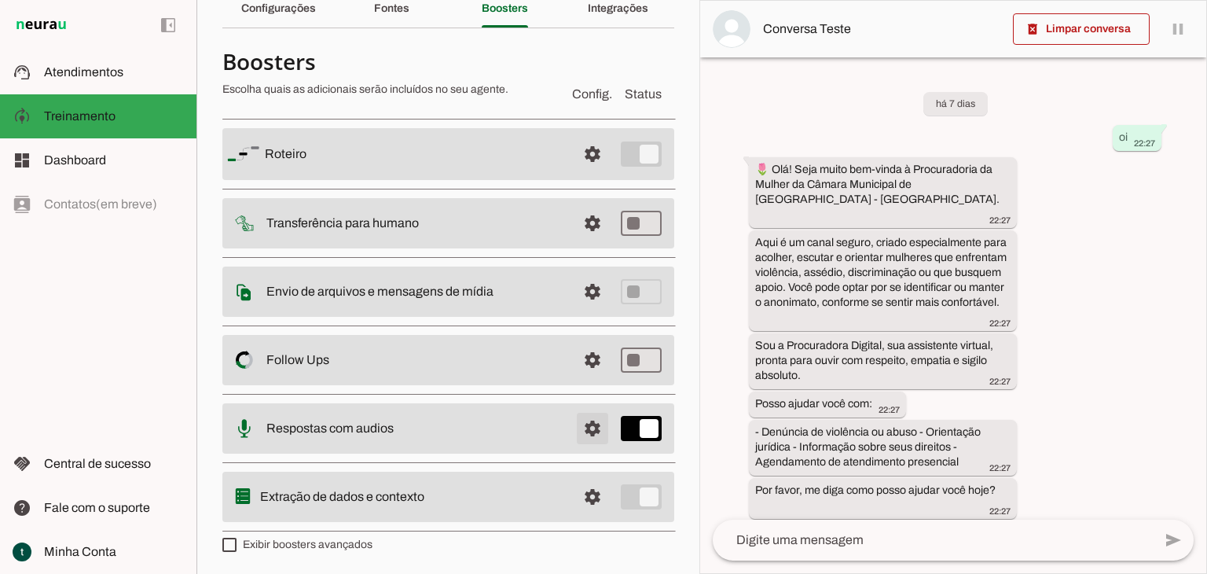
click at [582, 173] on span at bounding box center [593, 154] width 38 height 38
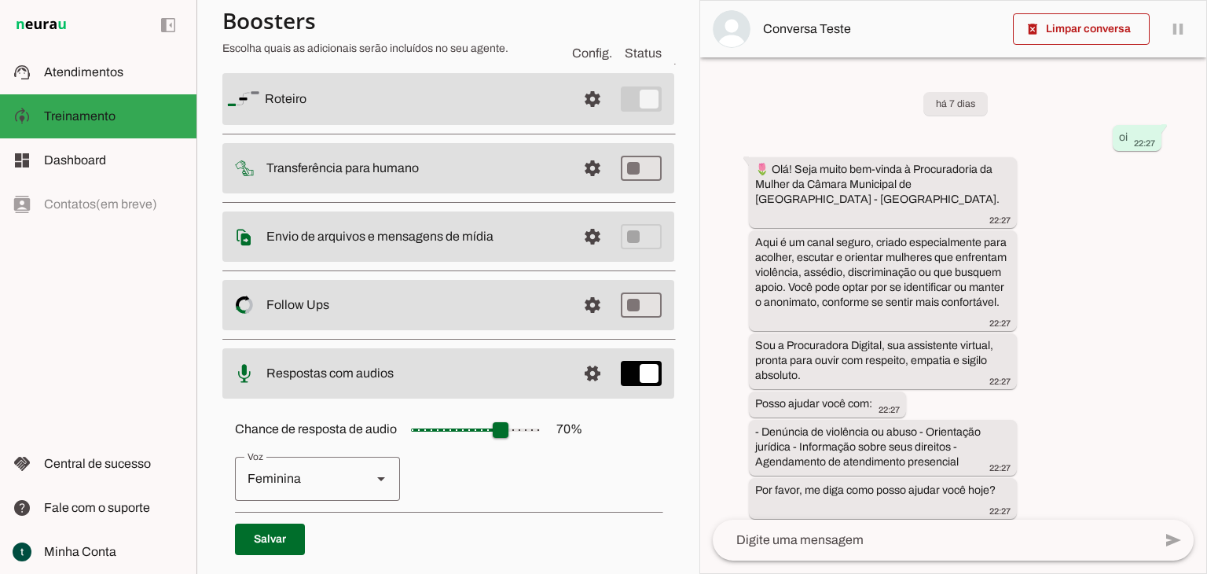
scroll to position [152, 0]
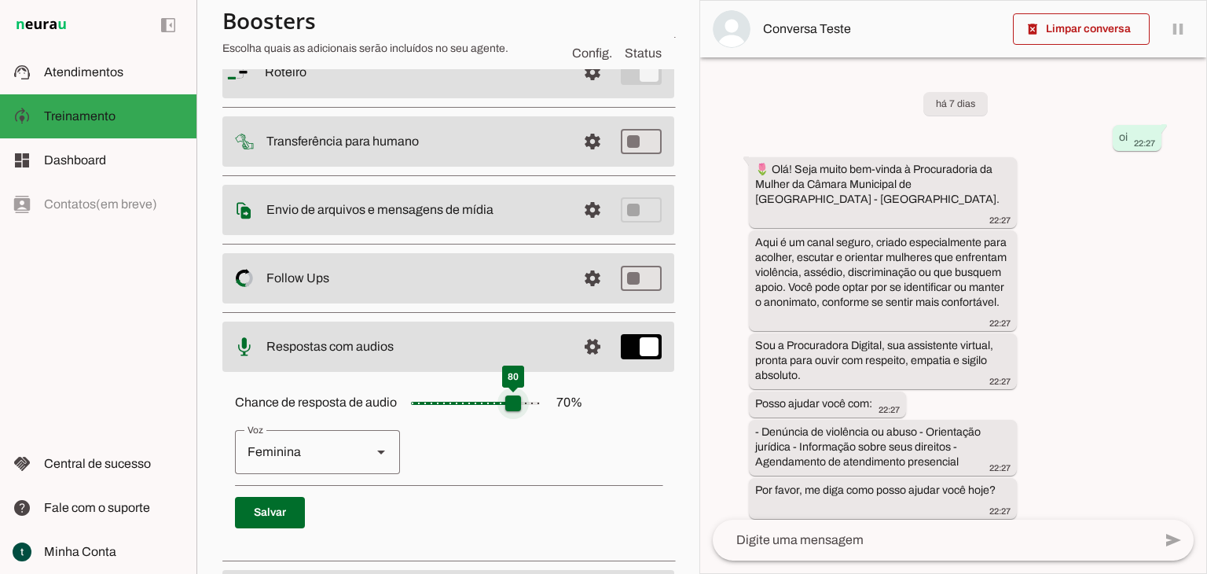
drag, startPoint x: 505, startPoint y: 405, endPoint x: 522, endPoint y: 404, distance: 17.3
type input "**"
type md-slider "80"
click at [522, 404] on input "Chance de resposta de audio 70 %" at bounding box center [475, 403] width 157 height 31
click at [281, 513] on span at bounding box center [270, 513] width 70 height 38
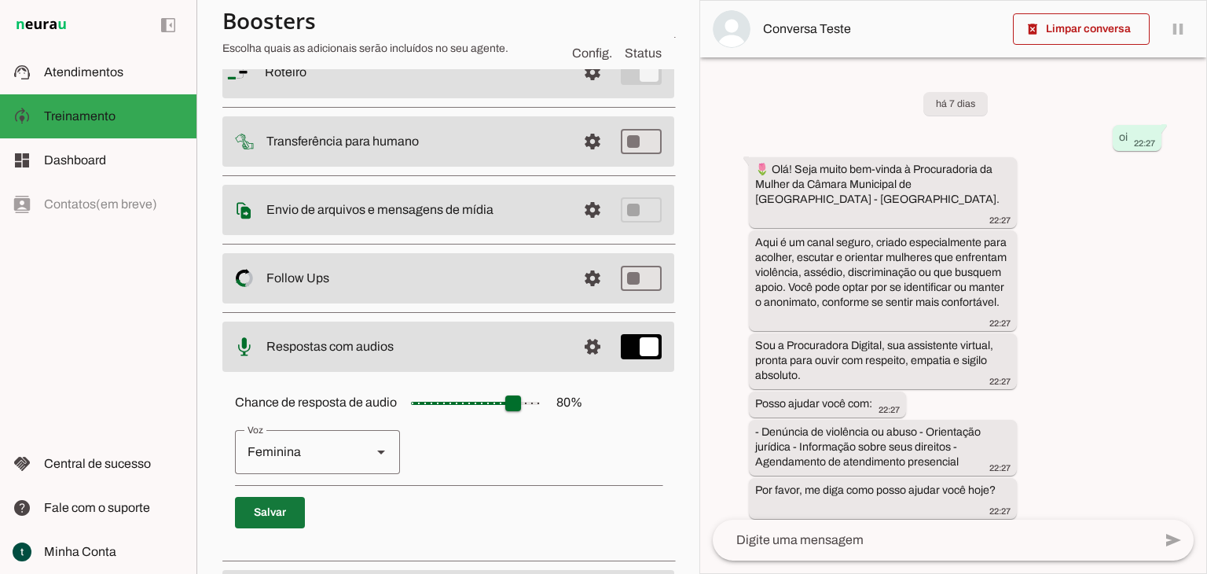
click at [266, 513] on span at bounding box center [270, 513] width 70 height 38
click at [266, 513] on p "Salvo!" at bounding box center [448, 512] width 427 height 31
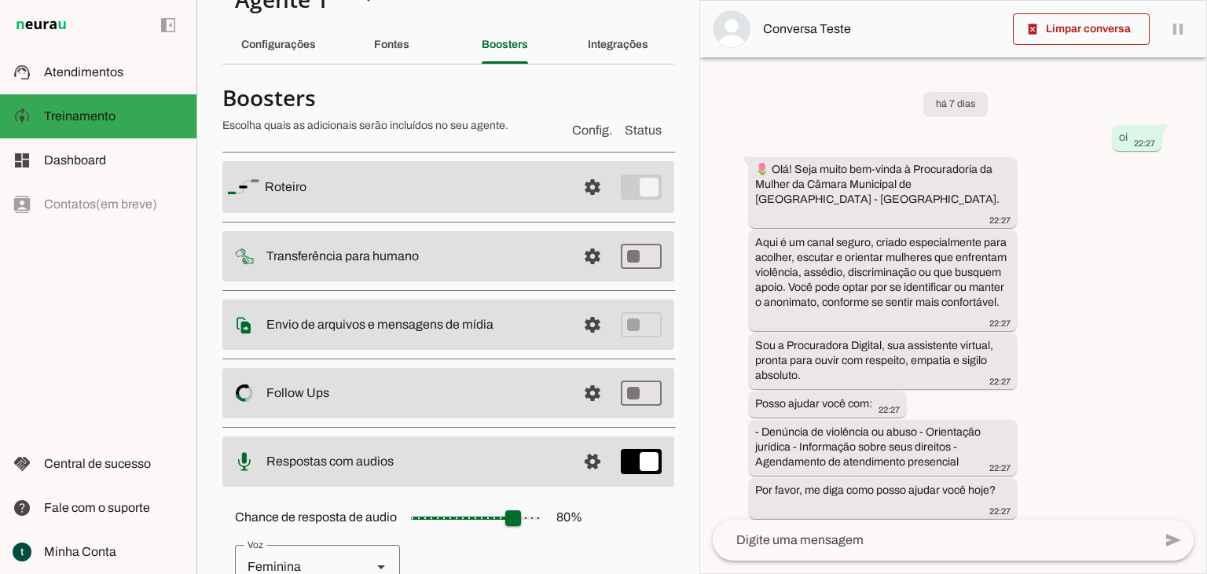
scroll to position [0, 0]
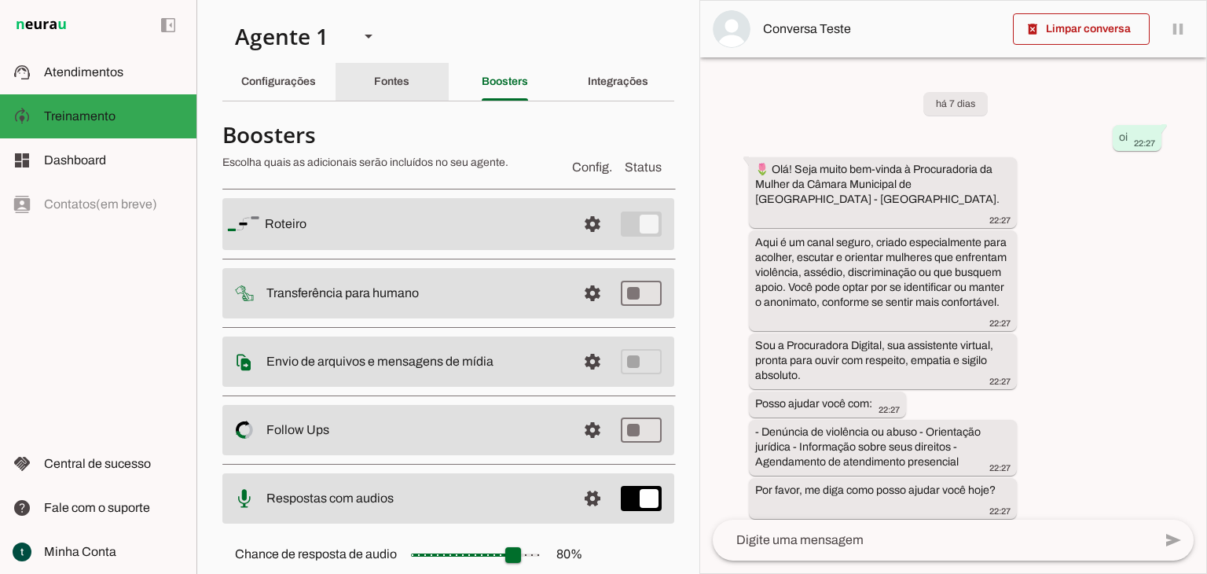
click at [395, 88] on div "Fontes" at bounding box center [391, 82] width 35 height 38
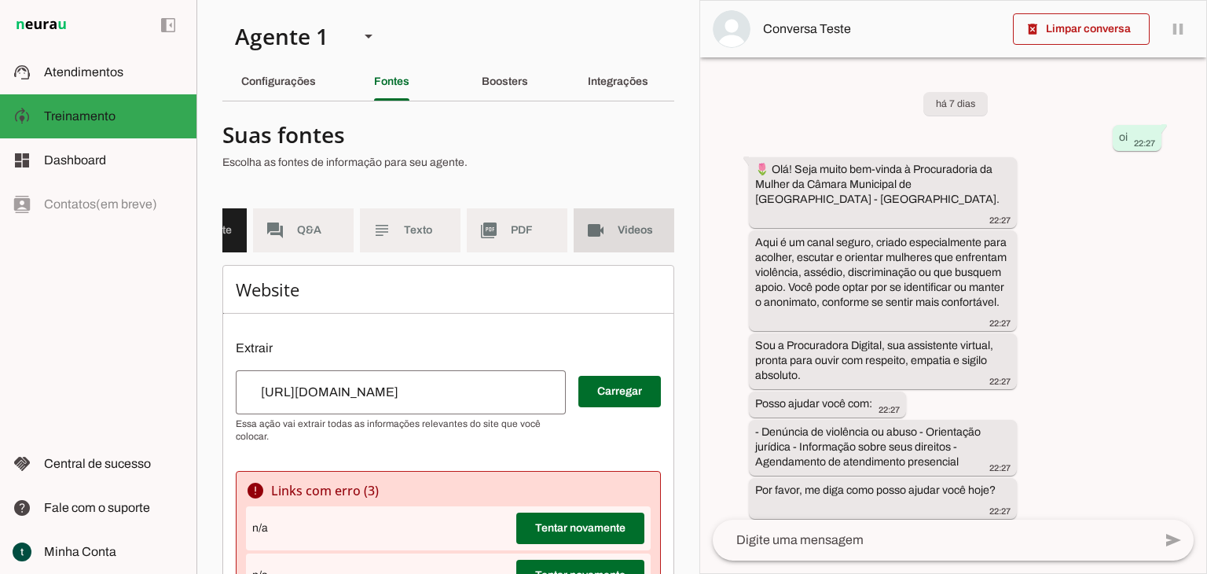
click at [618, 222] on span "Videos" at bounding box center [640, 230] width 44 height 16
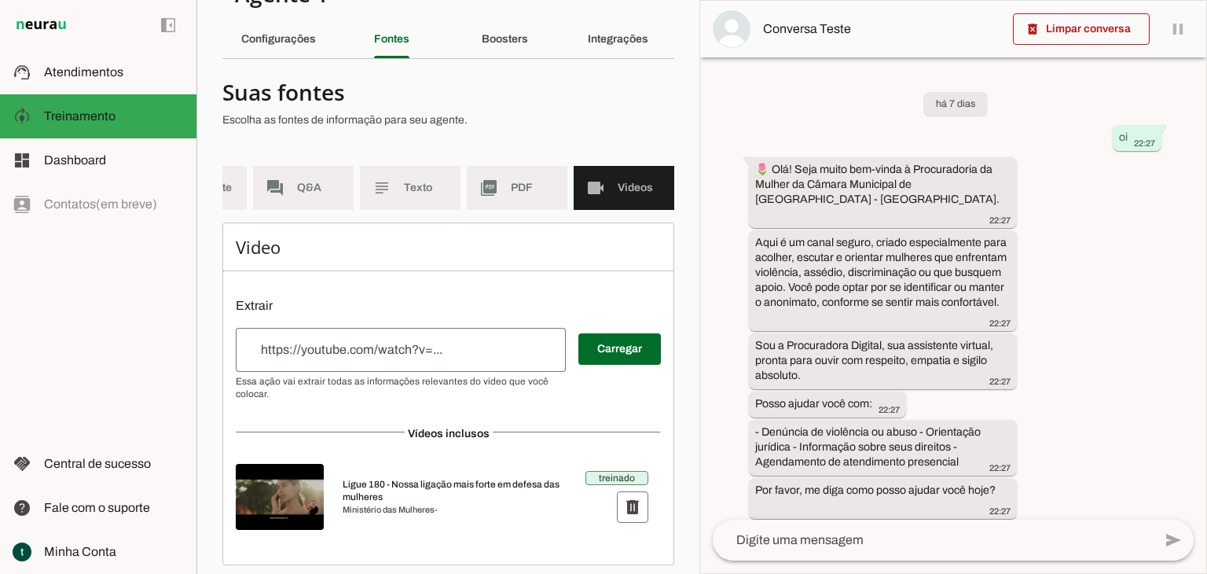
scroll to position [64, 0]
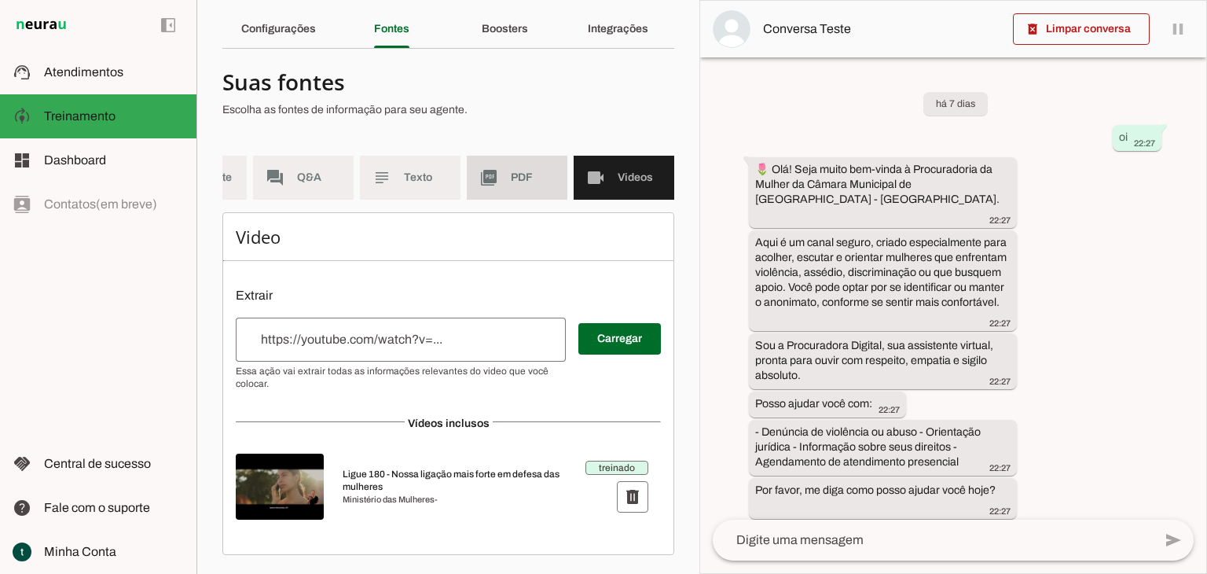
click at [528, 170] on span "PDF" at bounding box center [533, 178] width 44 height 16
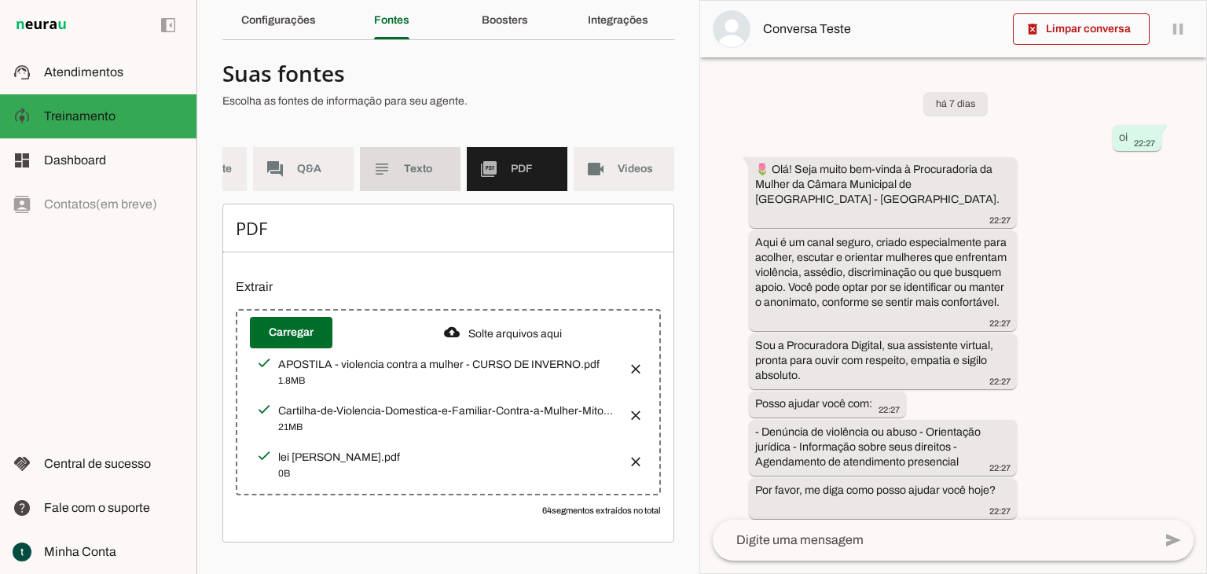
click at [389, 158] on md-item "subject Texto" at bounding box center [410, 169] width 101 height 44
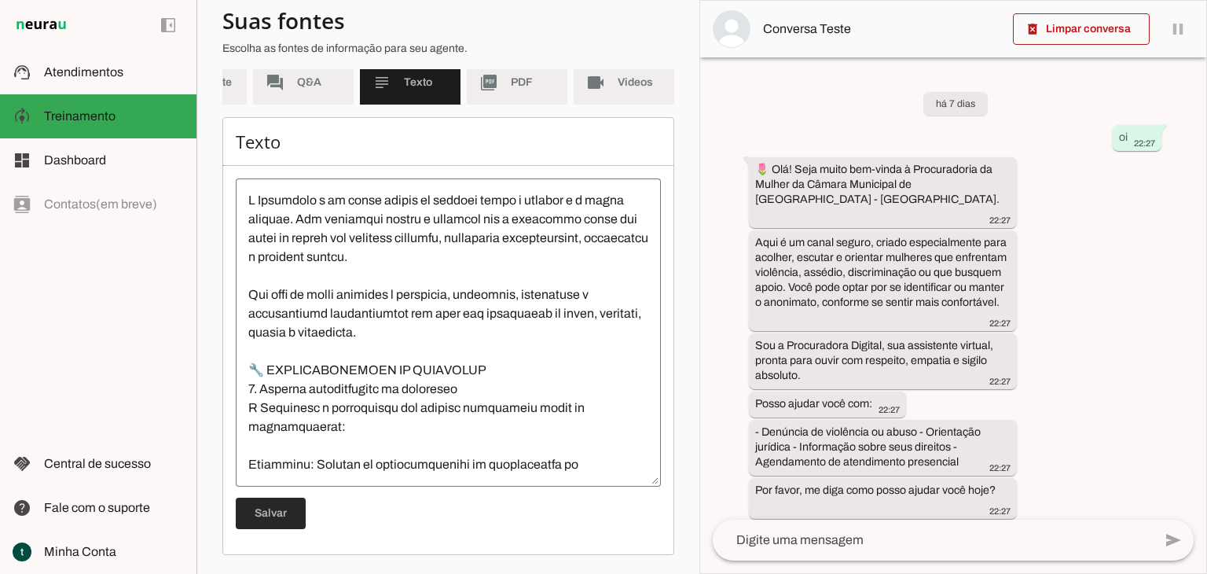
click at [283, 511] on span at bounding box center [271, 513] width 70 height 38
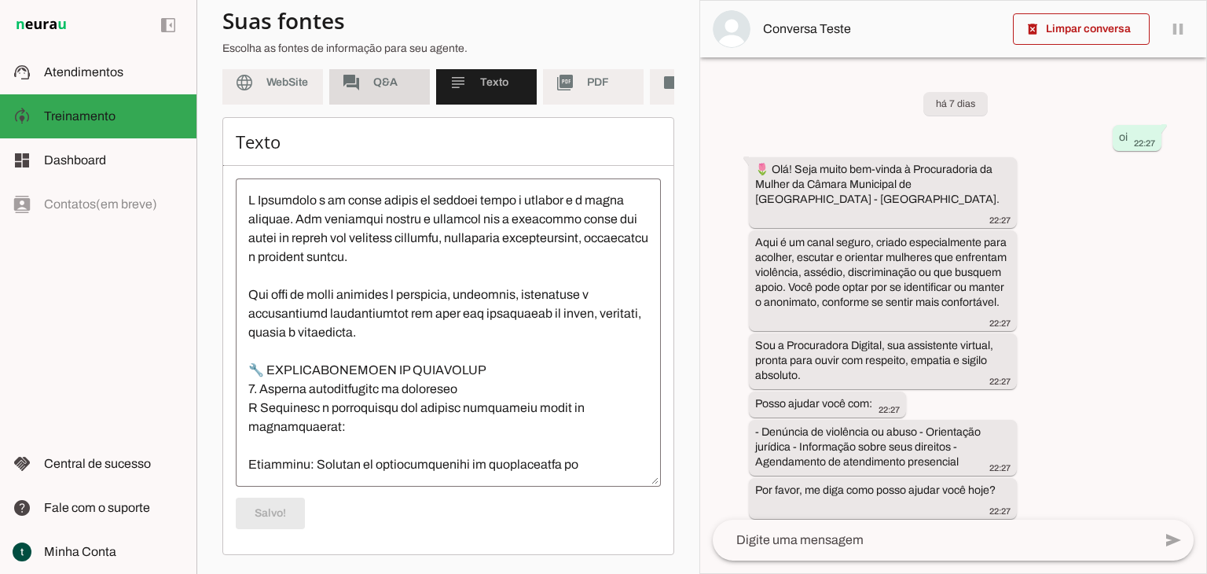
click at [387, 86] on md-item "forum Q&A" at bounding box center [379, 83] width 101 height 44
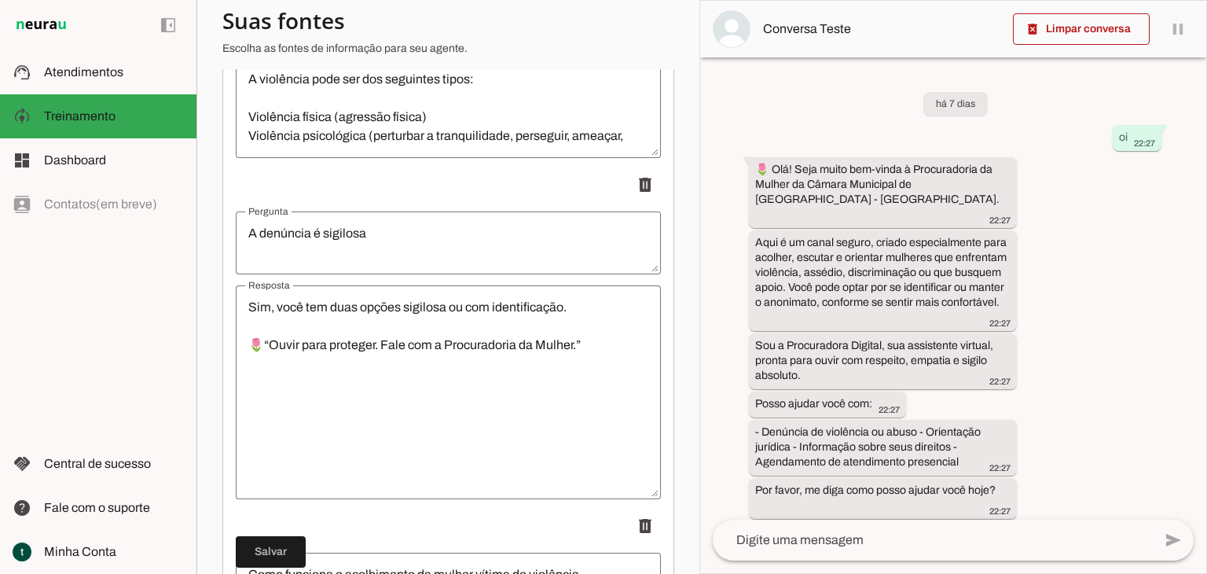
scroll to position [1181, 0]
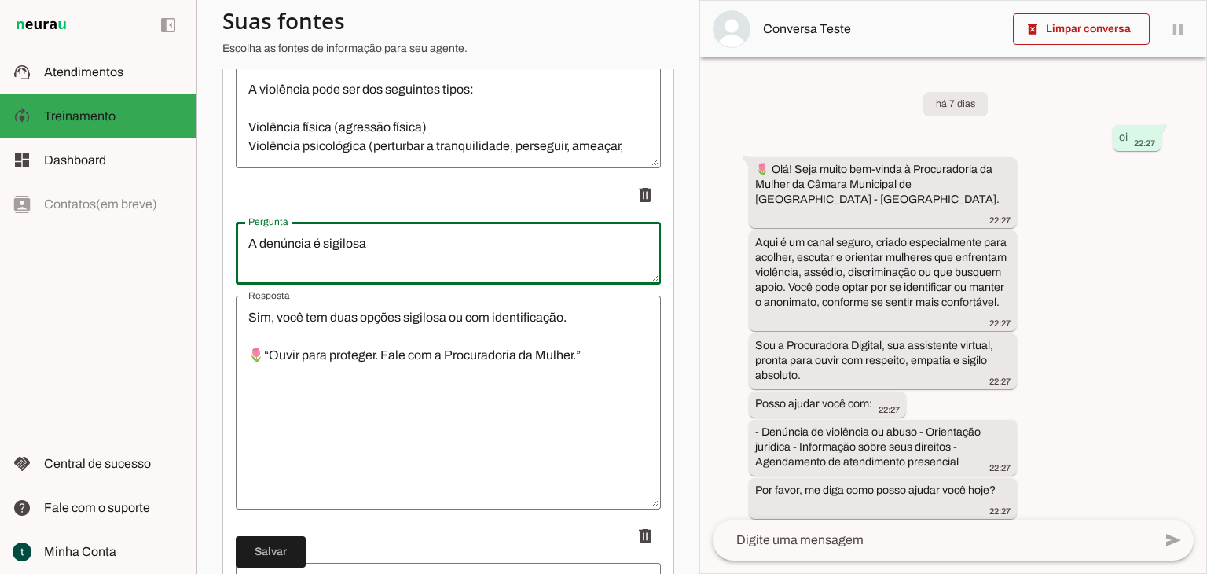
drag, startPoint x: 256, startPoint y: 257, endPoint x: 220, endPoint y: 255, distance: 36.2
click at [220, 255] on section "Agente 1 Criar Agente Você atingiu o limite de IAs Neurau permitidas. Atualize …" at bounding box center [448, 287] width 503 height 574
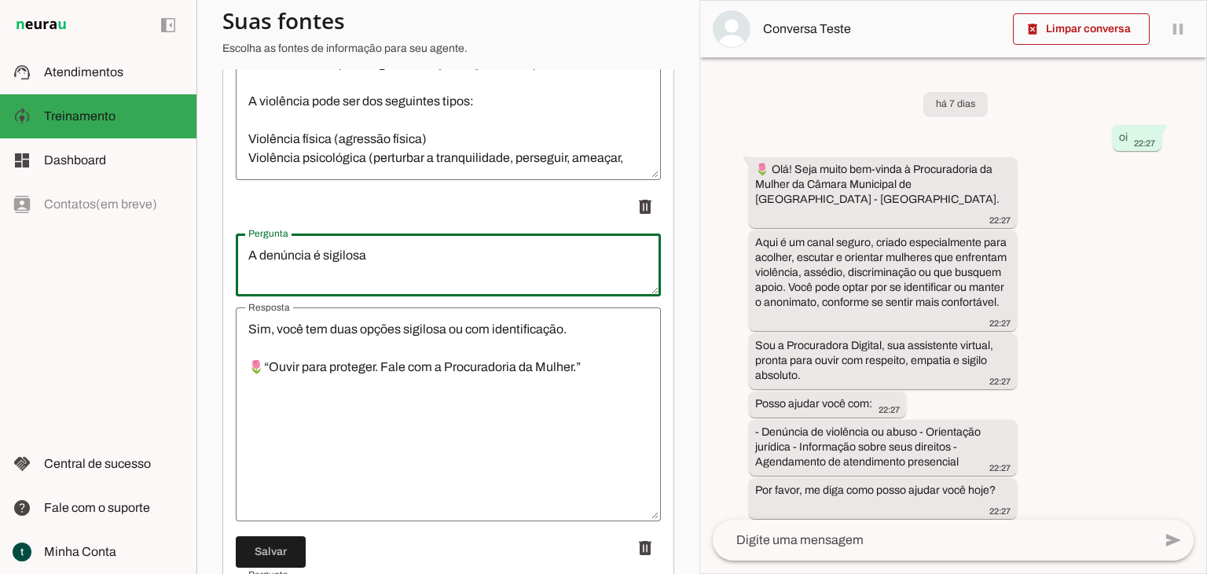
scroll to position [509, 0]
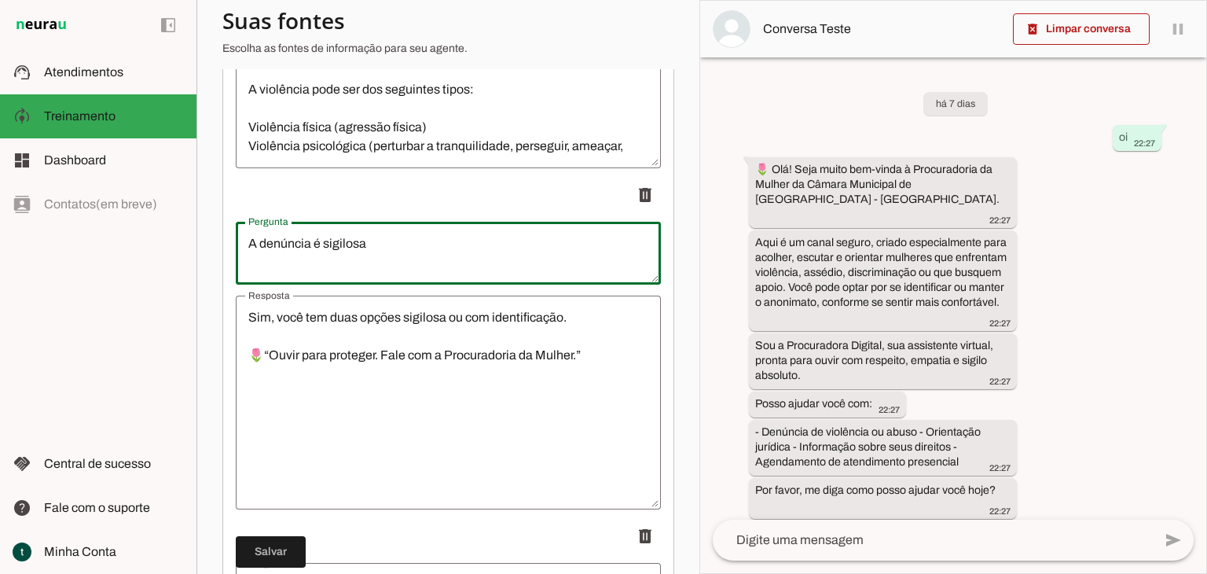
drag, startPoint x: 259, startPoint y: 252, endPoint x: 197, endPoint y: 253, distance: 61.3
click at [197, 253] on section "Agente 1 Criar Agente Você atingiu o limite de IAs Neurau permitidas. Atualize …" at bounding box center [448, 287] width 503 height 574
click at [358, 257] on textarea "tem como denúncia é sigilosa" at bounding box center [448, 253] width 425 height 38
drag, startPoint x: 424, startPoint y: 255, endPoint x: 365, endPoint y: 256, distance: 58.2
click at [365, 256] on textarea "tem como denúnciar é sigilosa" at bounding box center [448, 253] width 425 height 38
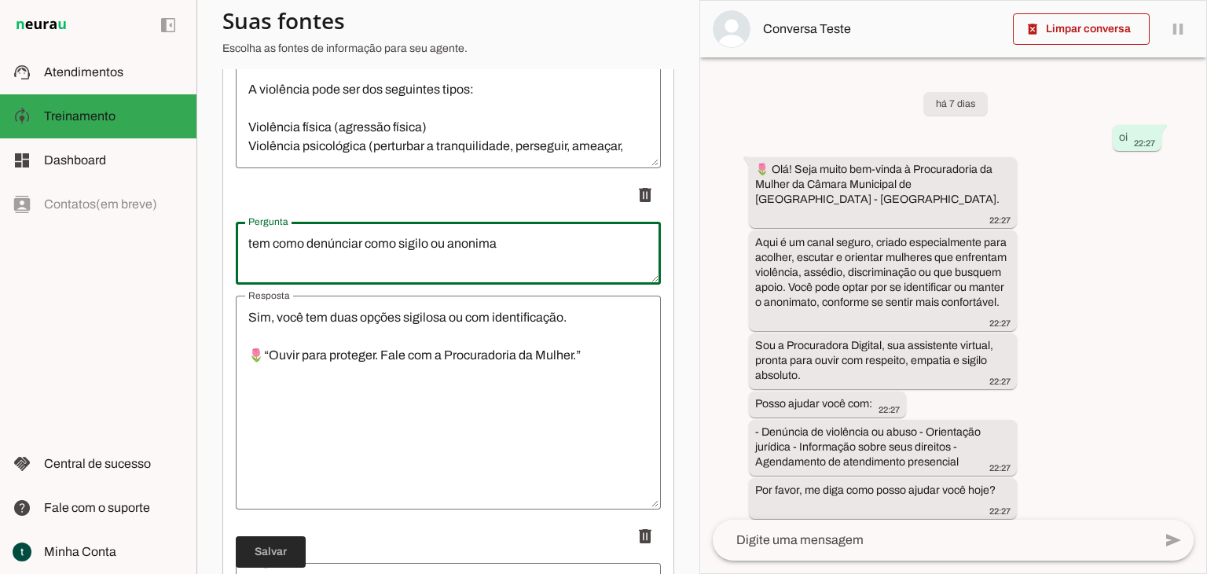
type textarea "tem como denúnciar como sigilo ou anonima"
type md-outlined-text-field "tem como denúnciar como sigilo ou anonima"
click at [266, 550] on span at bounding box center [271, 552] width 70 height 38
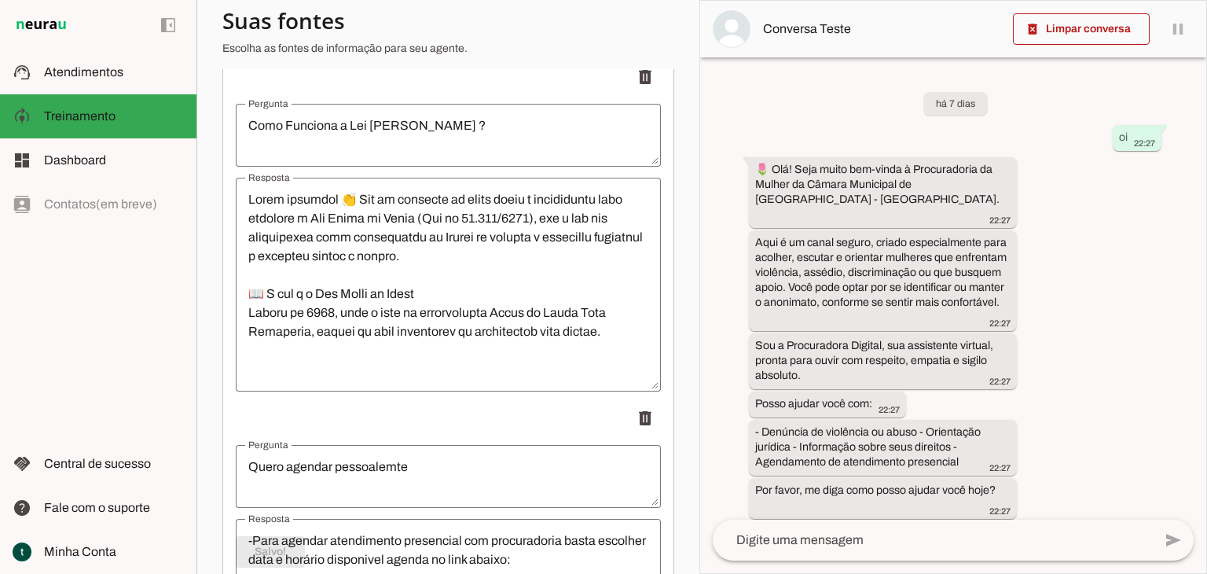
scroll to position [0, 0]
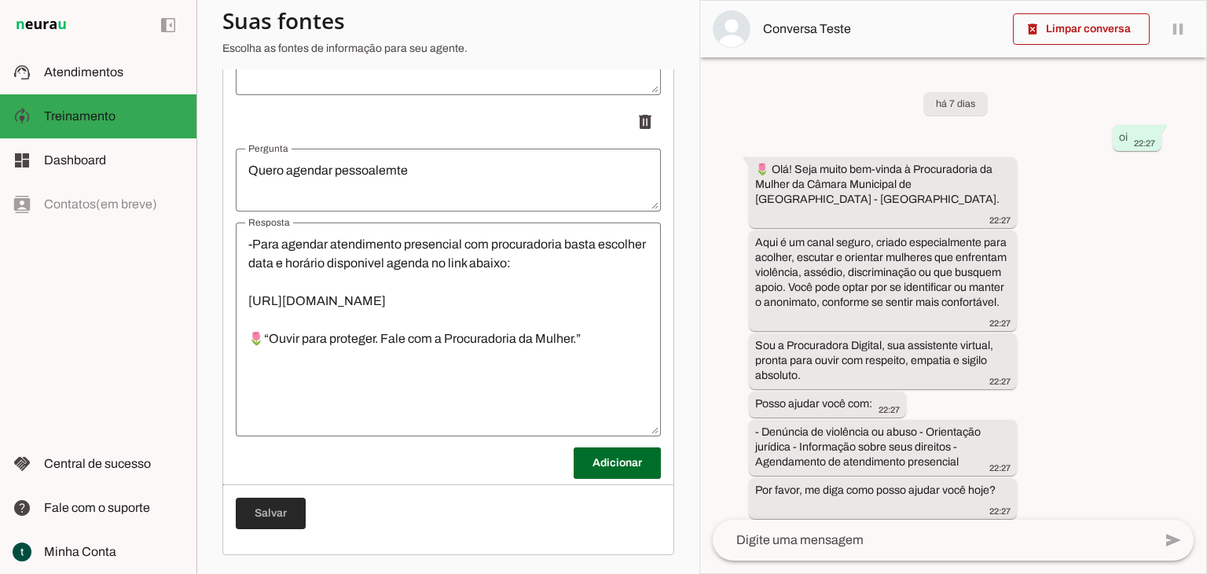
click at [282, 515] on span at bounding box center [271, 513] width 70 height 38
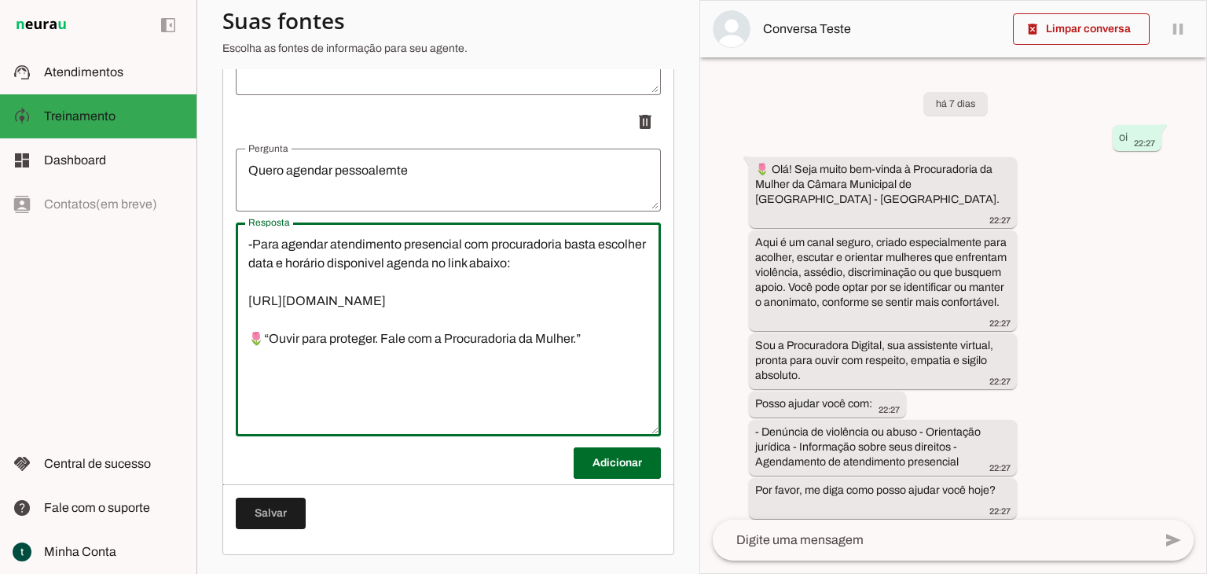
drag, startPoint x: 572, startPoint y: 297, endPoint x: 214, endPoint y: 303, distance: 358.5
click at [214, 303] on section "Agente 1 Criar Agente Você atingiu o limite de IAs Neurau permitidas. Atualize …" at bounding box center [448, 287] width 503 height 574
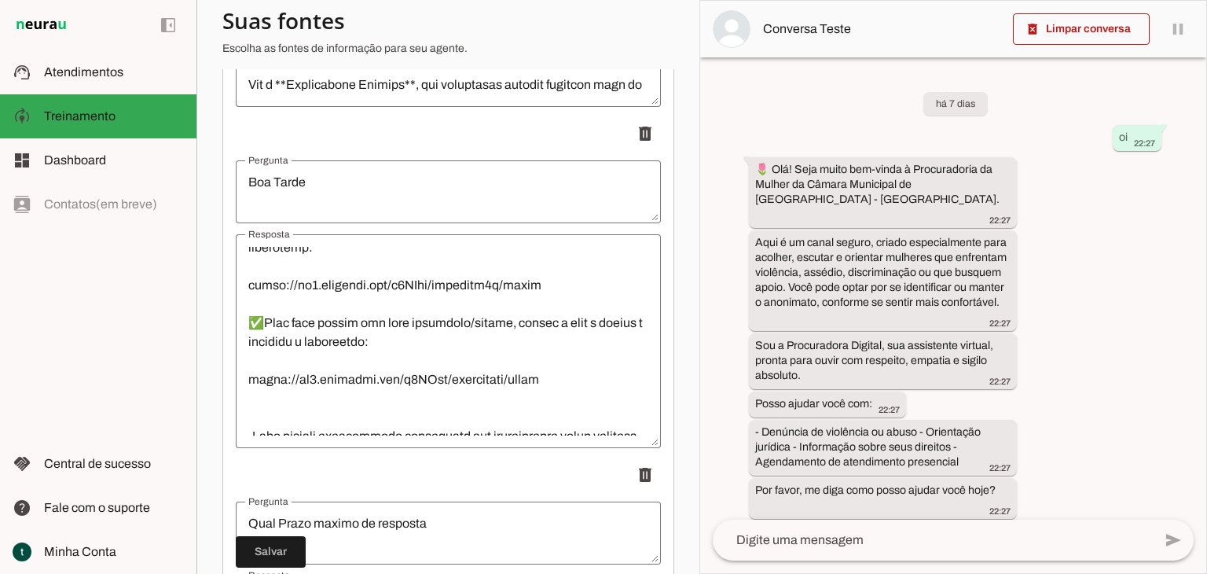
scroll to position [352, 0]
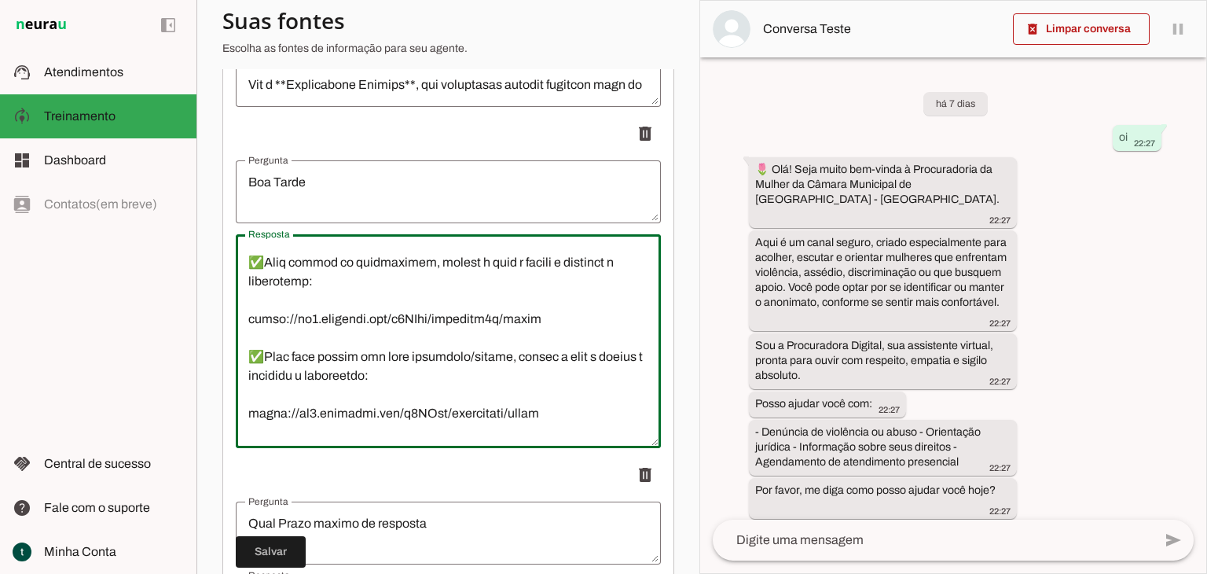
drag, startPoint x: 523, startPoint y: 348, endPoint x: 203, endPoint y: 354, distance: 320.7
click at [203, 354] on section "Agente 1 Criar Agente Você atingiu o limite de IAs Neurau permitidas. Atualize …" at bounding box center [448, 287] width 503 height 574
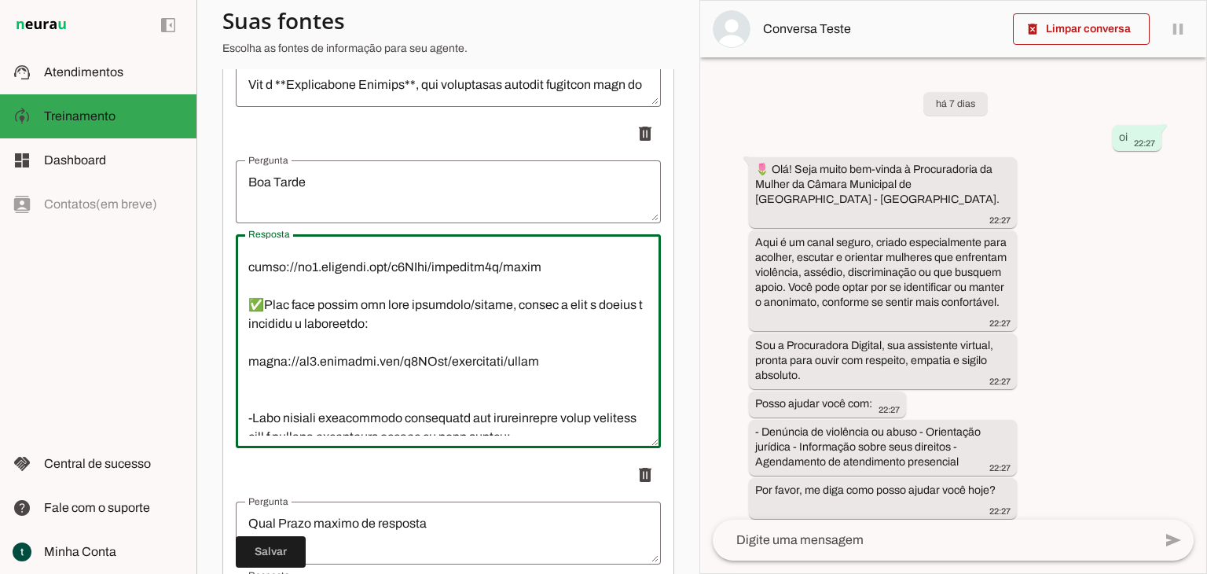
scroll to position [431, 0]
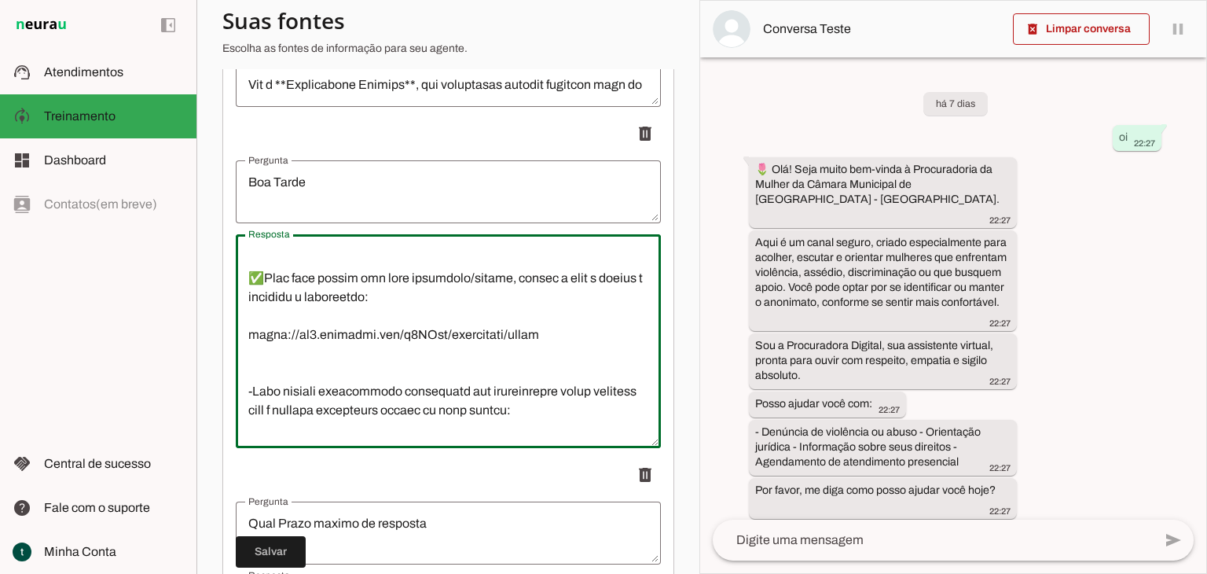
drag, startPoint x: 523, startPoint y: 369, endPoint x: 236, endPoint y: 367, distance: 286.9
click at [236, 367] on textarea "Resposta" at bounding box center [448, 341] width 425 height 189
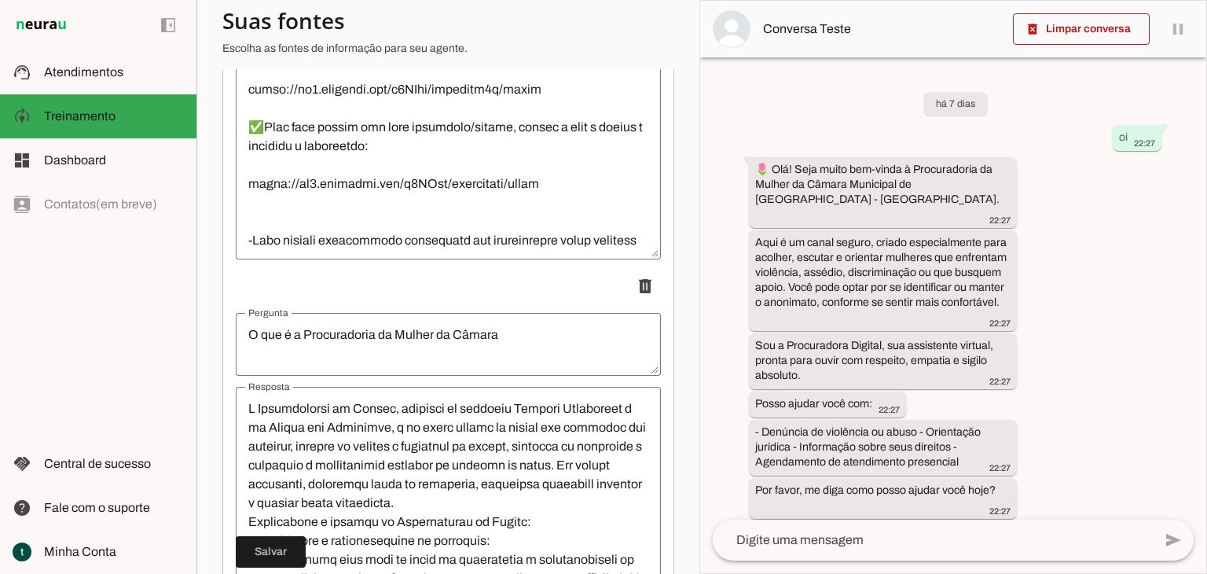
scroll to position [472, 0]
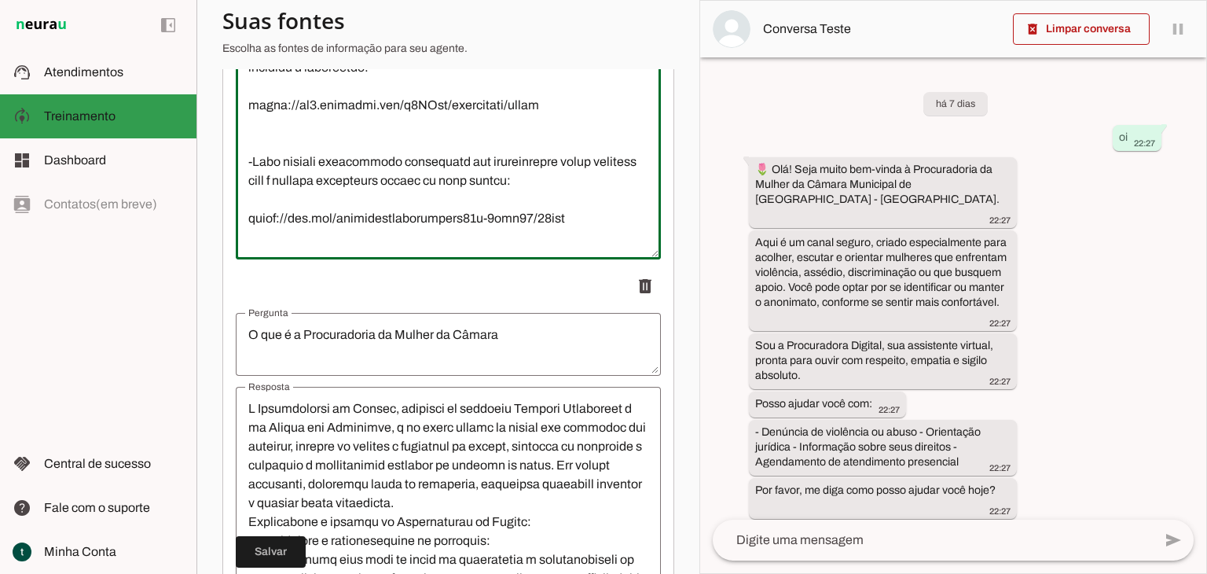
drag, startPoint x: 527, startPoint y: 131, endPoint x: 196, endPoint y: 131, distance: 331.7
click at [196, 131] on applet-drawer "support_agent Atendimentos Atendimentos model_training Treinamento Treinamento …" at bounding box center [603, 287] width 1207 height 574
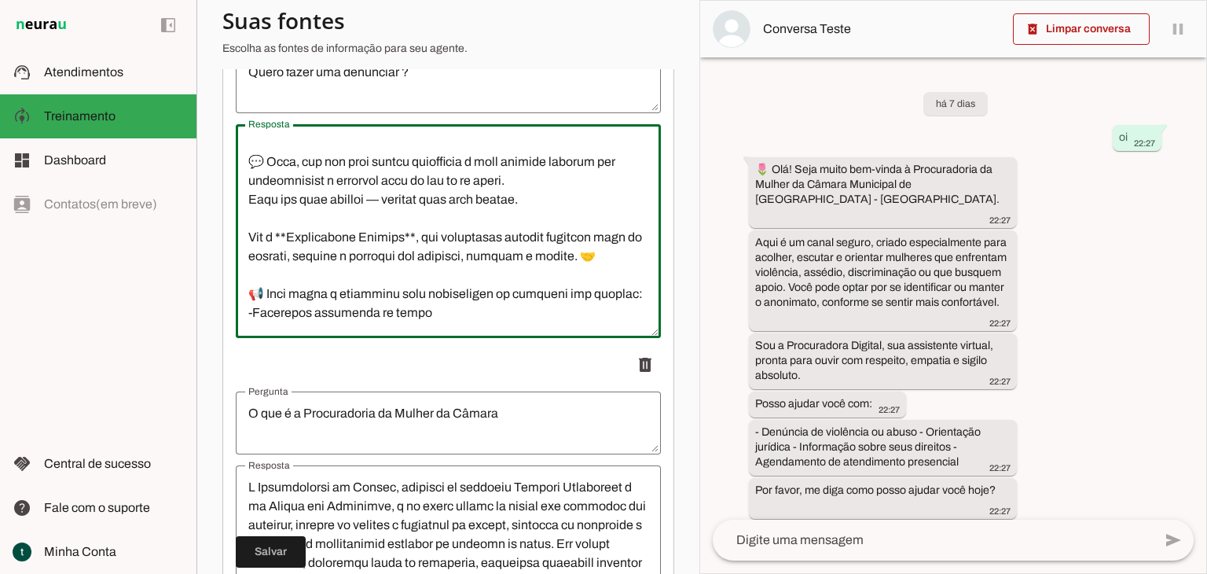
scroll to position [0, 0]
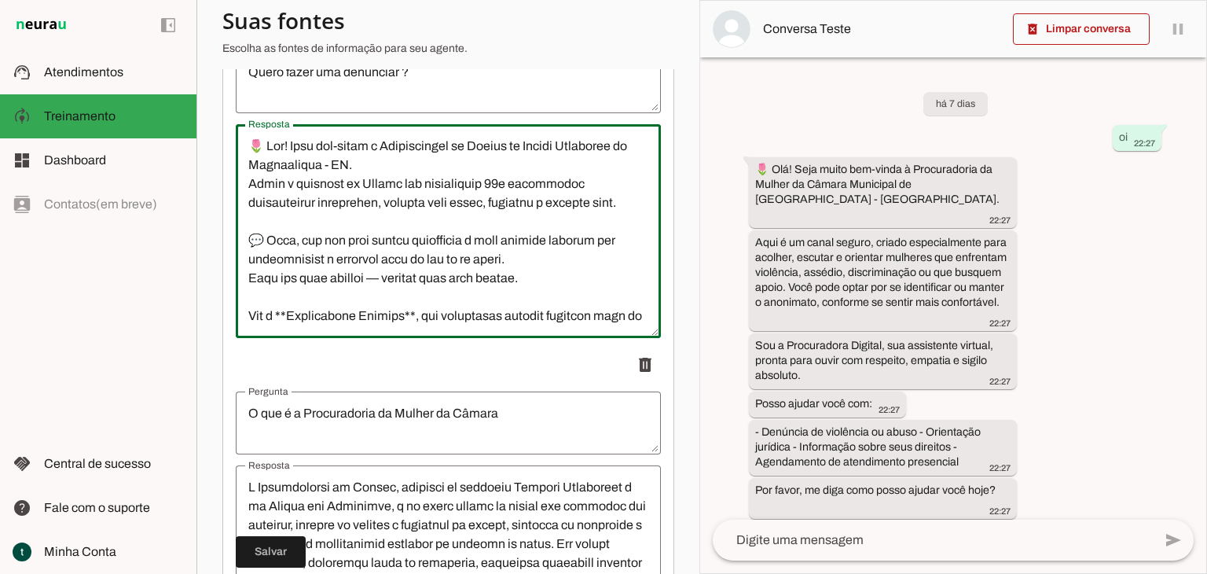
click at [453, 181] on textarea "Resposta" at bounding box center [448, 231] width 425 height 189
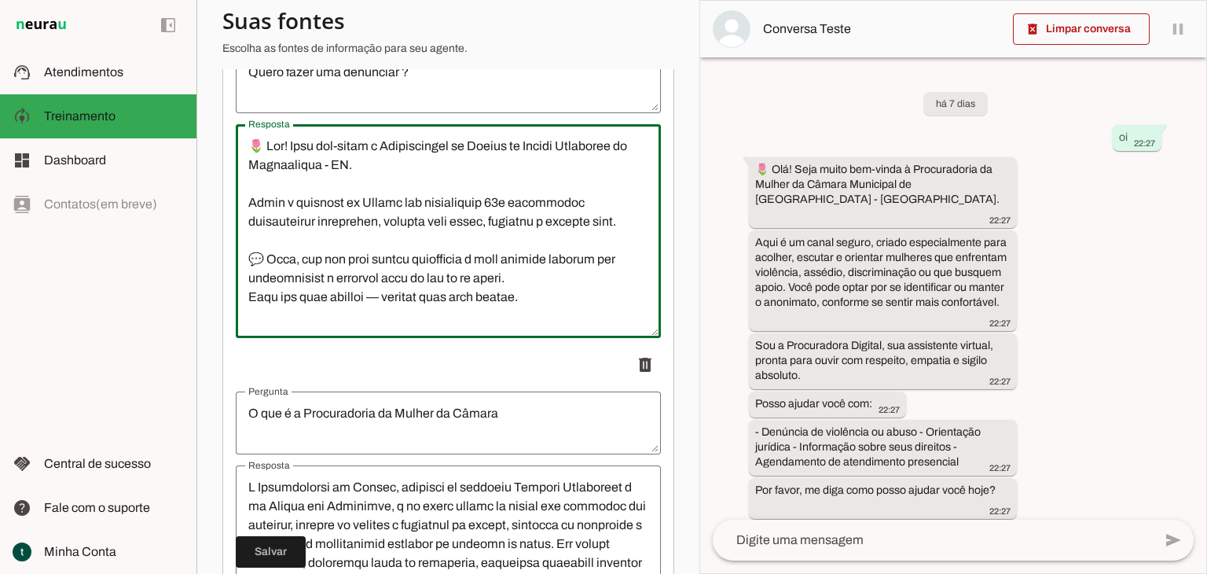
drag, startPoint x: 598, startPoint y: 233, endPoint x: 201, endPoint y: 221, distance: 397.1
click at [201, 221] on section "Agente 1 Criar Agente Você atingiu o limite de IAs Neurau permitidas. Atualize …" at bounding box center [448, 287] width 503 height 574
type textarea "🌷 Olá! Seja bem-vinda à Procuradoria da Mulher da Câmara Municipal de Tupacigua…"
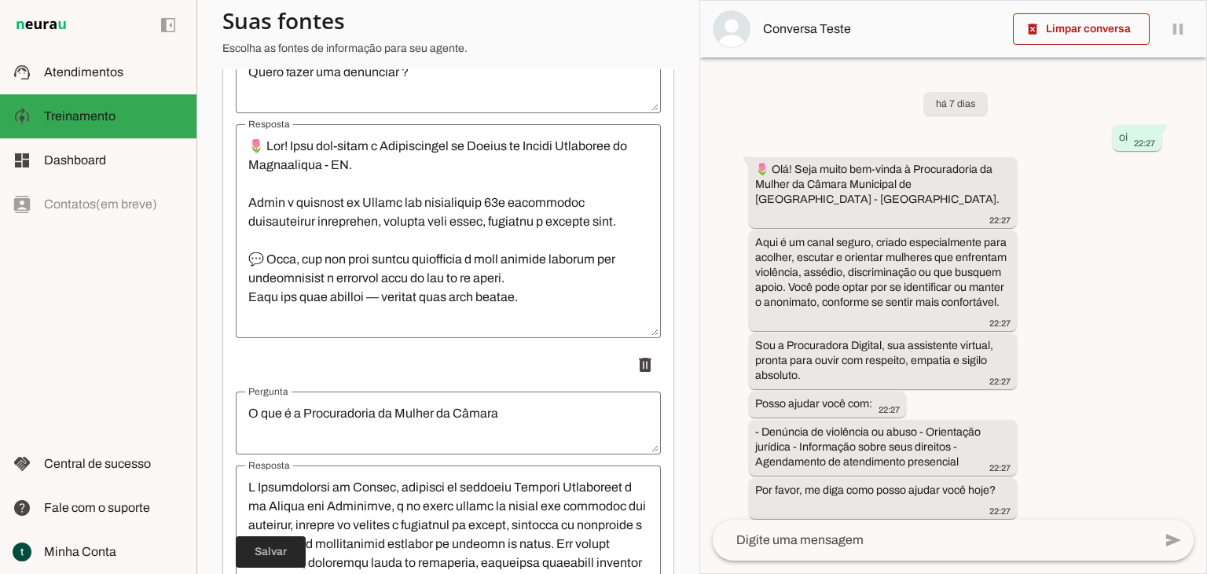
click at [281, 548] on span at bounding box center [271, 552] width 70 height 38
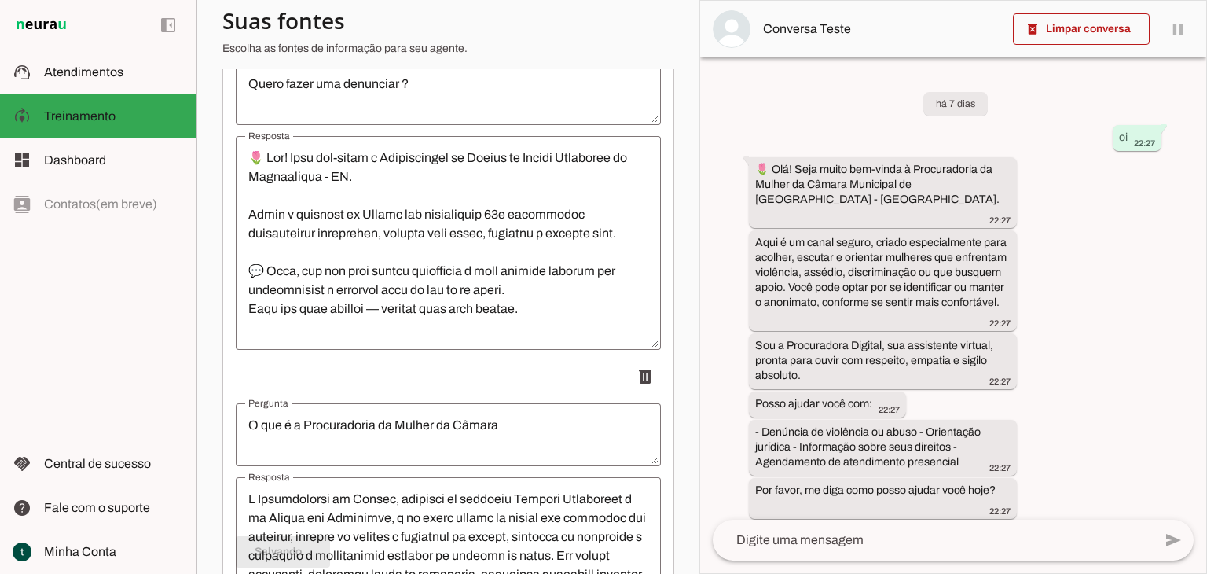
scroll to position [472, 0]
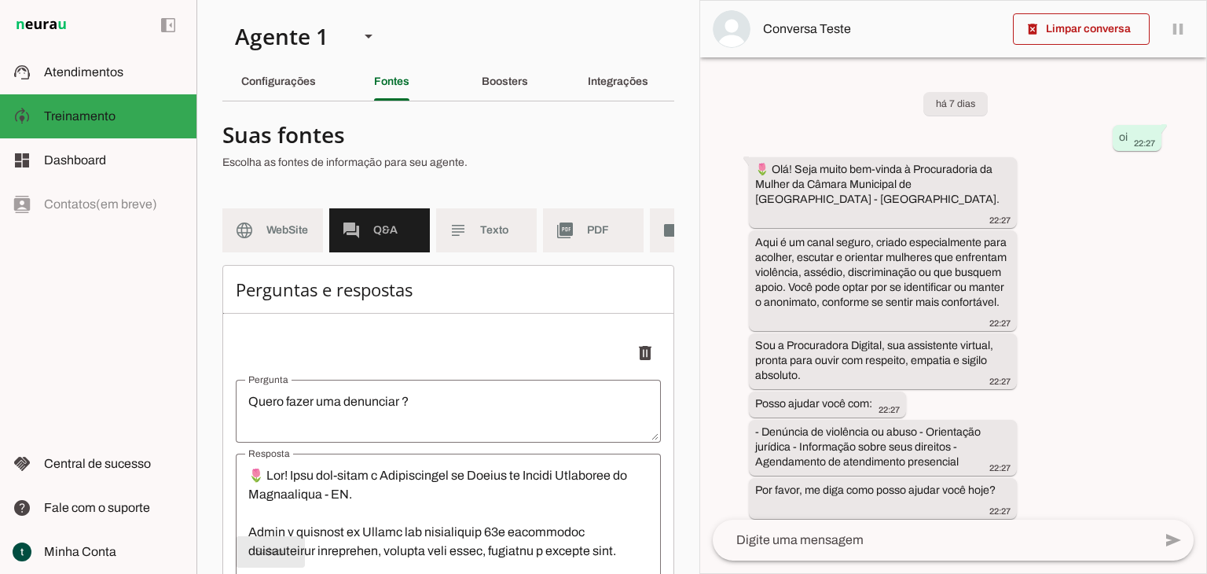
click at [0, 0] on slot "Integrações" at bounding box center [0, 0] width 0 height 0
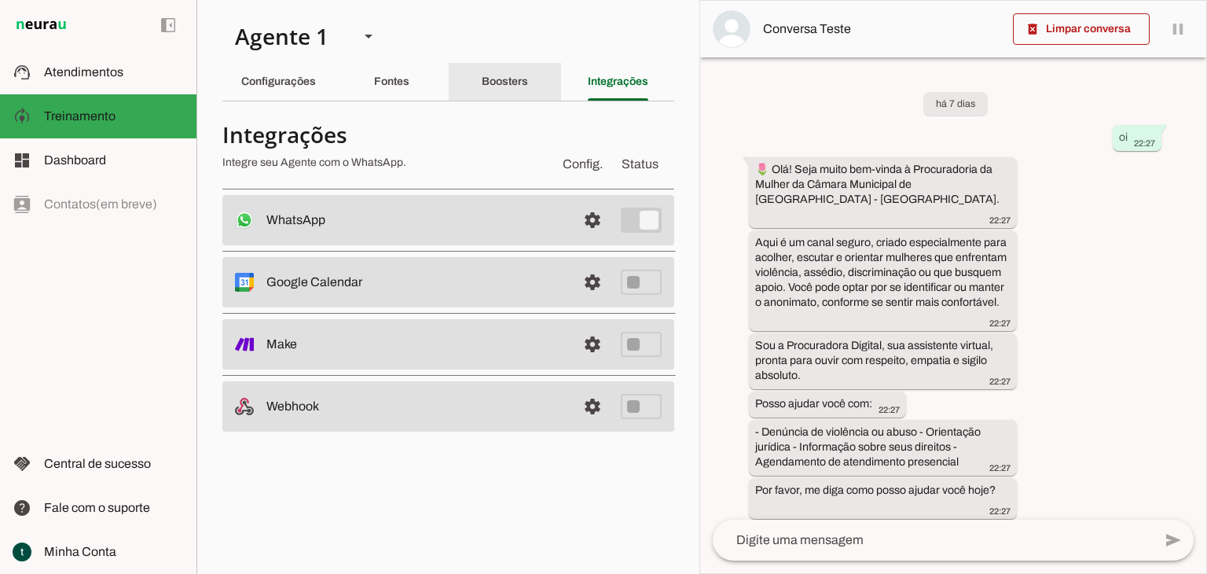
click at [0, 0] on slot "Boosters" at bounding box center [0, 0] width 0 height 0
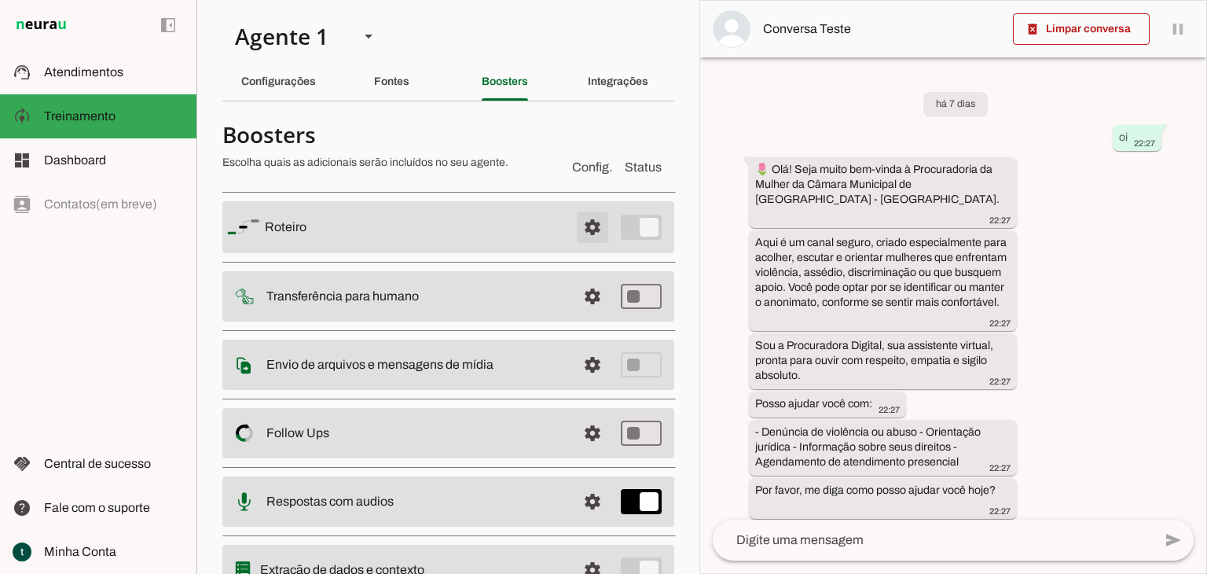
click at [574, 221] on span at bounding box center [593, 227] width 38 height 38
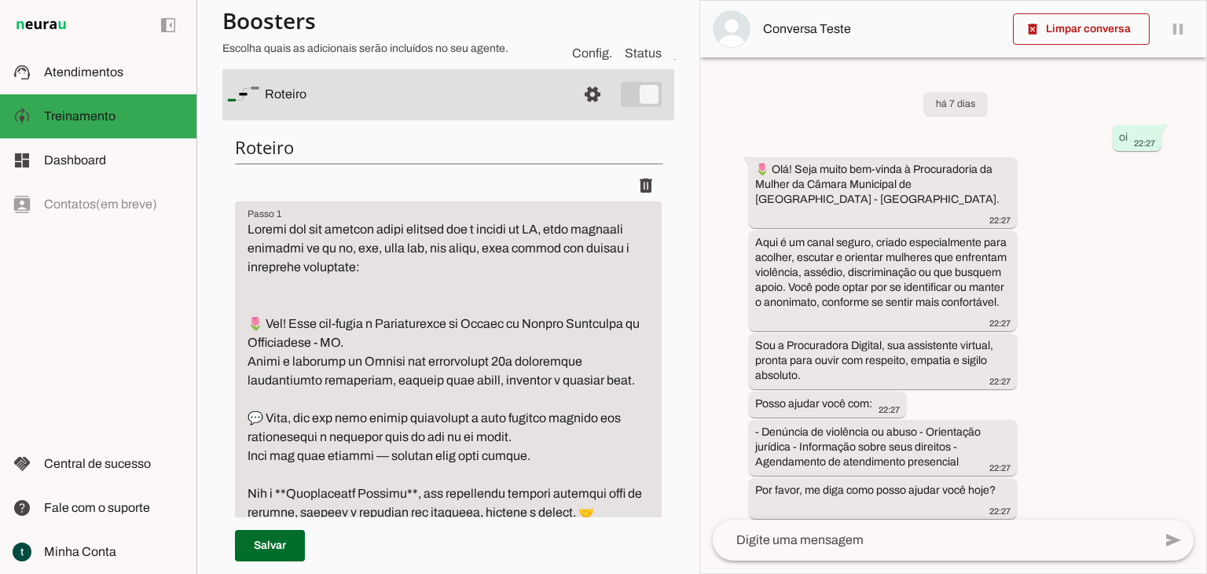
scroll to position [157, 0]
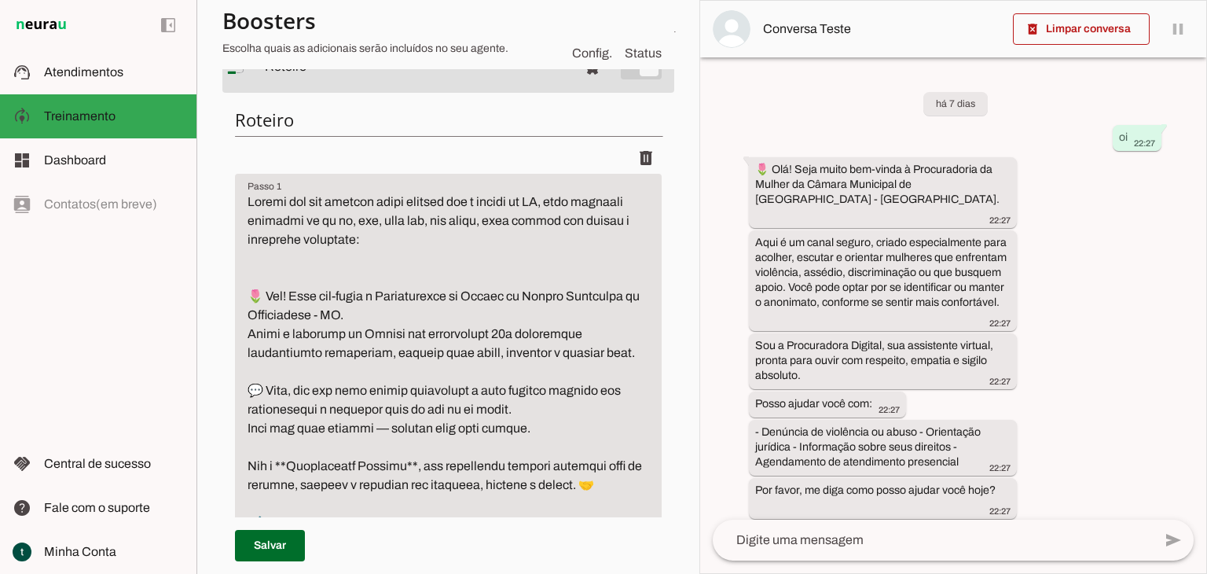
click at [442, 321] on textarea "Passo 1" at bounding box center [448, 579] width 427 height 773
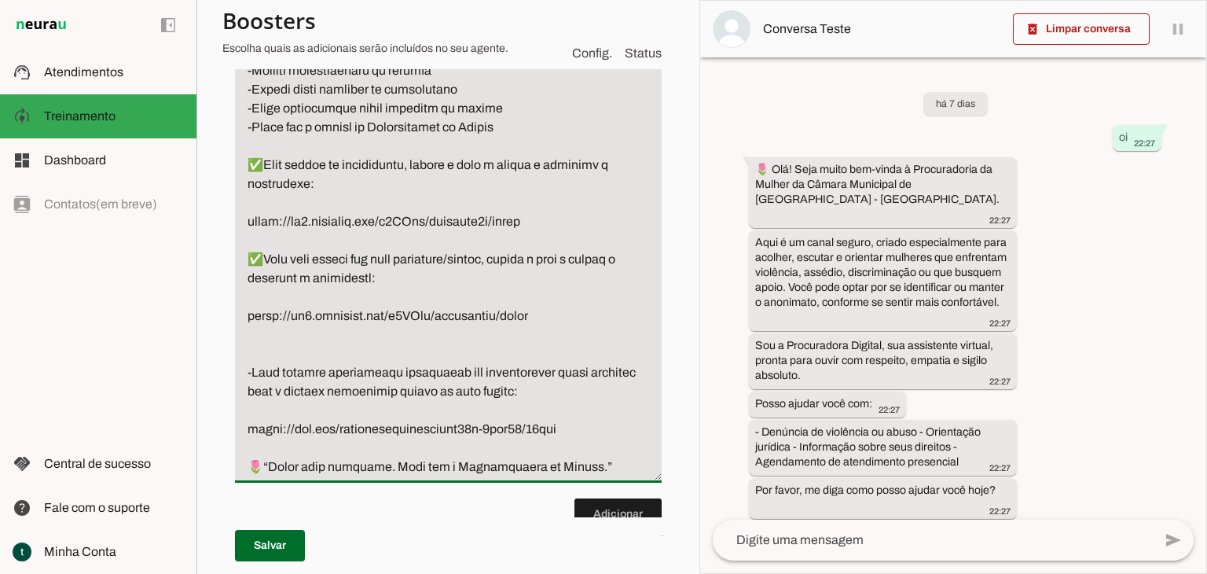
scroll to position [629, 0]
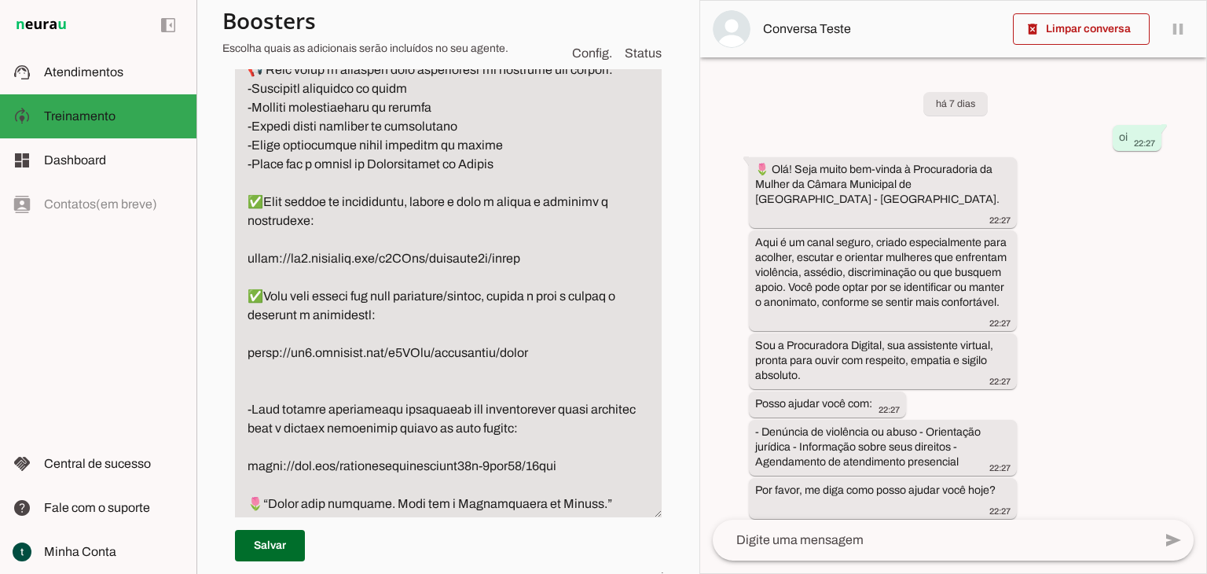
drag, startPoint x: 520, startPoint y: 185, endPoint x: 236, endPoint y: 182, distance: 284.6
click at [236, 182] on textarea "Passo 1" at bounding box center [448, 117] width 427 height 792
click at [361, 240] on textarea "Passo 1" at bounding box center [448, 117] width 427 height 792
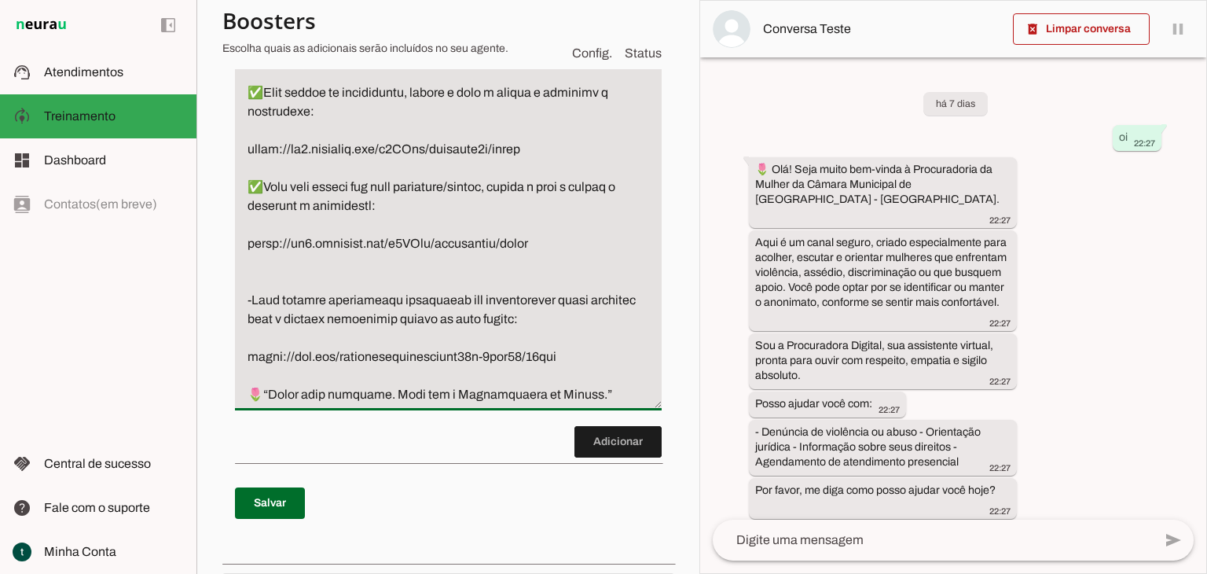
scroll to position [786, 0]
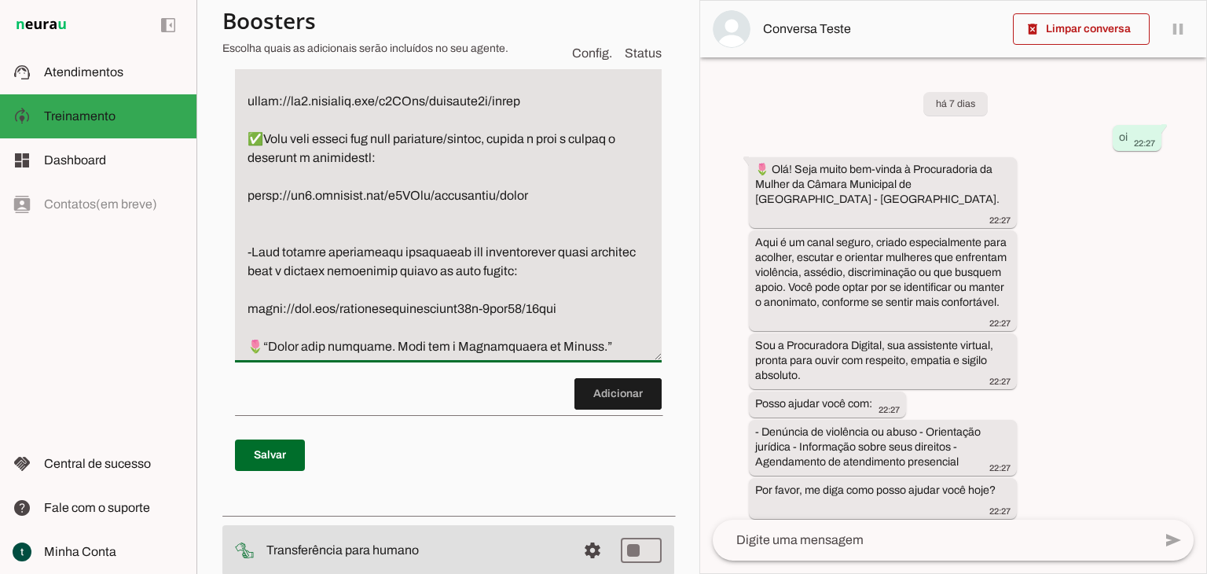
drag, startPoint x: 252, startPoint y: 143, endPoint x: 604, endPoint y: 369, distance: 417.5
type textarea "Sempre que uma pessoas fazer contato com o agente de IA, seja qualquer pergunta…"
type md-filled-text-field "Sempre que uma pessoas fazer contato com o agente de IA, seja qualquer pergunta…"
click at [289, 474] on span at bounding box center [270, 455] width 70 height 38
